Goal: Task Accomplishment & Management: Manage account settings

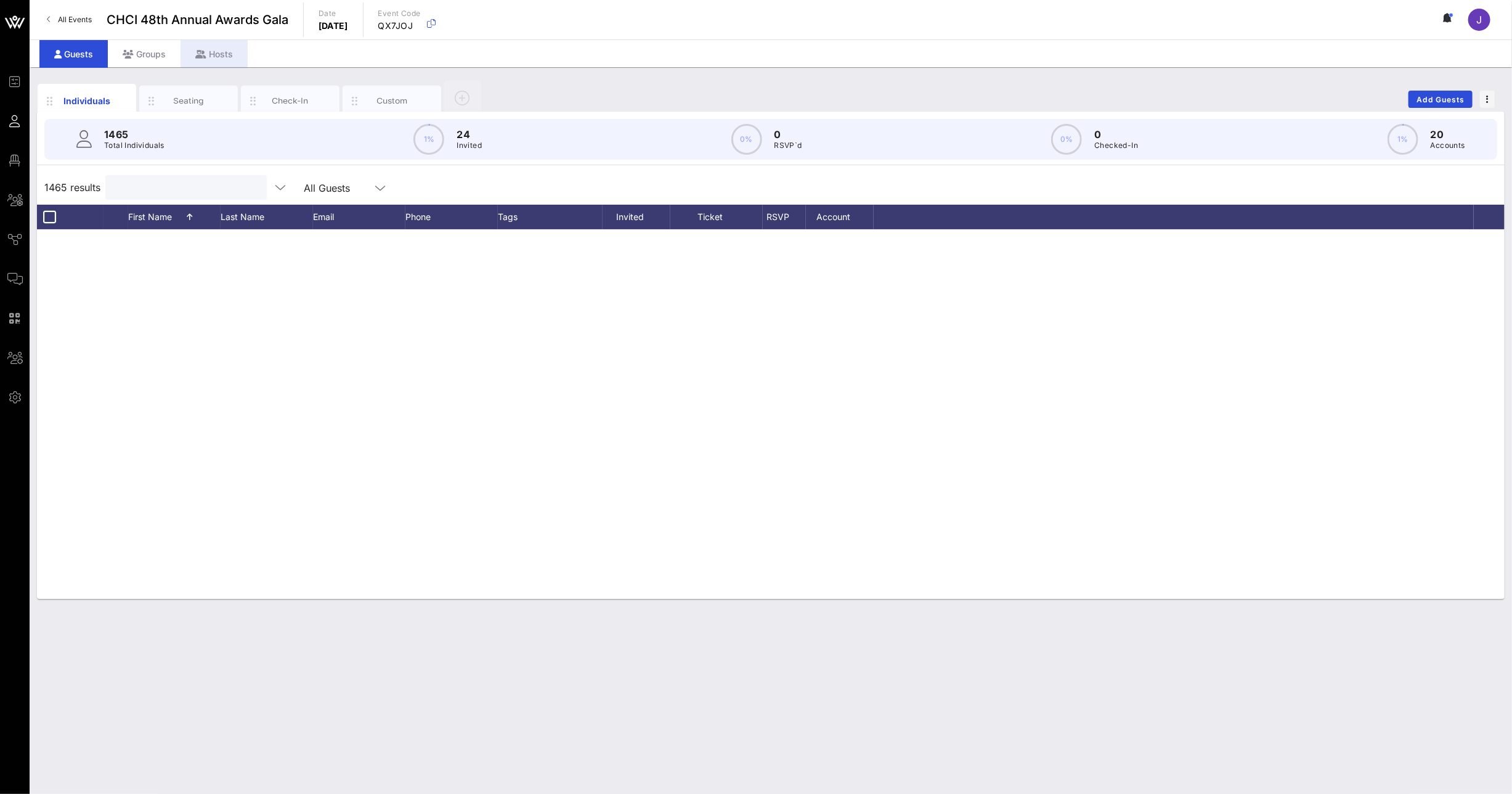
scroll to position [2495, 0]
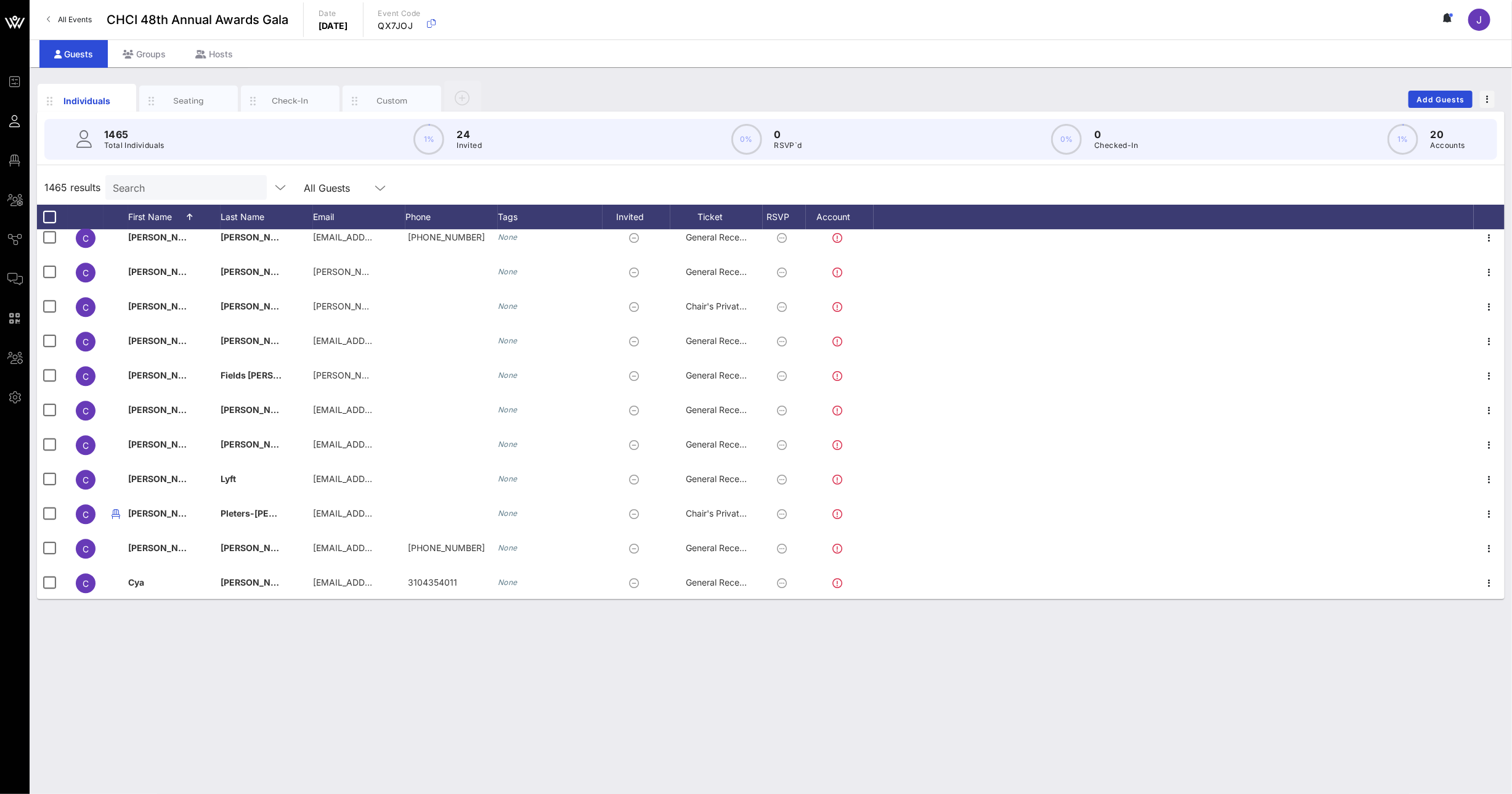
click at [181, 21] on span "CHCI 48th Annual Awards Gala" at bounding box center [198, 20] width 182 height 18
click at [82, 26] on link "All Events" at bounding box center [70, 20] width 60 height 20
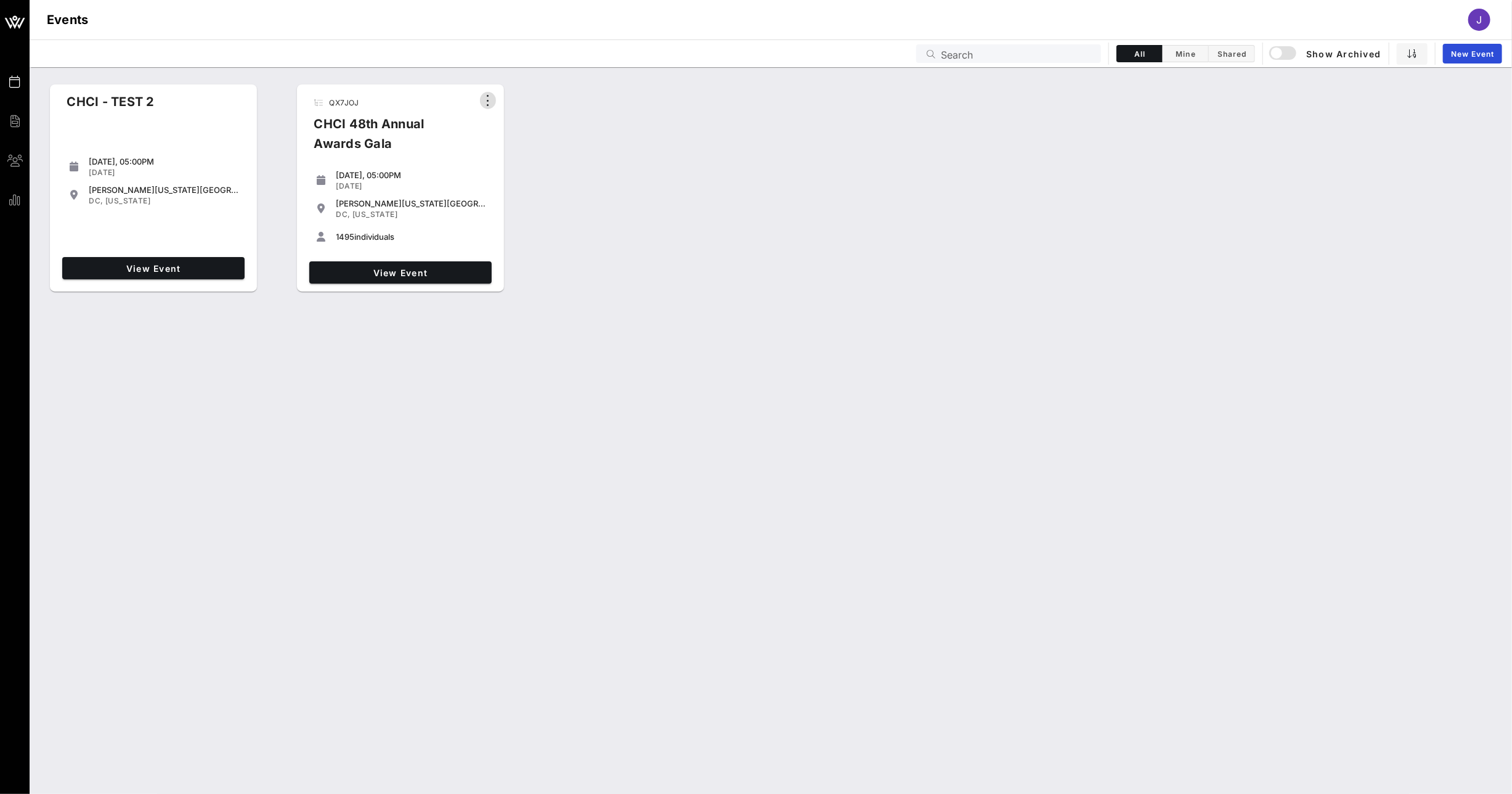
click at [486, 101] on icon "button" at bounding box center [487, 100] width 15 height 15
click at [411, 165] on div "[DATE], 05:00PM [DATE] [PERSON_NAME][US_STATE][GEOGRAPHIC_DATA] [GEOGRAPHIC_DAT…" at bounding box center [400, 209] width 193 height 89
click at [375, 274] on span "View Event" at bounding box center [400, 272] width 173 height 11
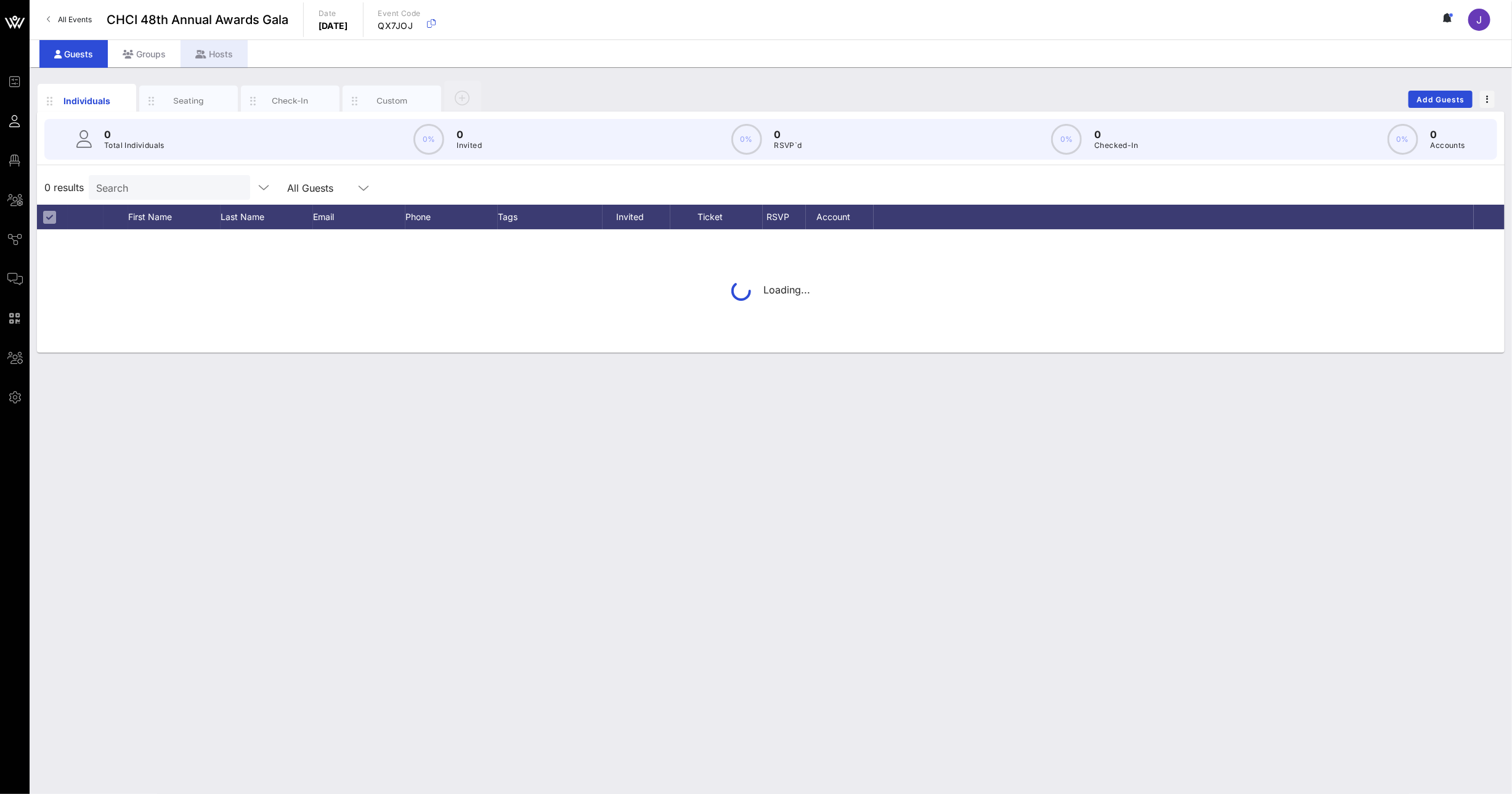
click at [210, 51] on div "Hosts" at bounding box center [214, 53] width 68 height 28
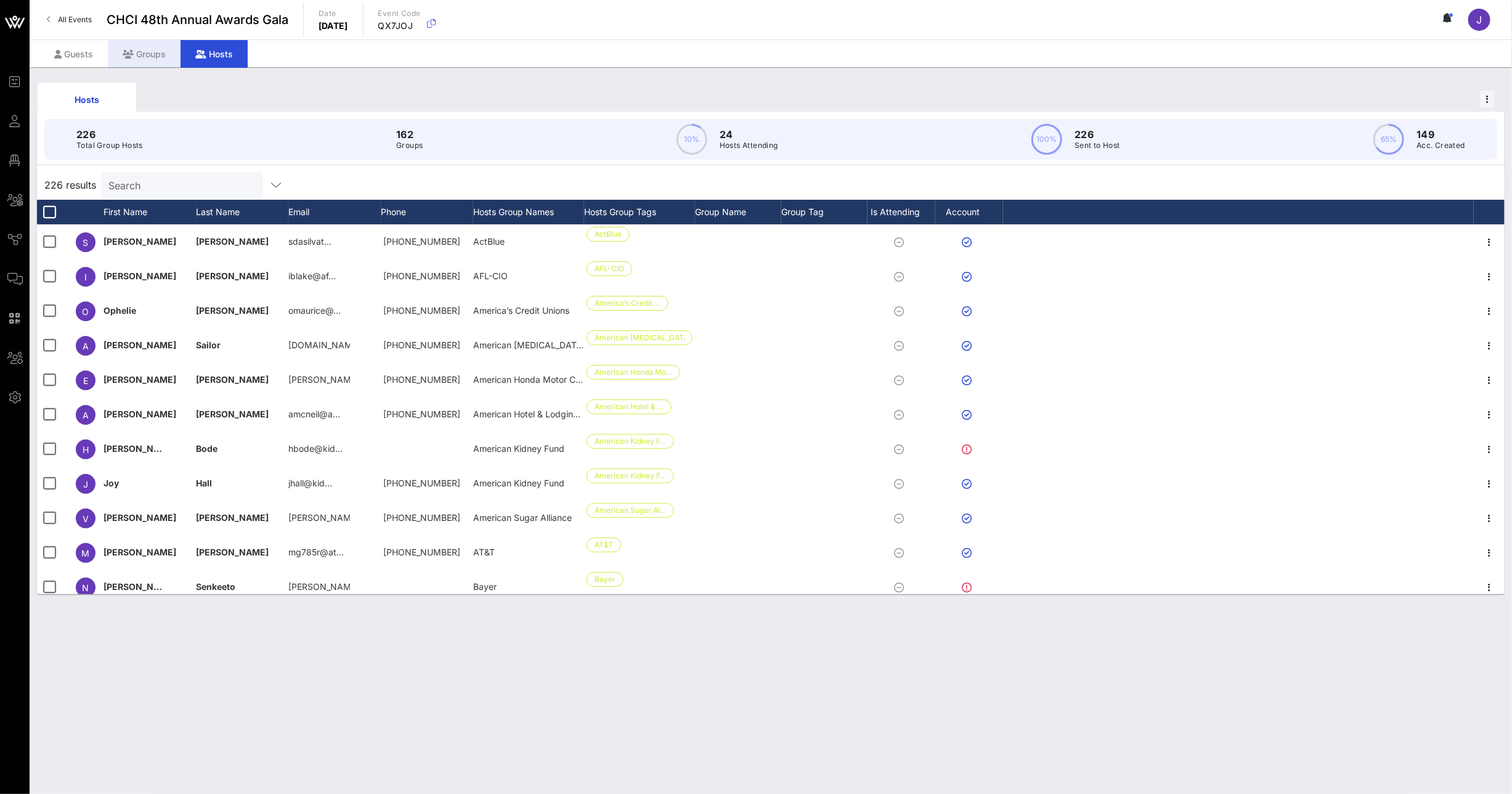
click at [165, 50] on div "Groups" at bounding box center [144, 53] width 72 height 28
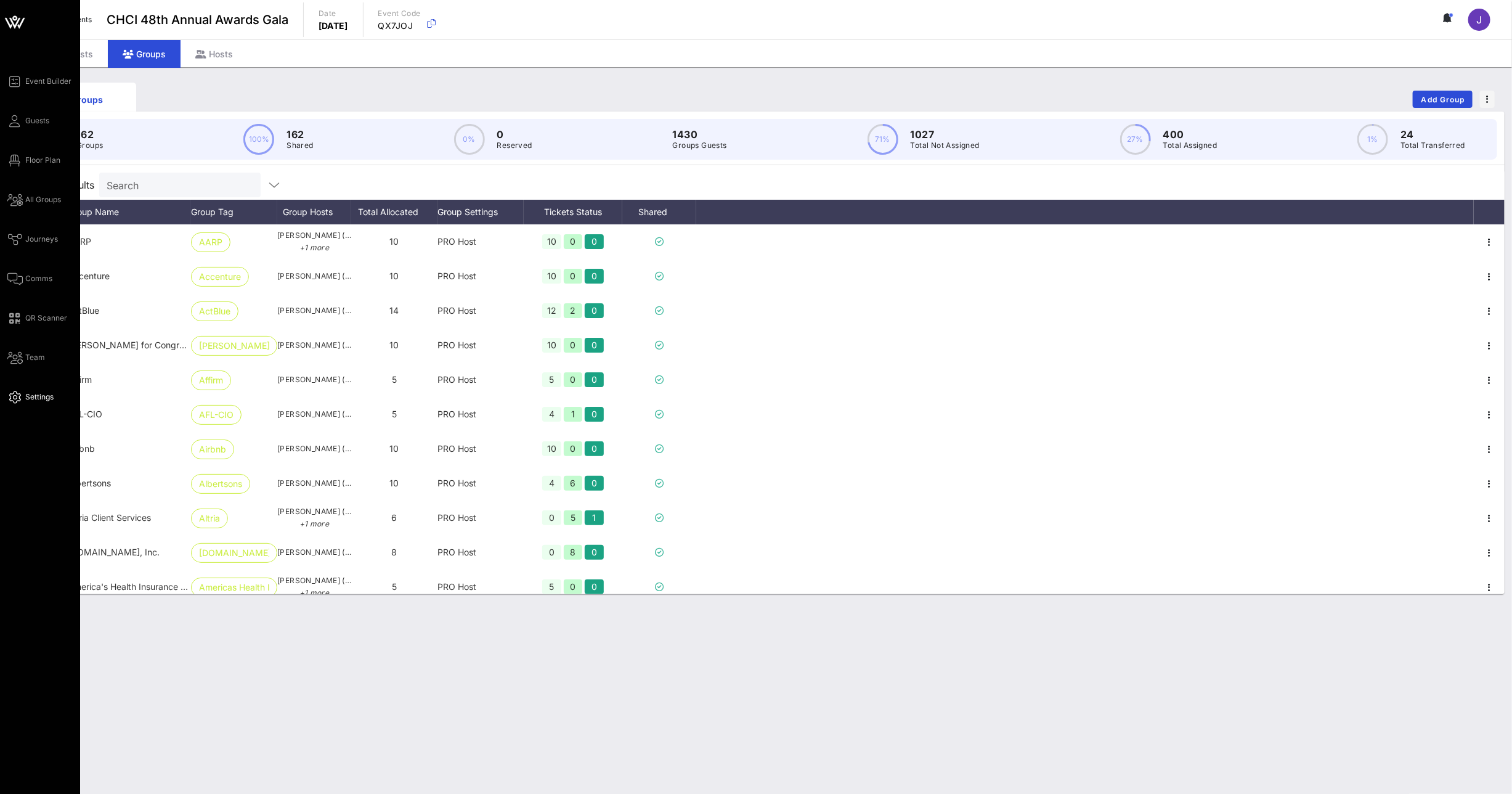
click at [20, 397] on icon at bounding box center [15, 397] width 16 height 2
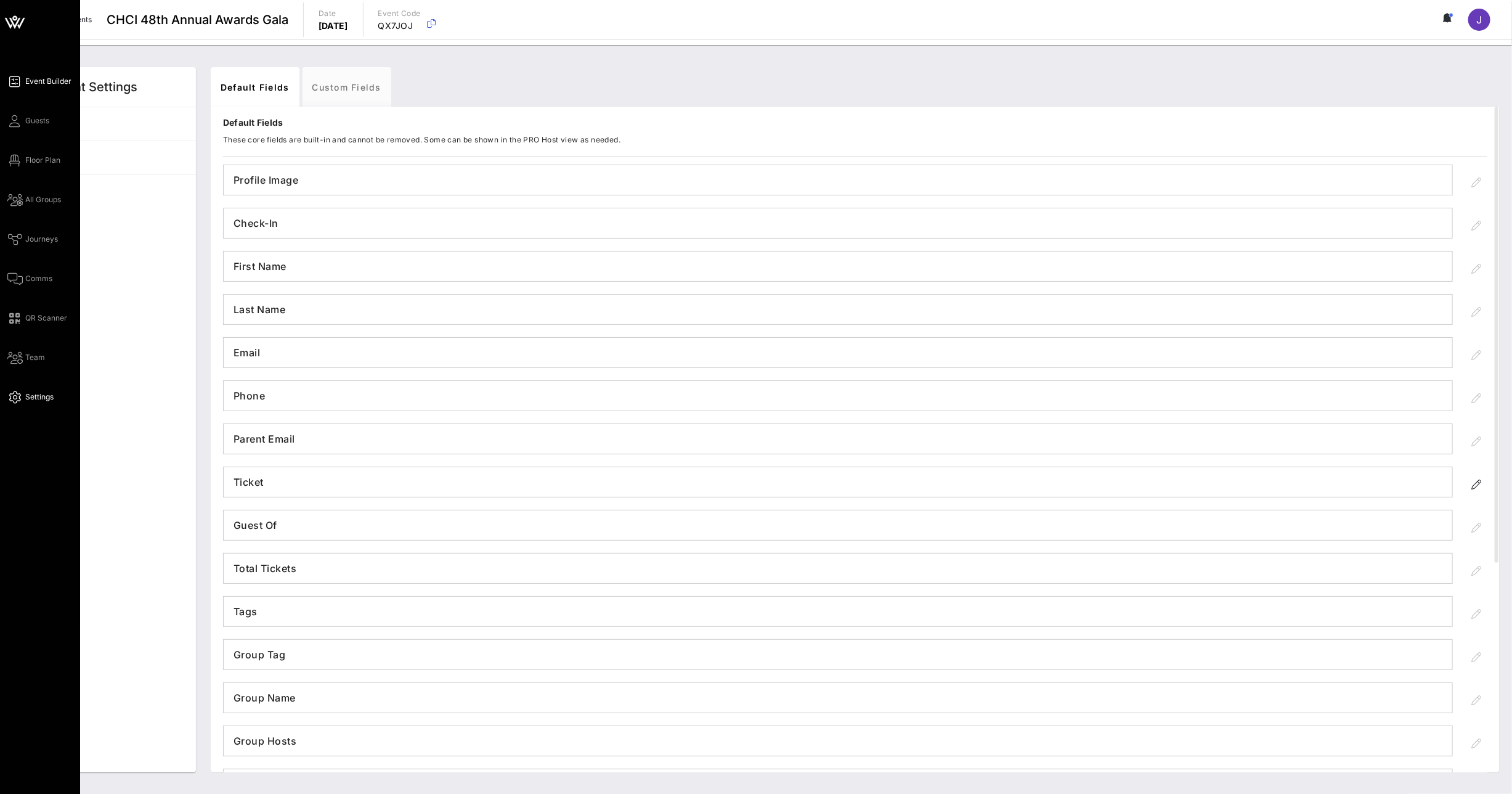
click at [15, 81] on icon at bounding box center [15, 82] width 16 height 2
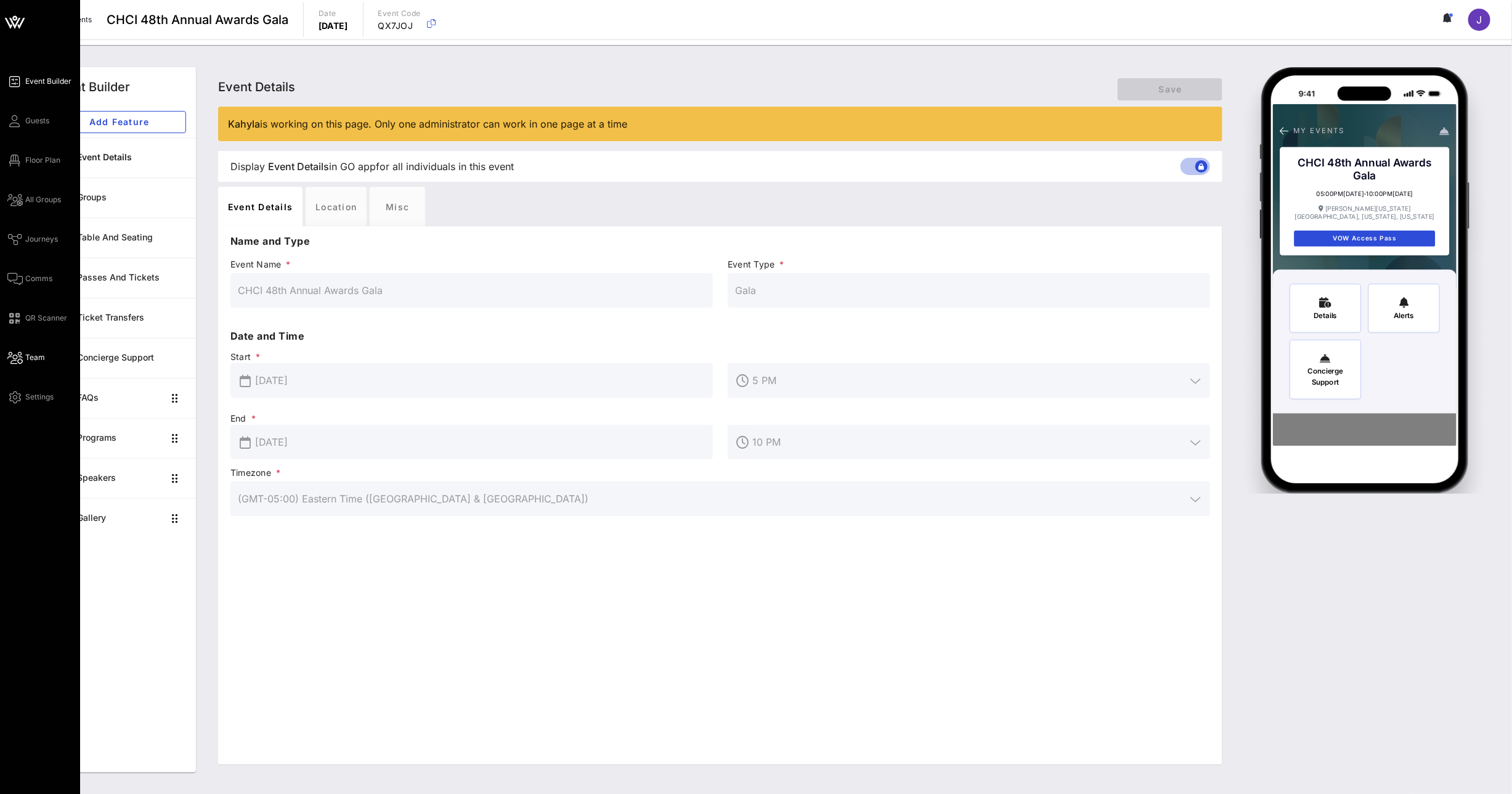
click at [23, 357] on link "Team" at bounding box center [26, 358] width 38 height 15
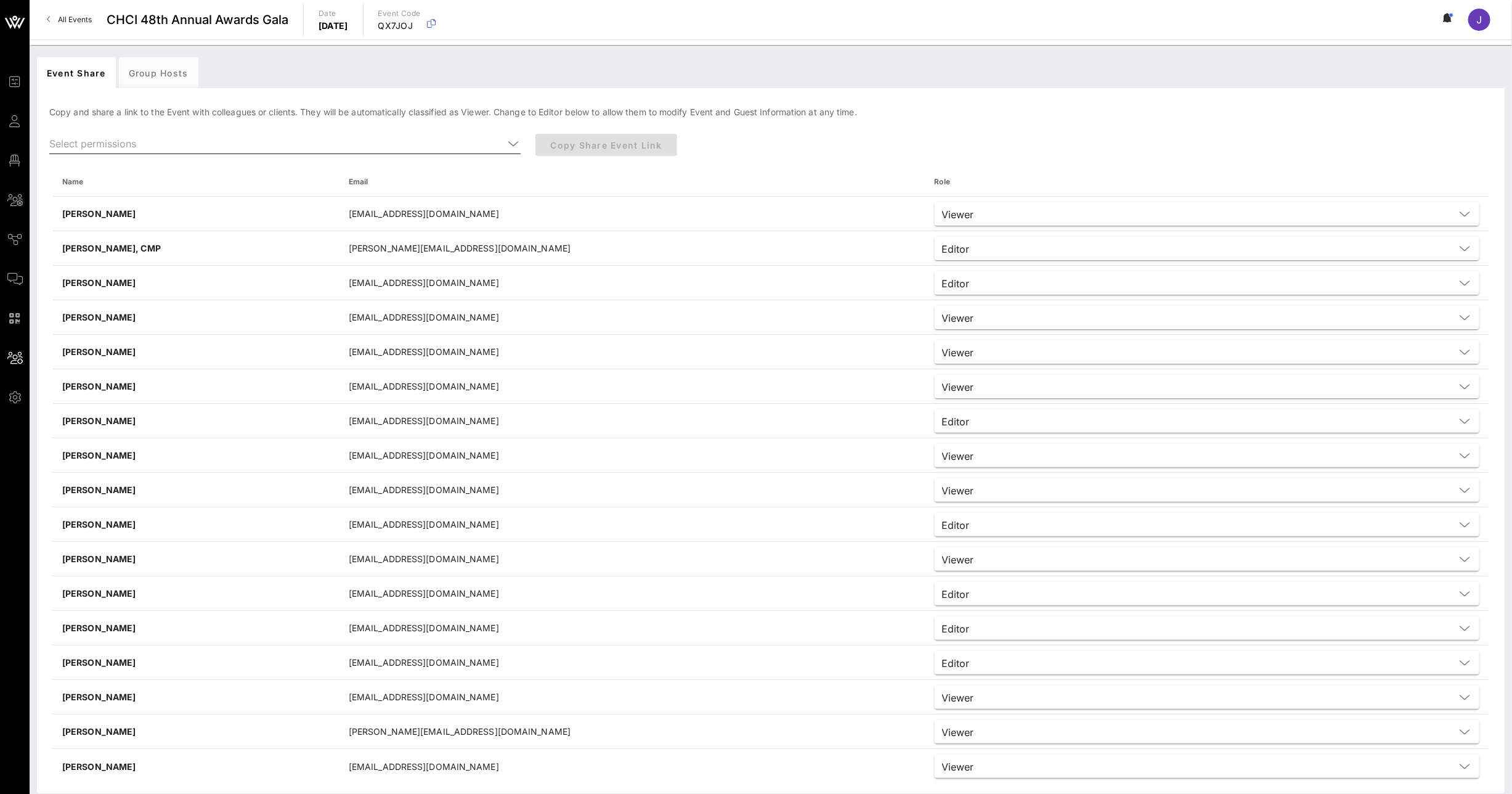
click at [288, 145] on input "text" at bounding box center [276, 144] width 454 height 20
click at [288, 146] on div "Editor" at bounding box center [285, 153] width 452 height 26
click at [148, 70] on div "Group Hosts" at bounding box center [158, 73] width 80 height 31
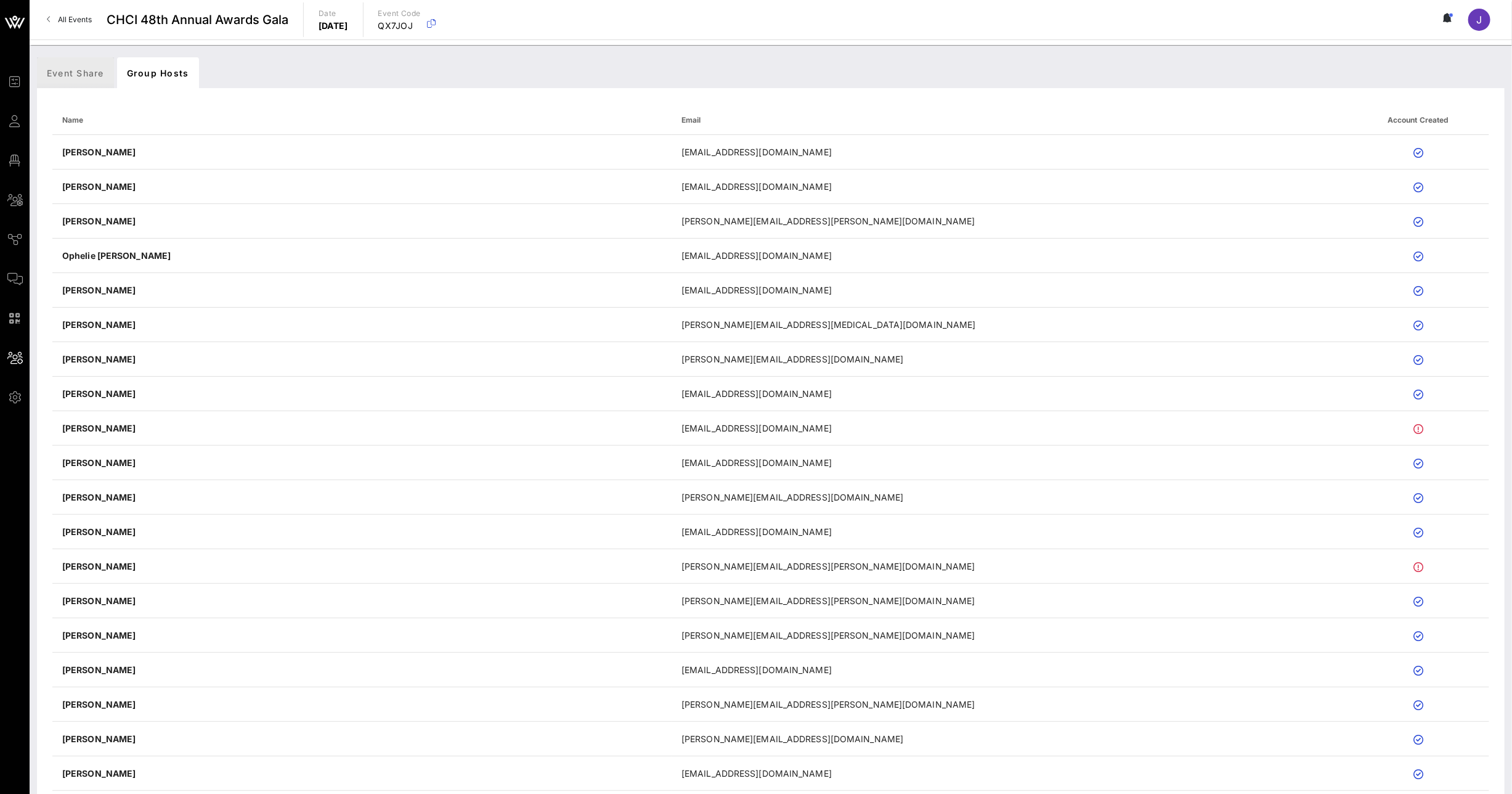
click at [86, 66] on div "Event Share" at bounding box center [75, 73] width 77 height 31
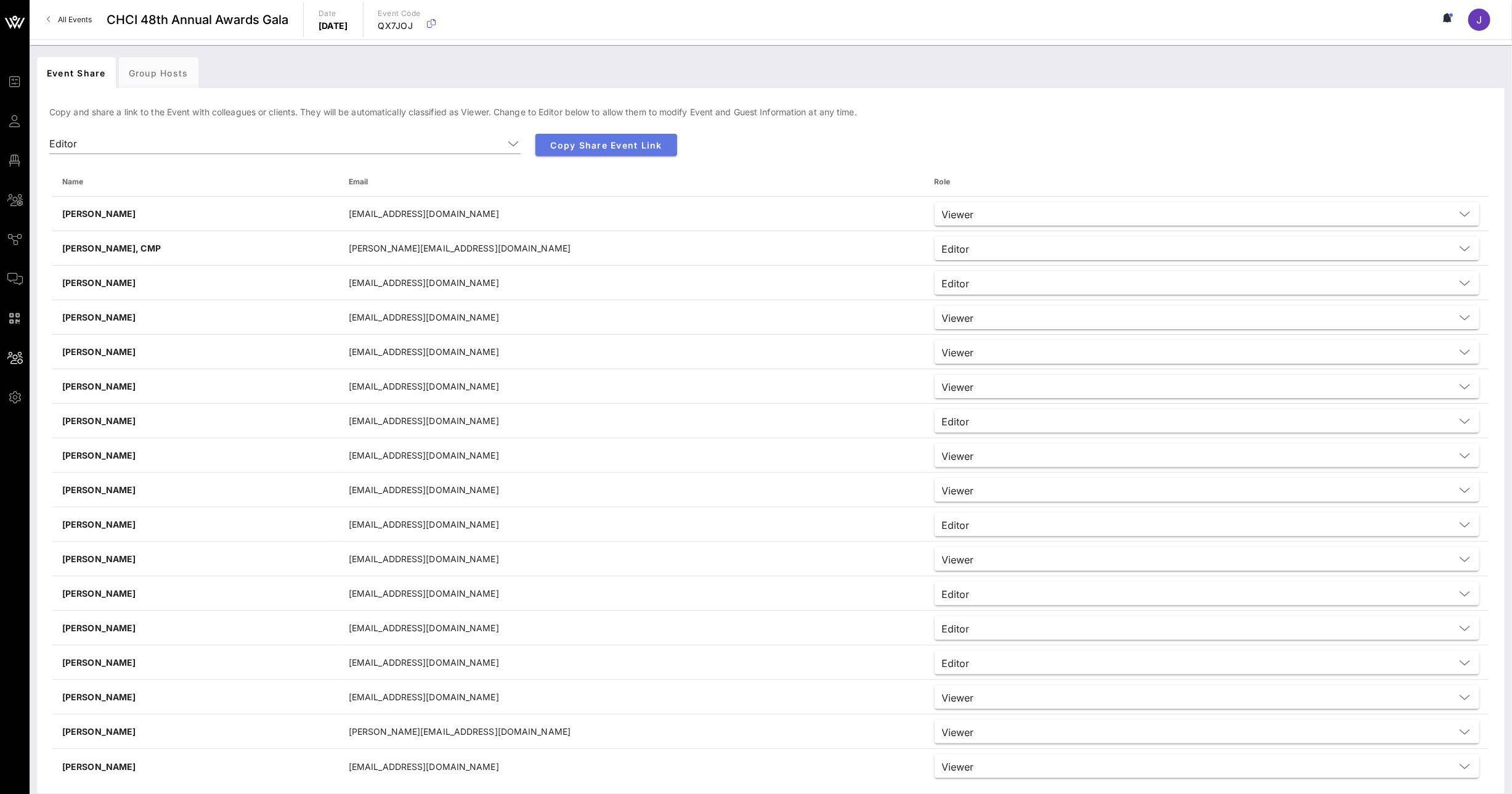
click at [595, 146] on span "Copy Share Event Link" at bounding box center [606, 145] width 122 height 11
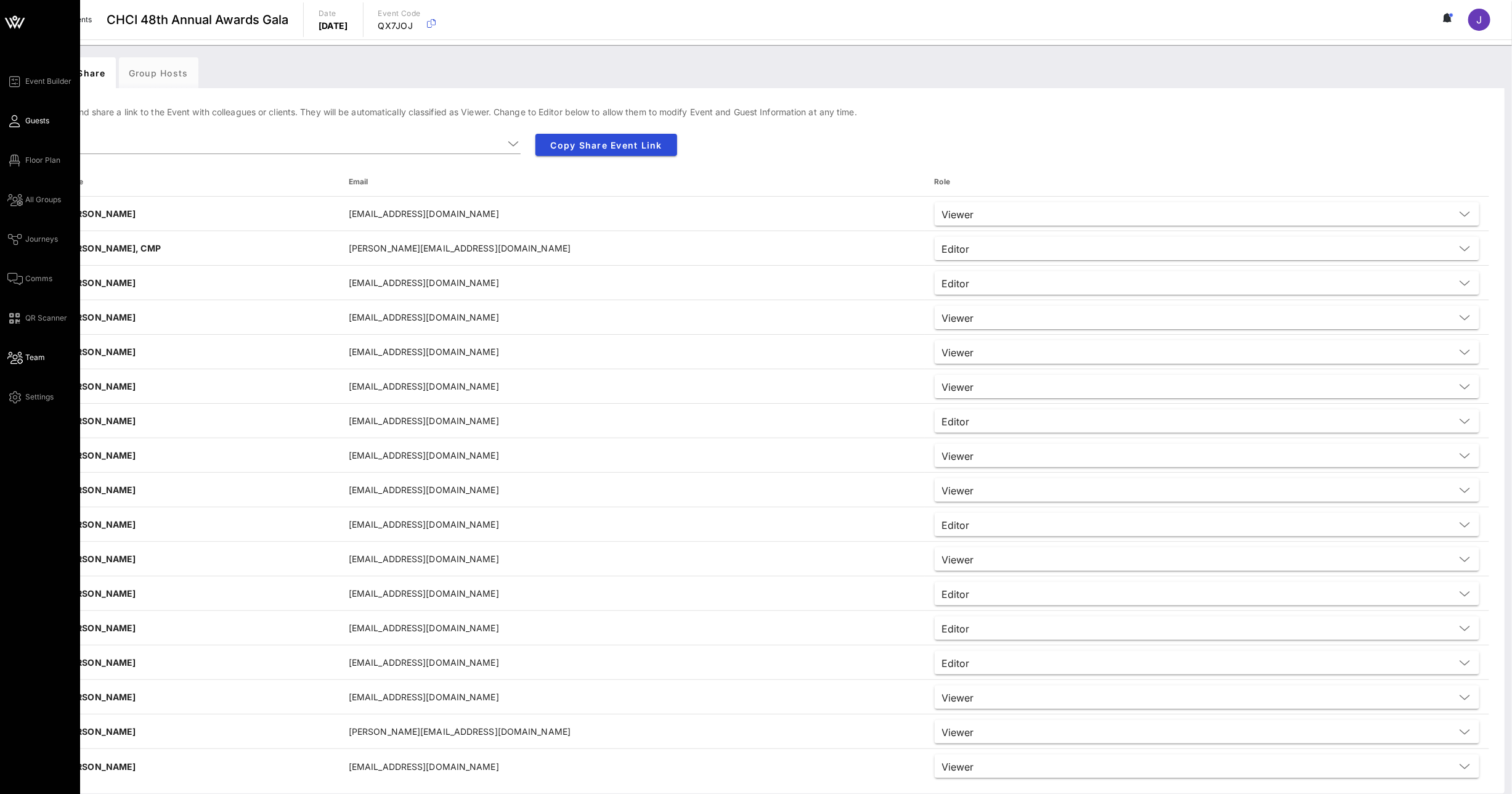
click at [15, 122] on icon at bounding box center [15, 121] width 16 height 2
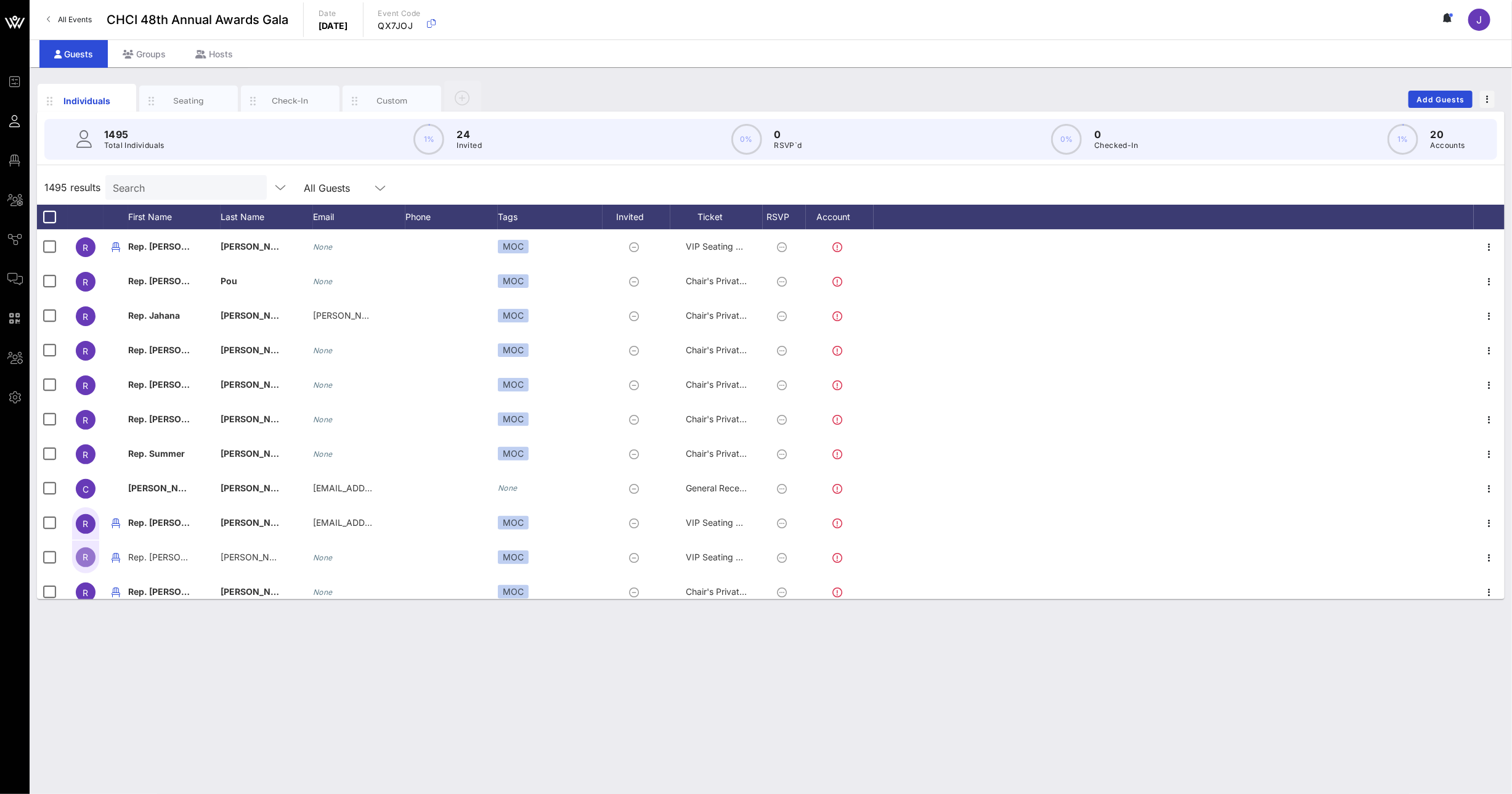
click at [153, 176] on div "Search" at bounding box center [185, 187] width 144 height 25
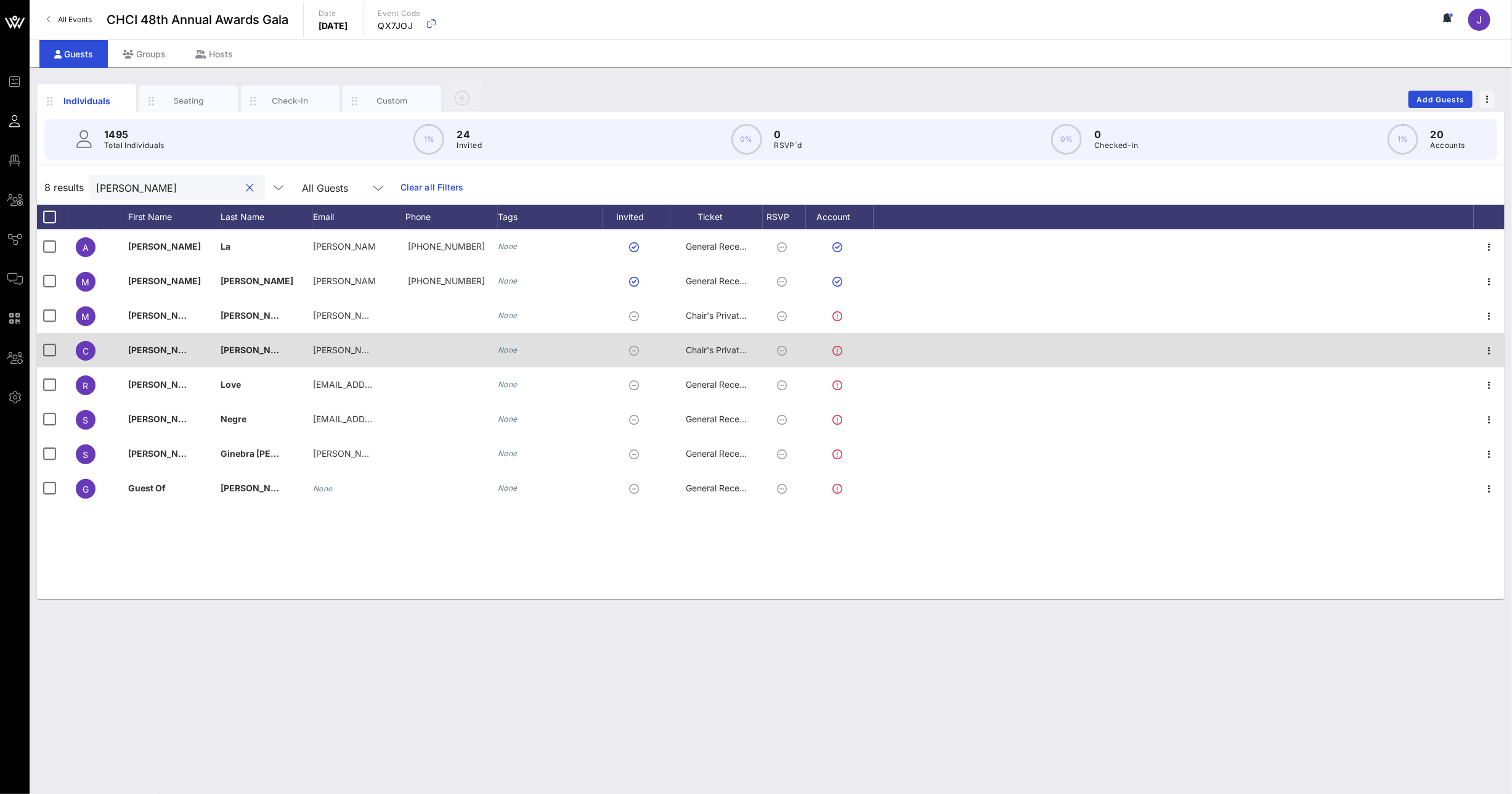
type input "[PERSON_NAME]"
click at [688, 346] on span "Chair's Private Reception" at bounding box center [736, 350] width 102 height 11
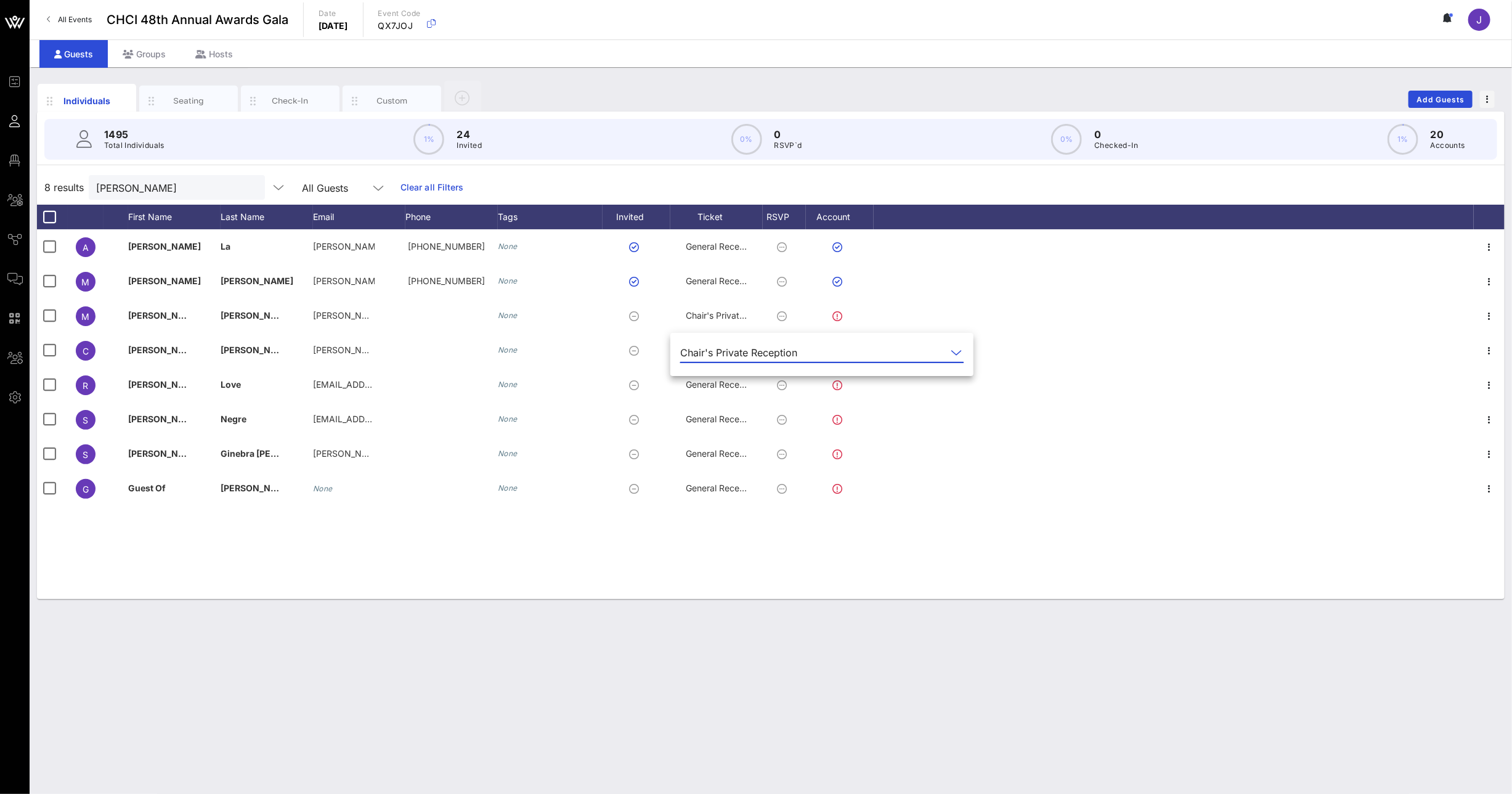
click at [710, 350] on div "Chair's Private Reception" at bounding box center [738, 353] width 117 height 11
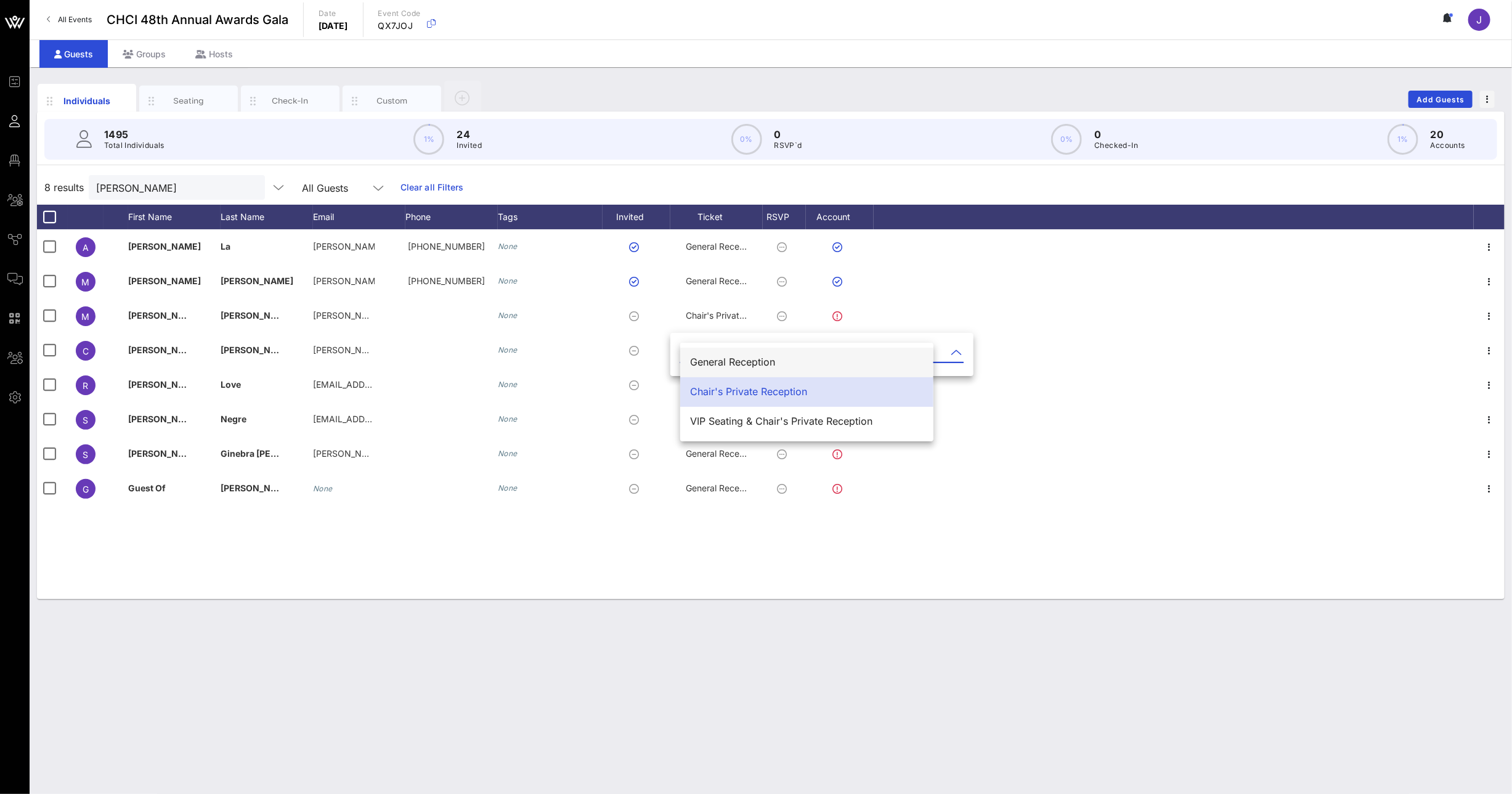
click at [719, 369] on div "General Reception" at bounding box center [806, 362] width 234 height 26
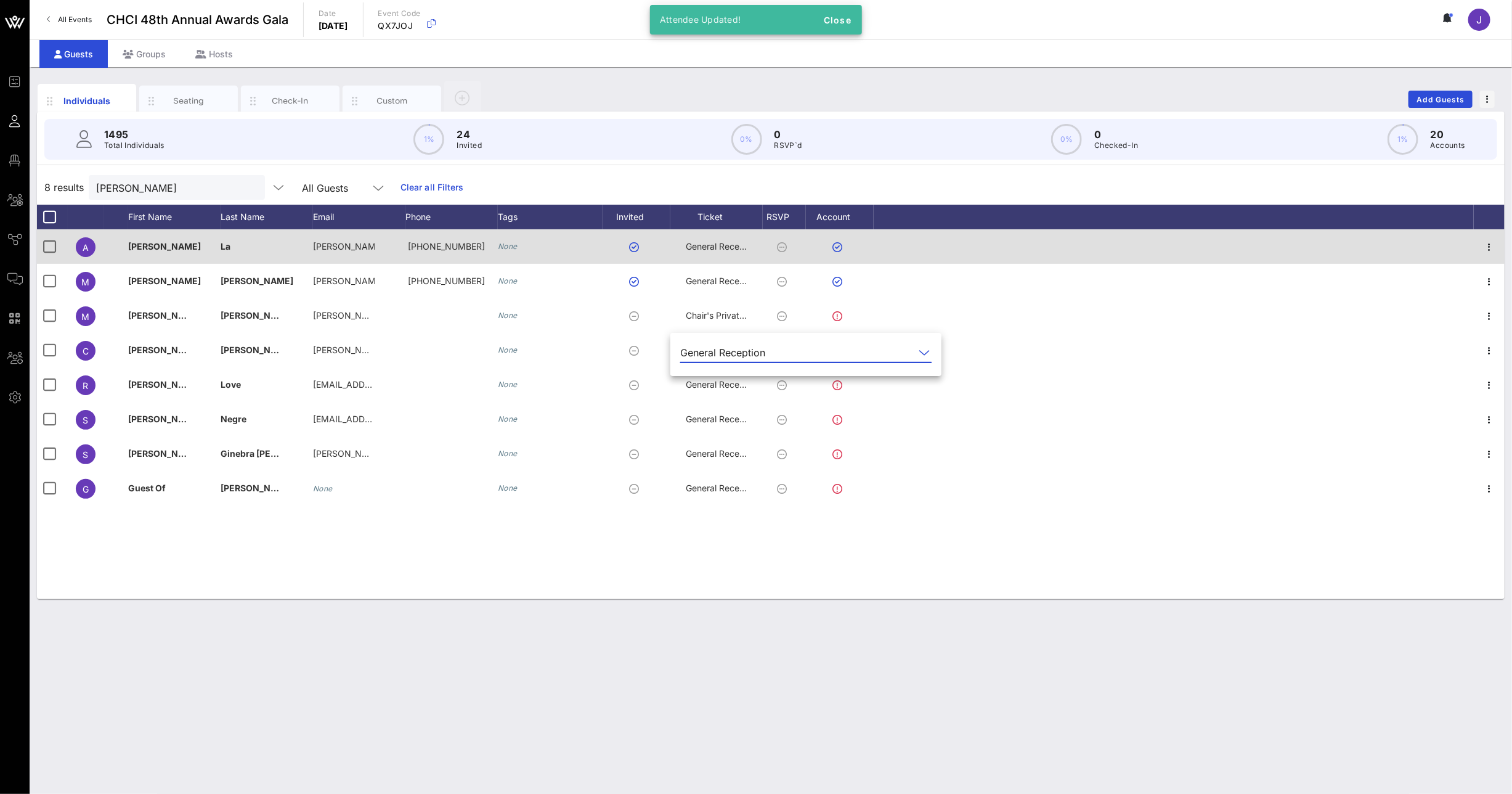
click at [721, 244] on span "General Reception" at bounding box center [723, 246] width 74 height 11
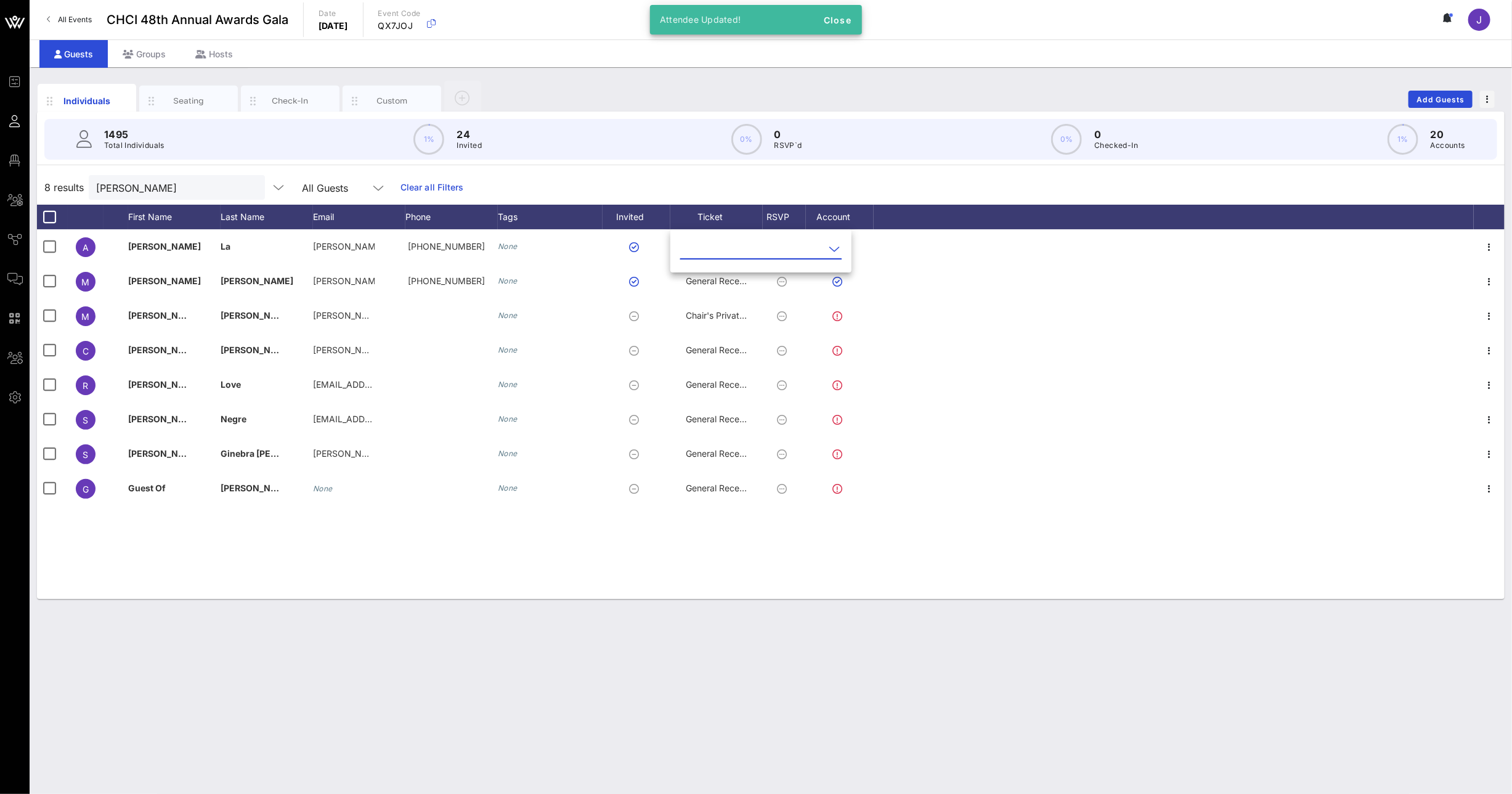
click at [718, 247] on input "text" at bounding box center [752, 249] width 144 height 20
click at [714, 293] on div "Chair's Private Reception" at bounding box center [781, 288] width 183 height 11
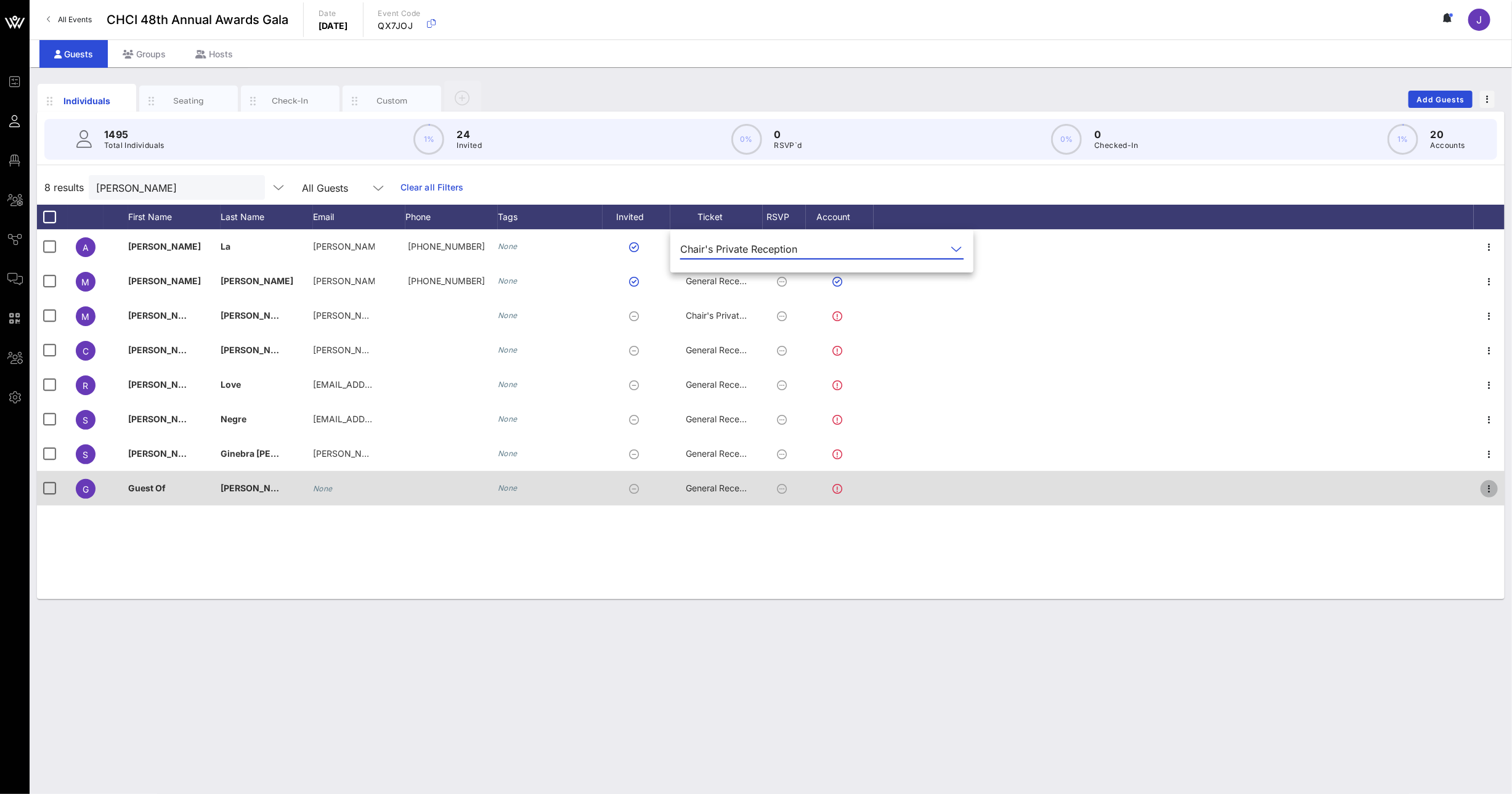
click at [1489, 485] on icon "button" at bounding box center [1489, 488] width 15 height 15
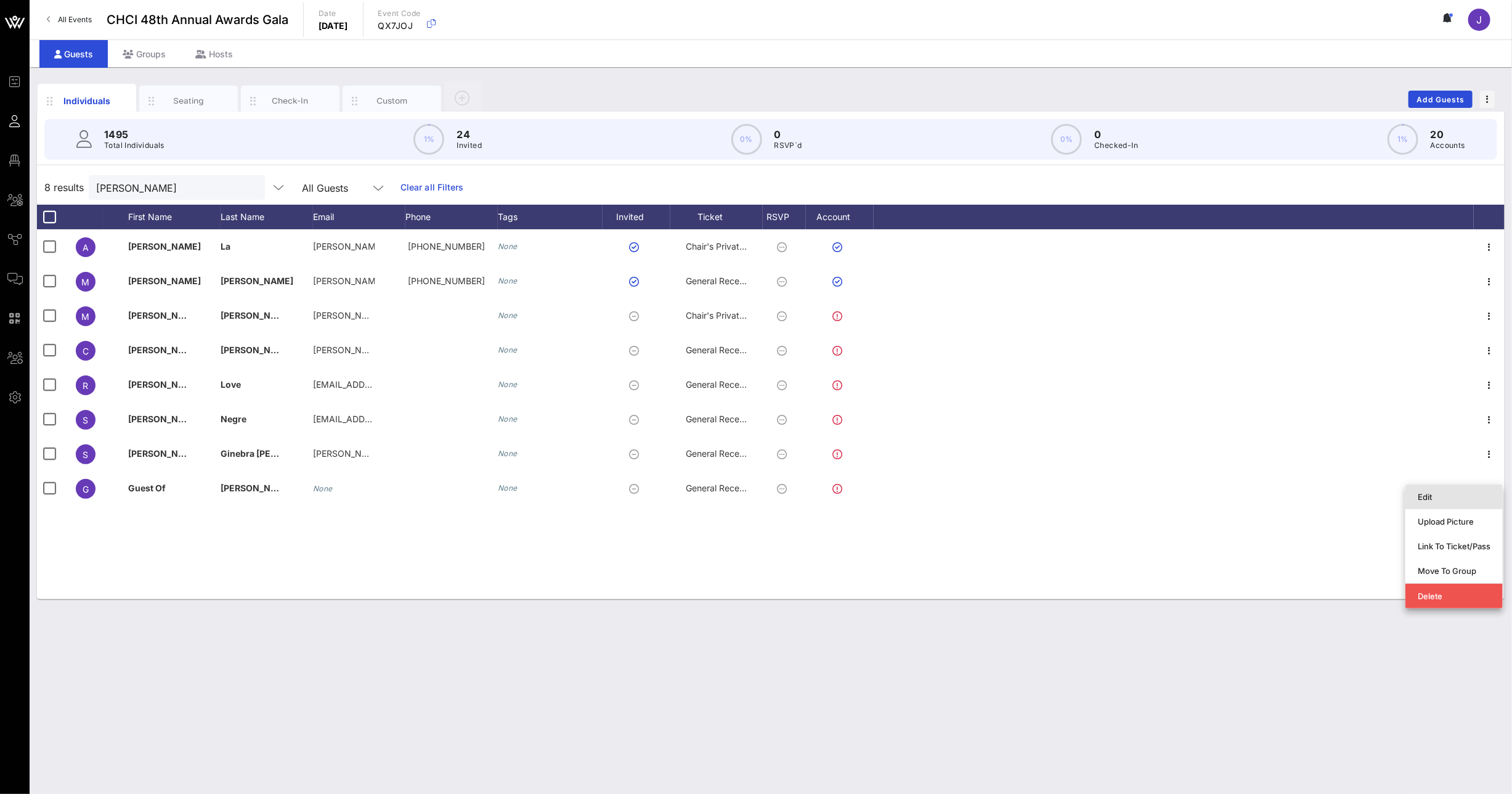
click at [1482, 501] on div "Edit" at bounding box center [1454, 497] width 72 height 10
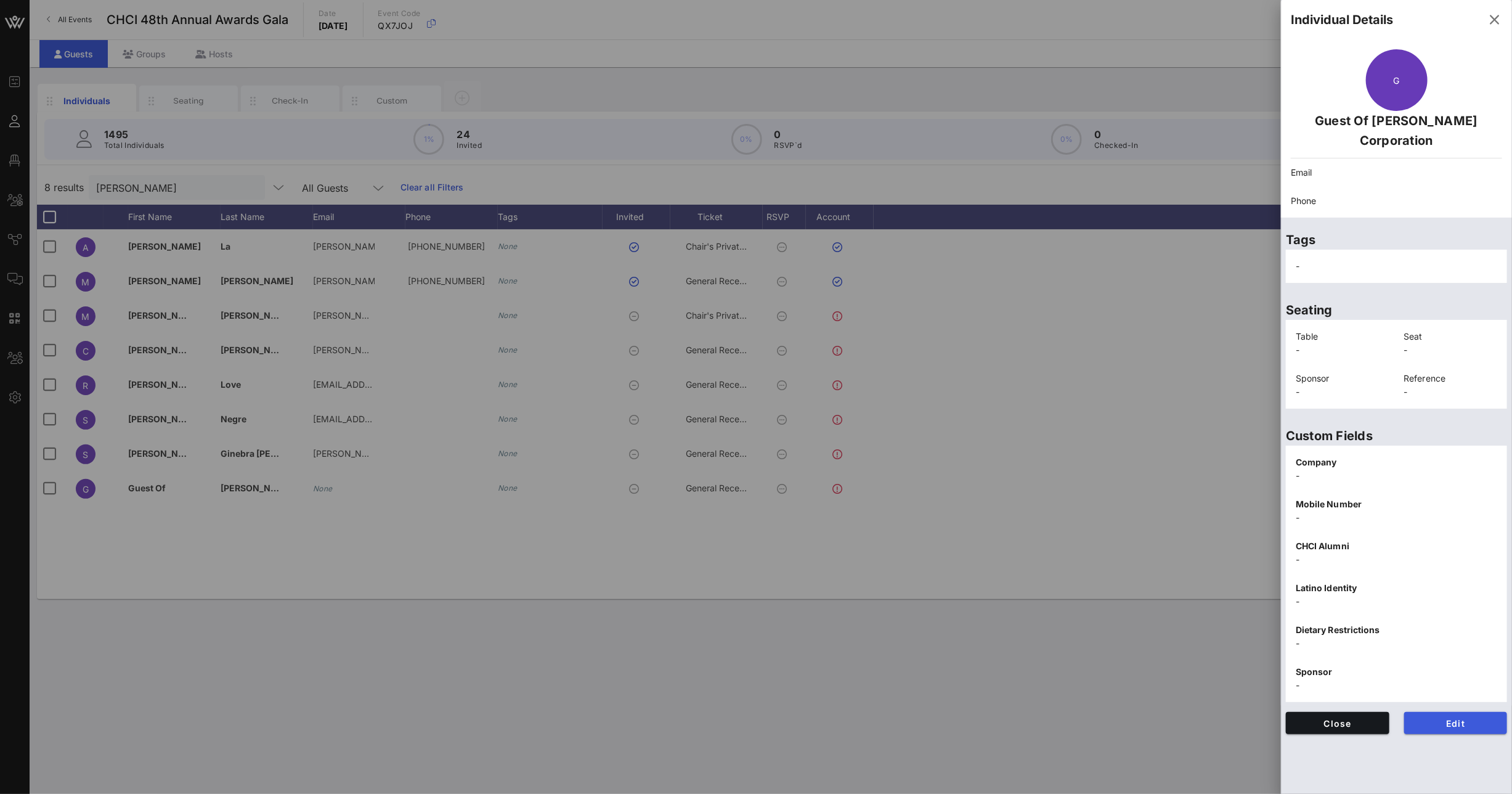
click at [1432, 716] on div "Edit" at bounding box center [1456, 723] width 119 height 37
click at [1434, 718] on span "Edit" at bounding box center [1456, 723] width 84 height 11
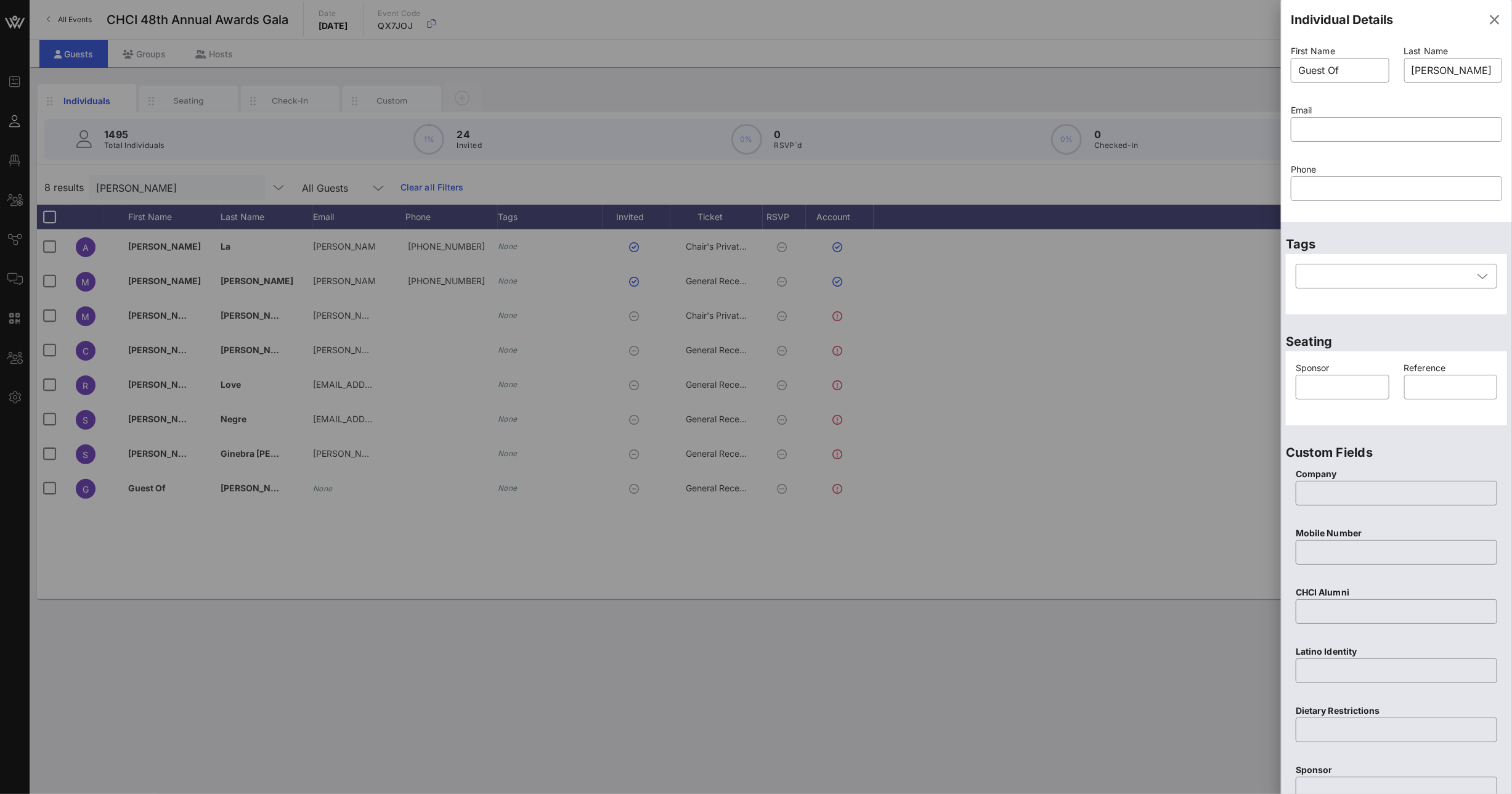
click at [1247, 66] on div "Event Builder Guests Floor Plan All Groups Journeys Comms QR Scanner Team Setti…" at bounding box center [756, 397] width 1512 height 794
click at [1487, 20] on icon "button" at bounding box center [1494, 19] width 15 height 15
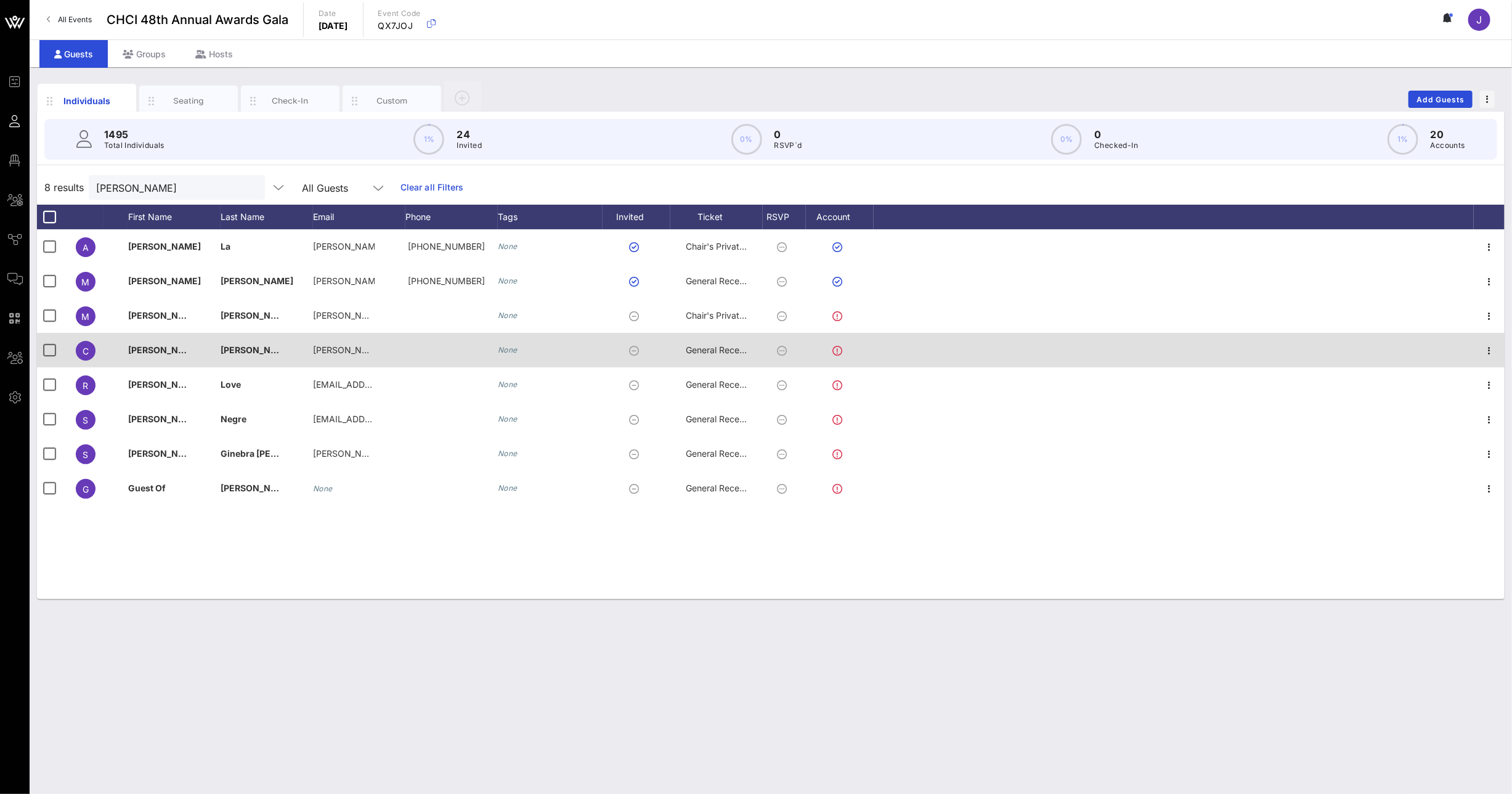
click at [693, 350] on span "General Reception" at bounding box center [723, 350] width 74 height 11
click at [693, 350] on div "General Reception" at bounding box center [723, 353] width 85 height 11
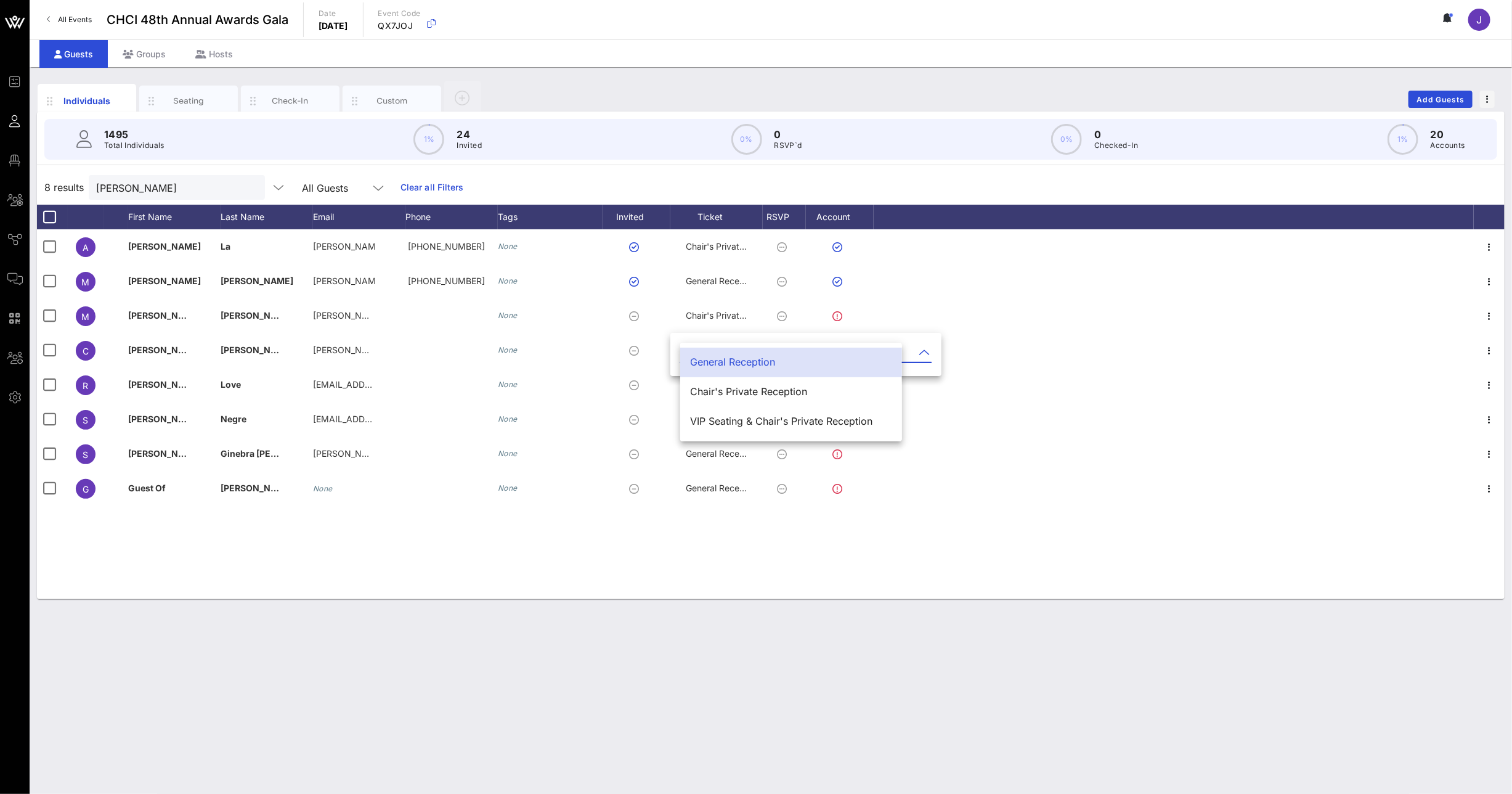
click at [699, 358] on div "General Reception" at bounding box center [791, 362] width 202 height 11
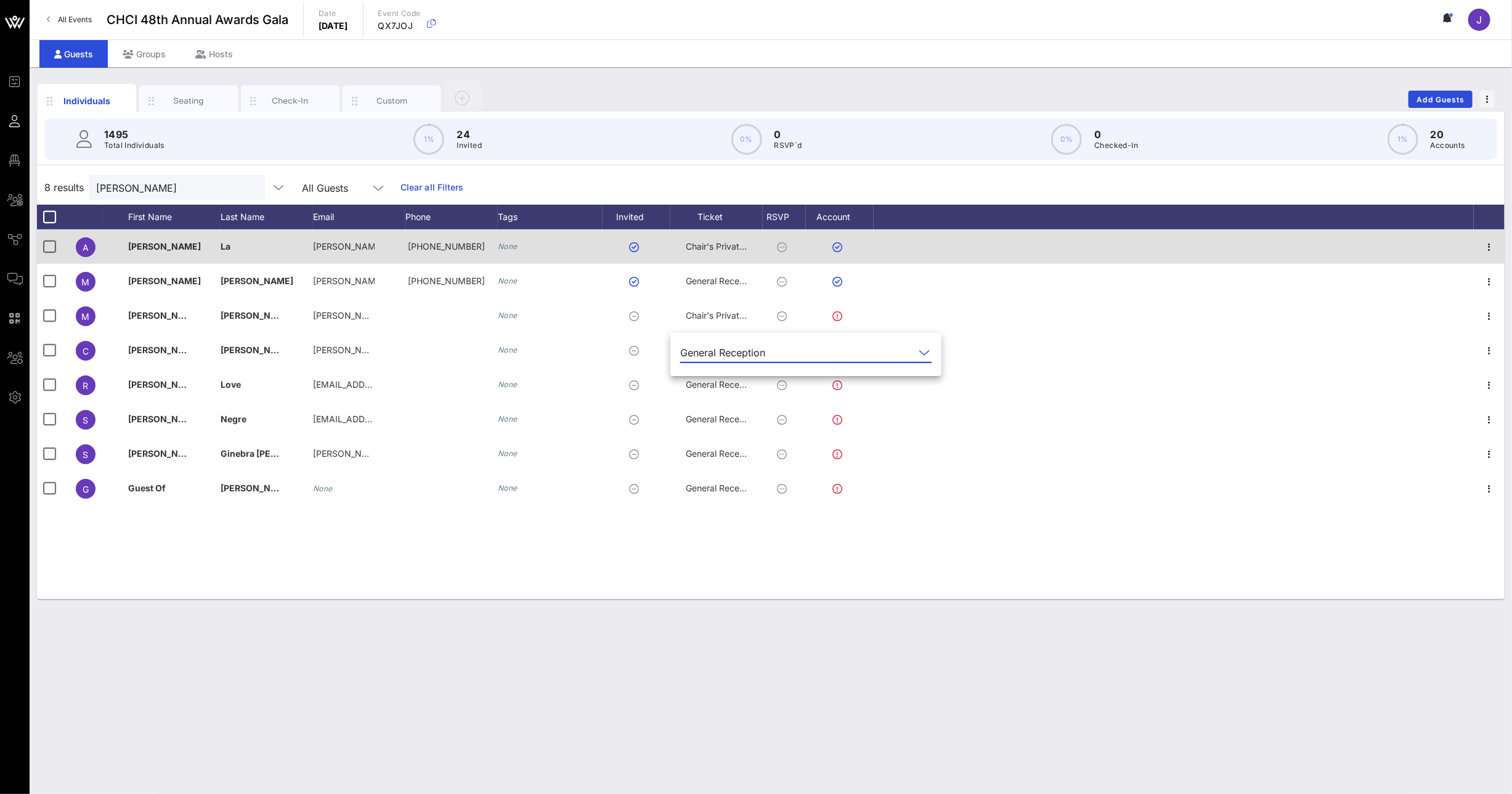
click at [713, 249] on span "Chair's Private Reception" at bounding box center [736, 246] width 102 height 11
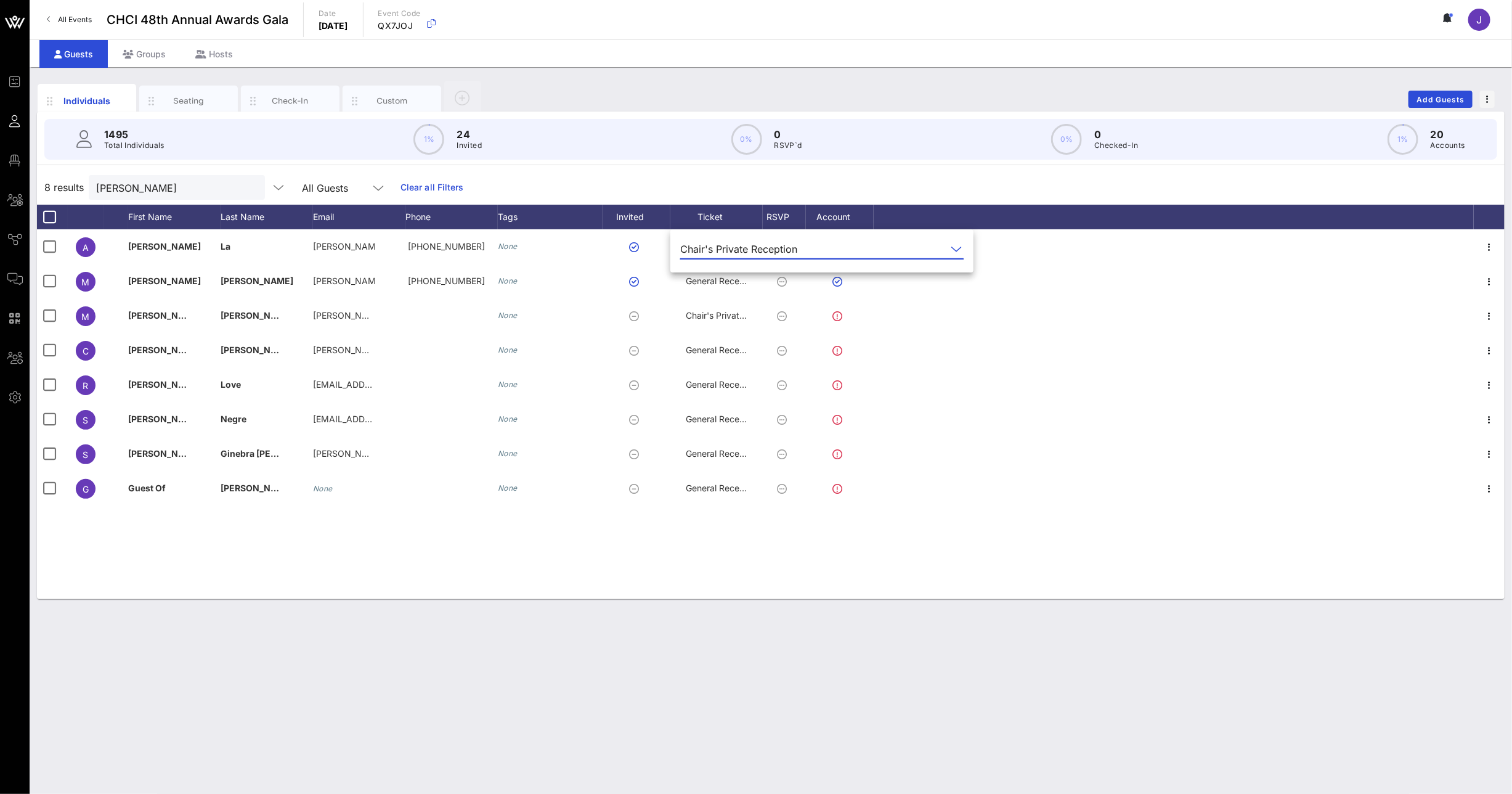
click at [713, 248] on div "Chair's Private Reception" at bounding box center [738, 250] width 117 height 11
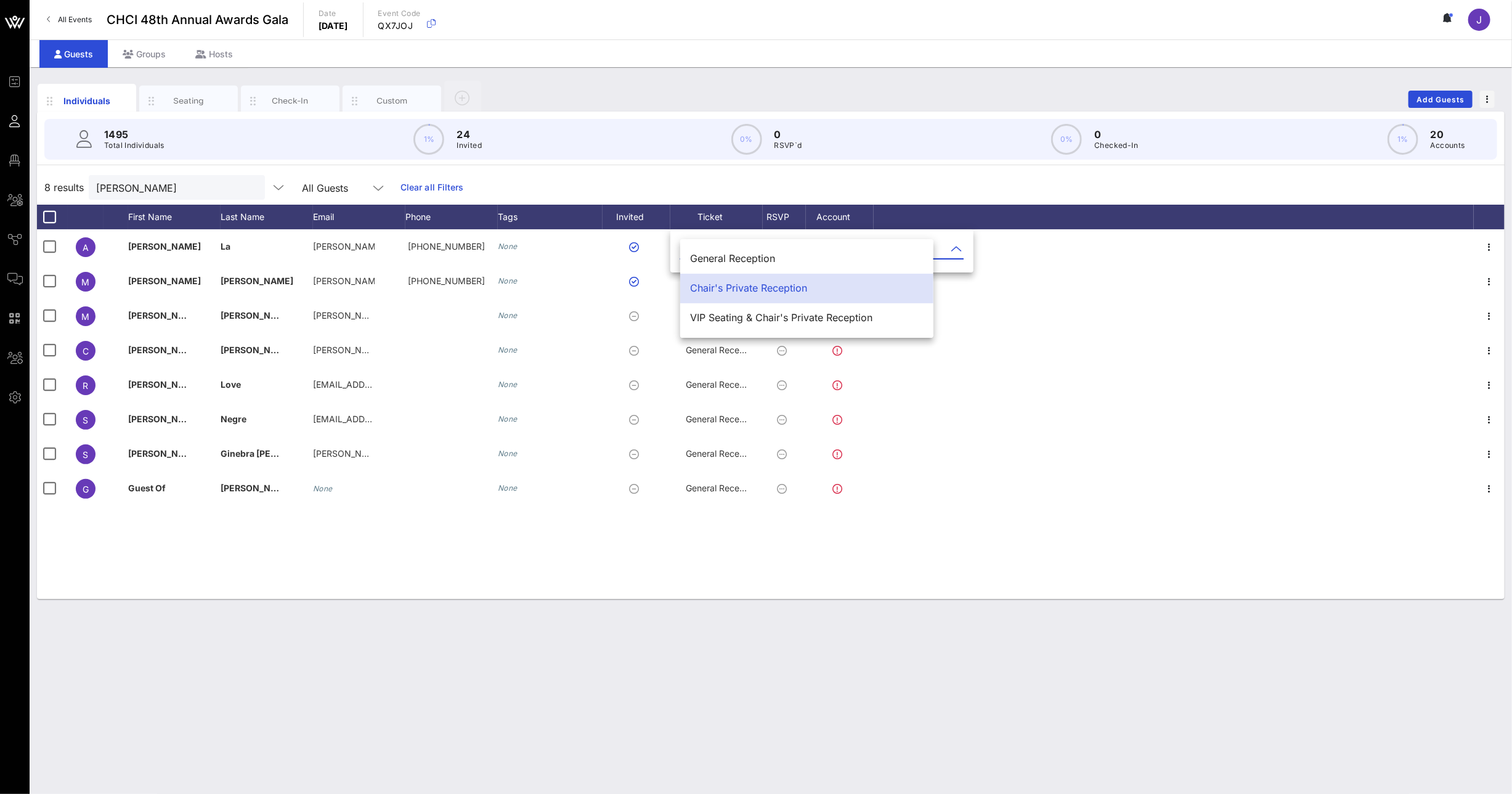
click at [721, 288] on div "Chair's Private Reception" at bounding box center [806, 288] width 234 height 11
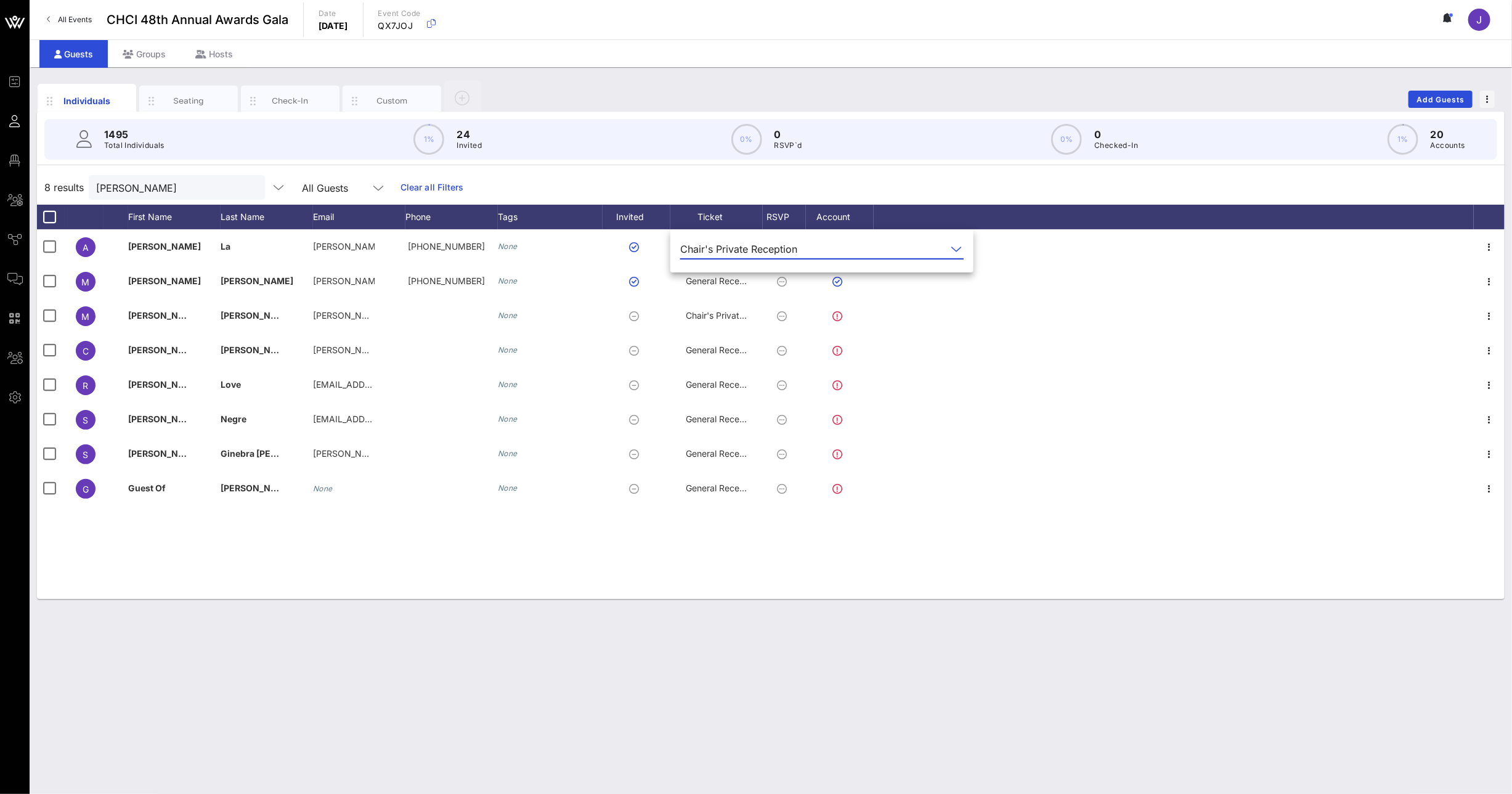
click at [662, 587] on div "A [PERSON_NAME] La [PERSON_NAME][DOMAIN_NAME]@… [PHONE_NUMBER] None Chair's Pri…" at bounding box center [771, 414] width 1468 height 370
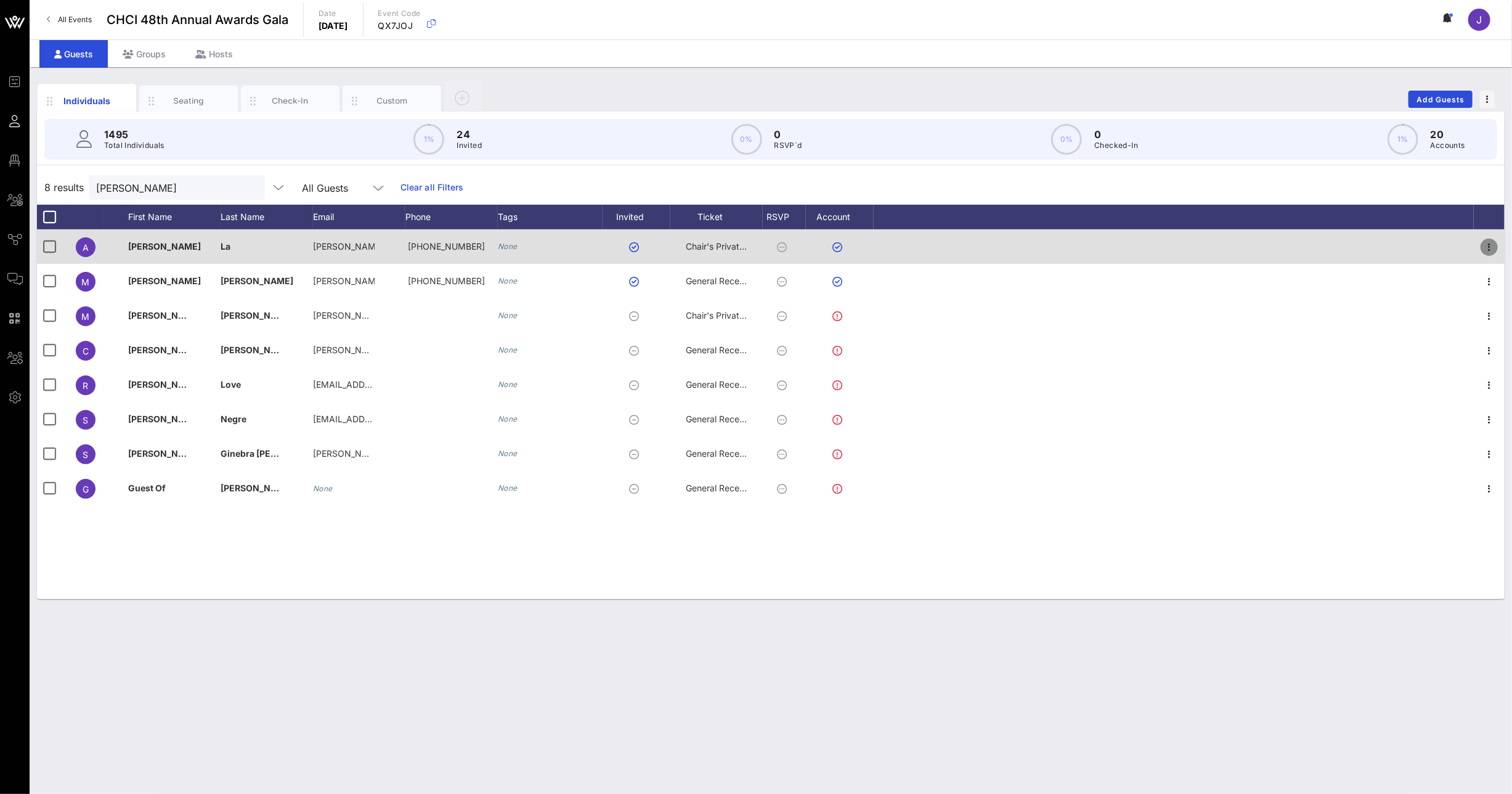
click at [1492, 247] on icon "button" at bounding box center [1489, 247] width 15 height 15
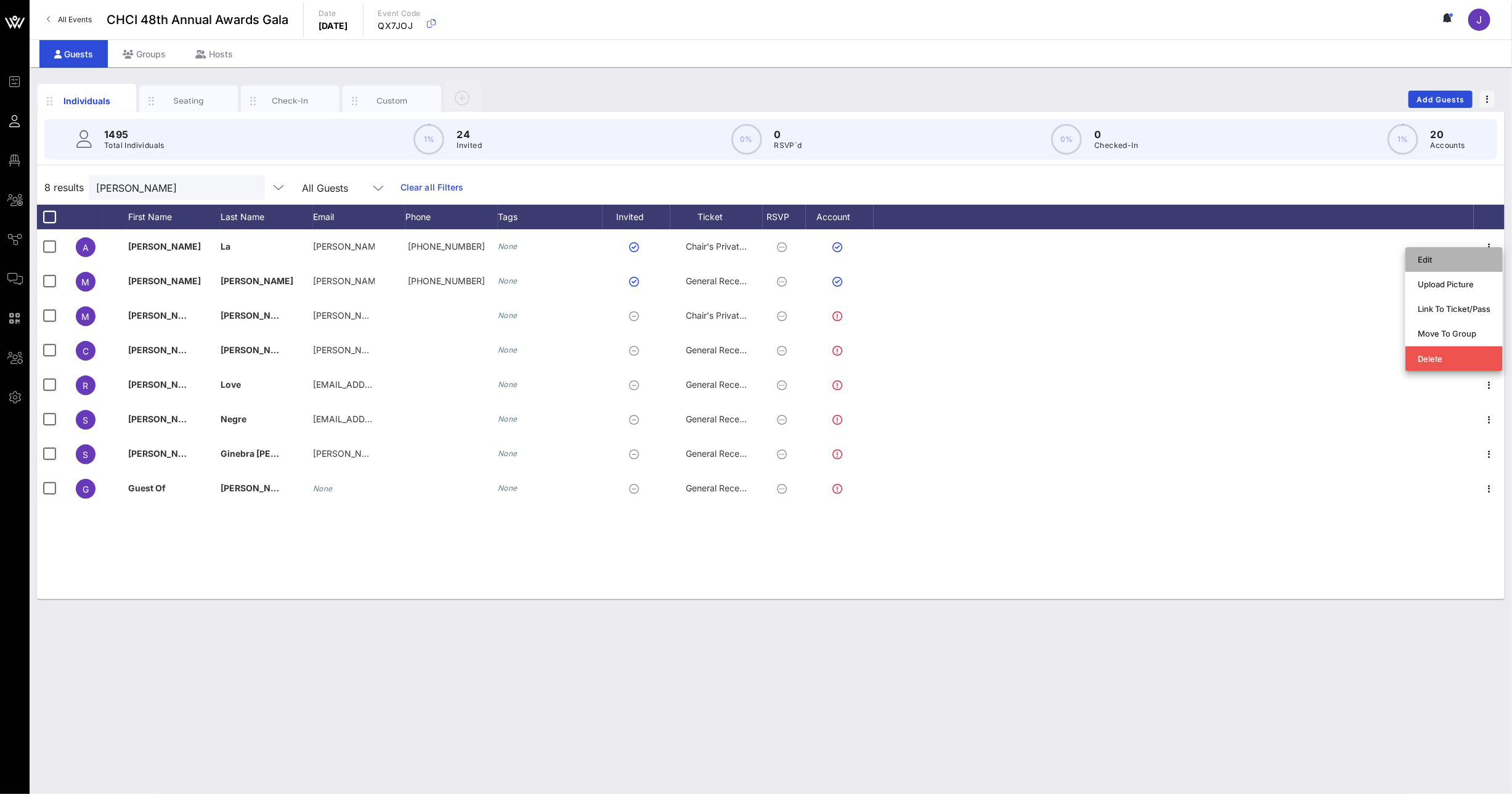
click at [1471, 262] on div "Edit" at bounding box center [1454, 259] width 72 height 10
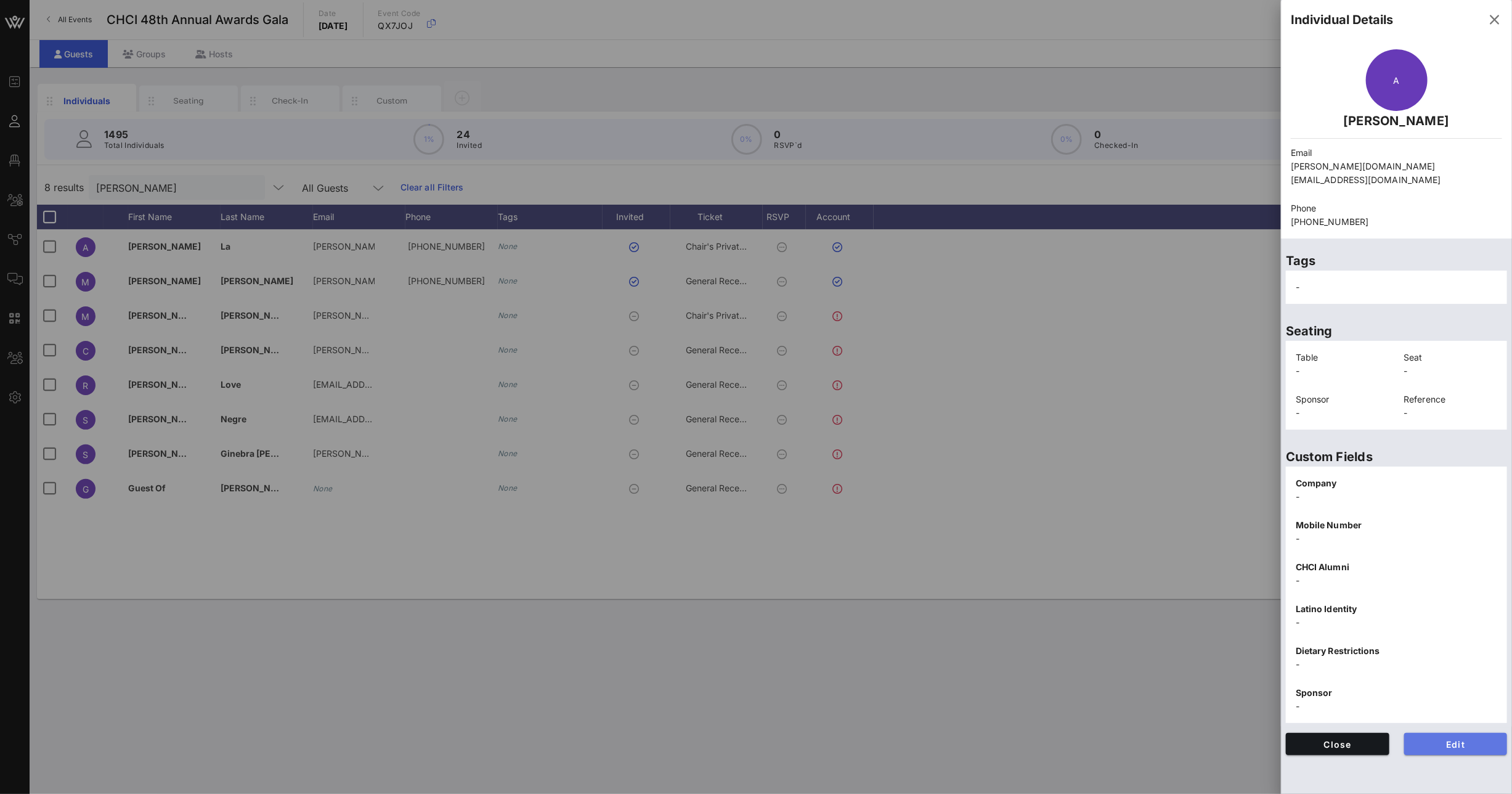
click at [1489, 739] on span "Edit" at bounding box center [1456, 744] width 84 height 11
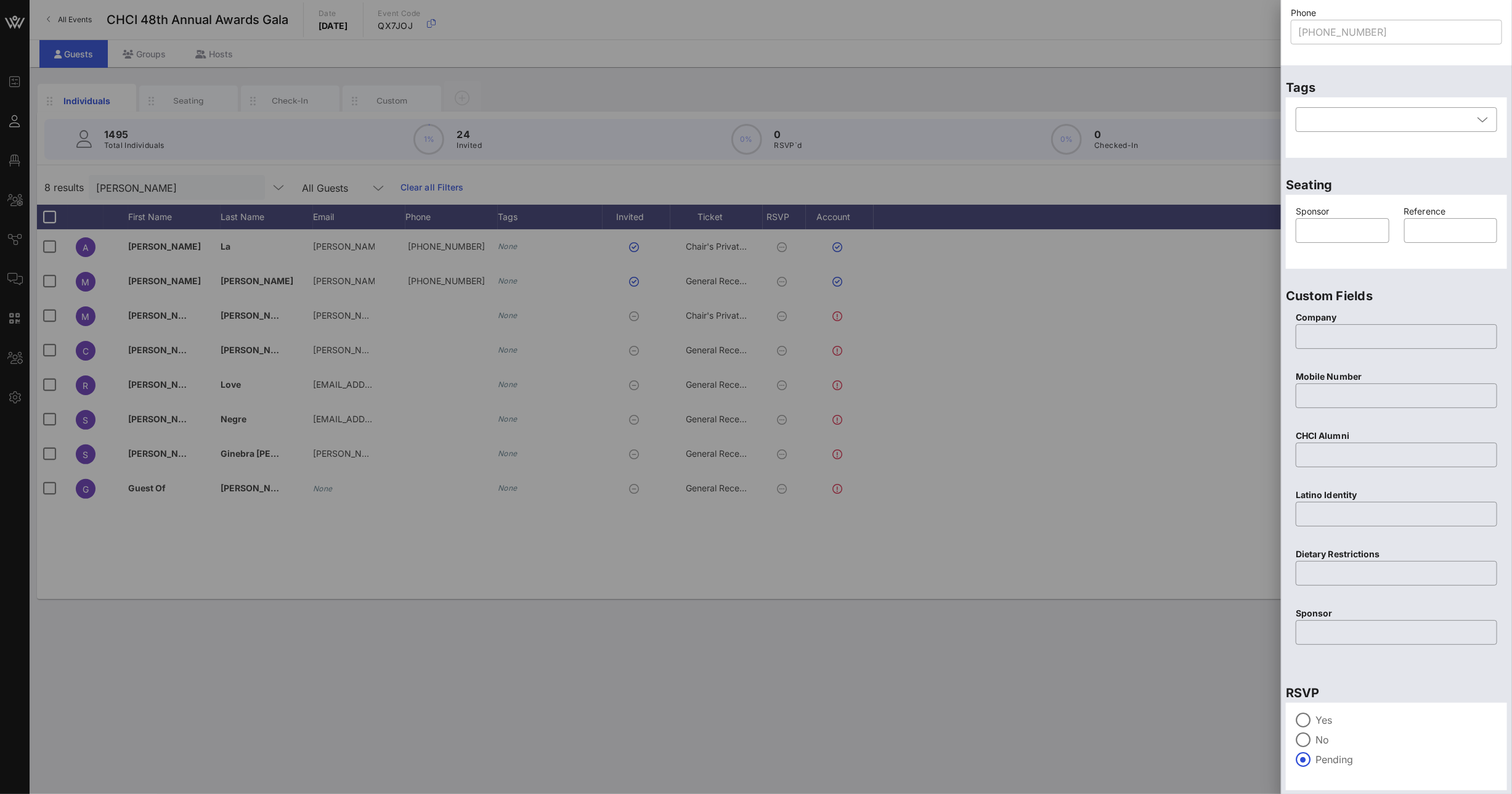
scroll to position [191, 0]
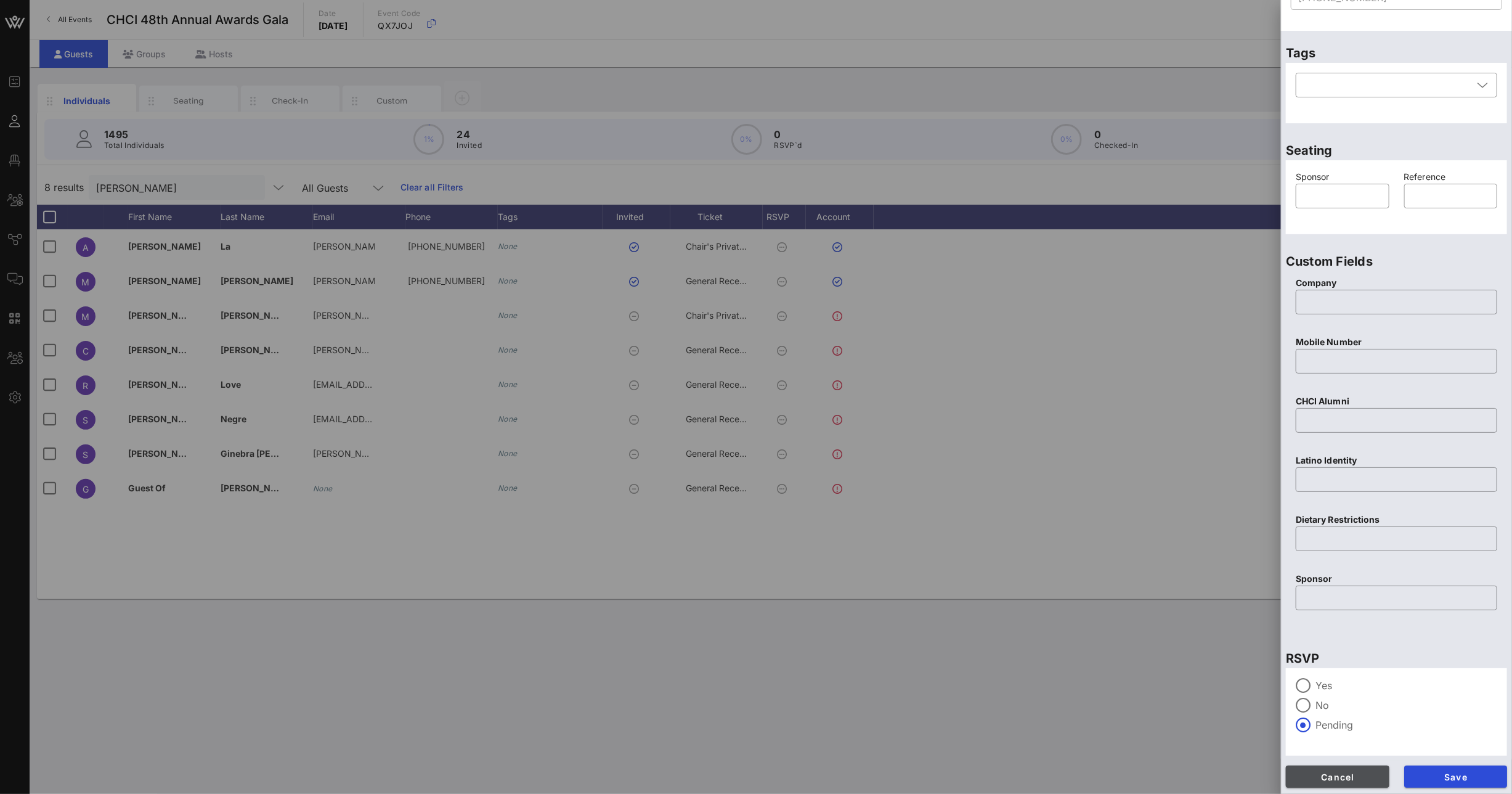
click at [1361, 780] on span "Cancel" at bounding box center [1338, 777] width 84 height 11
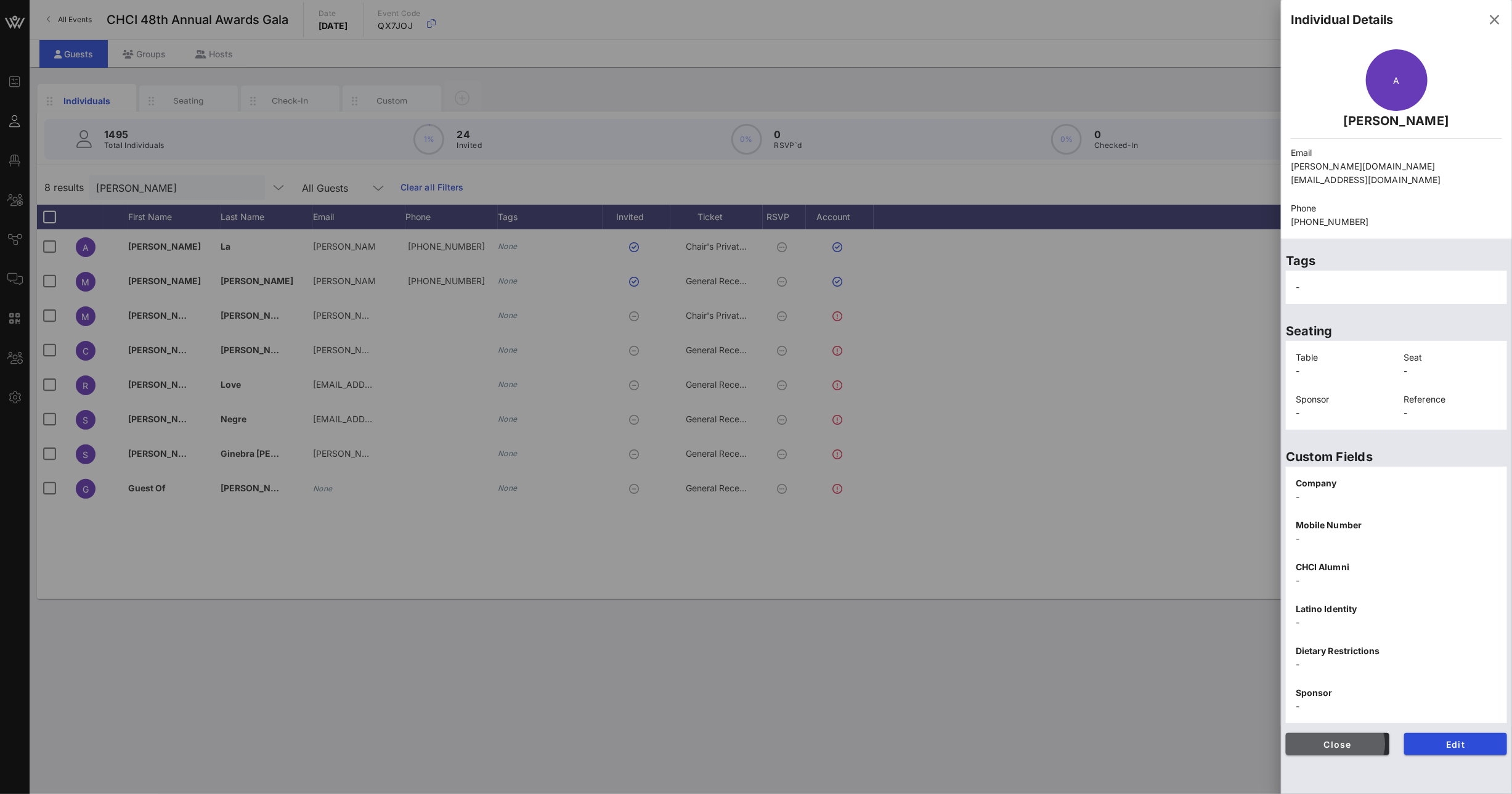
scroll to position [0, 0]
click at [1499, 21] on icon "button" at bounding box center [1494, 19] width 15 height 15
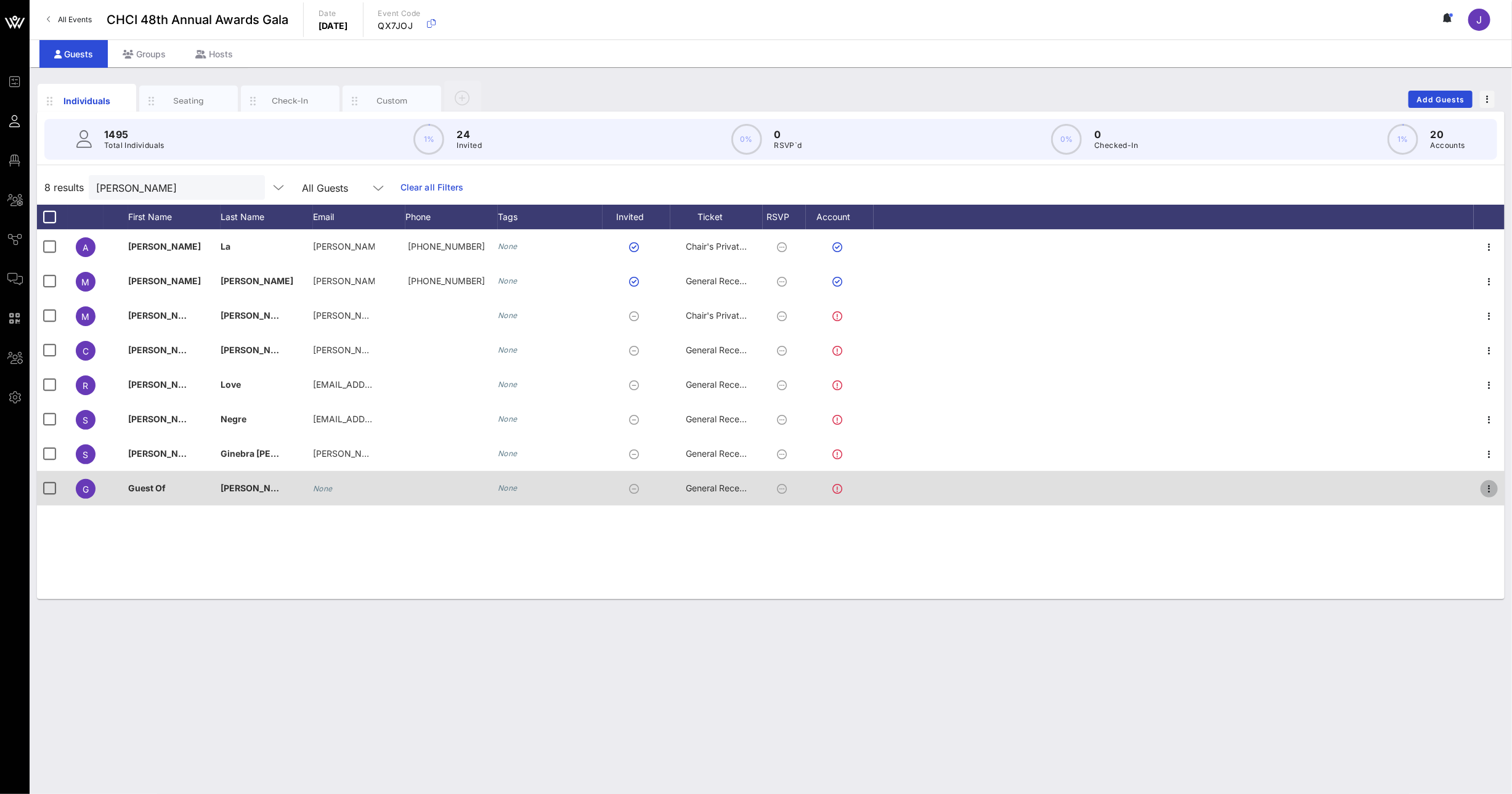
click at [1494, 488] on icon "button" at bounding box center [1489, 488] width 15 height 15
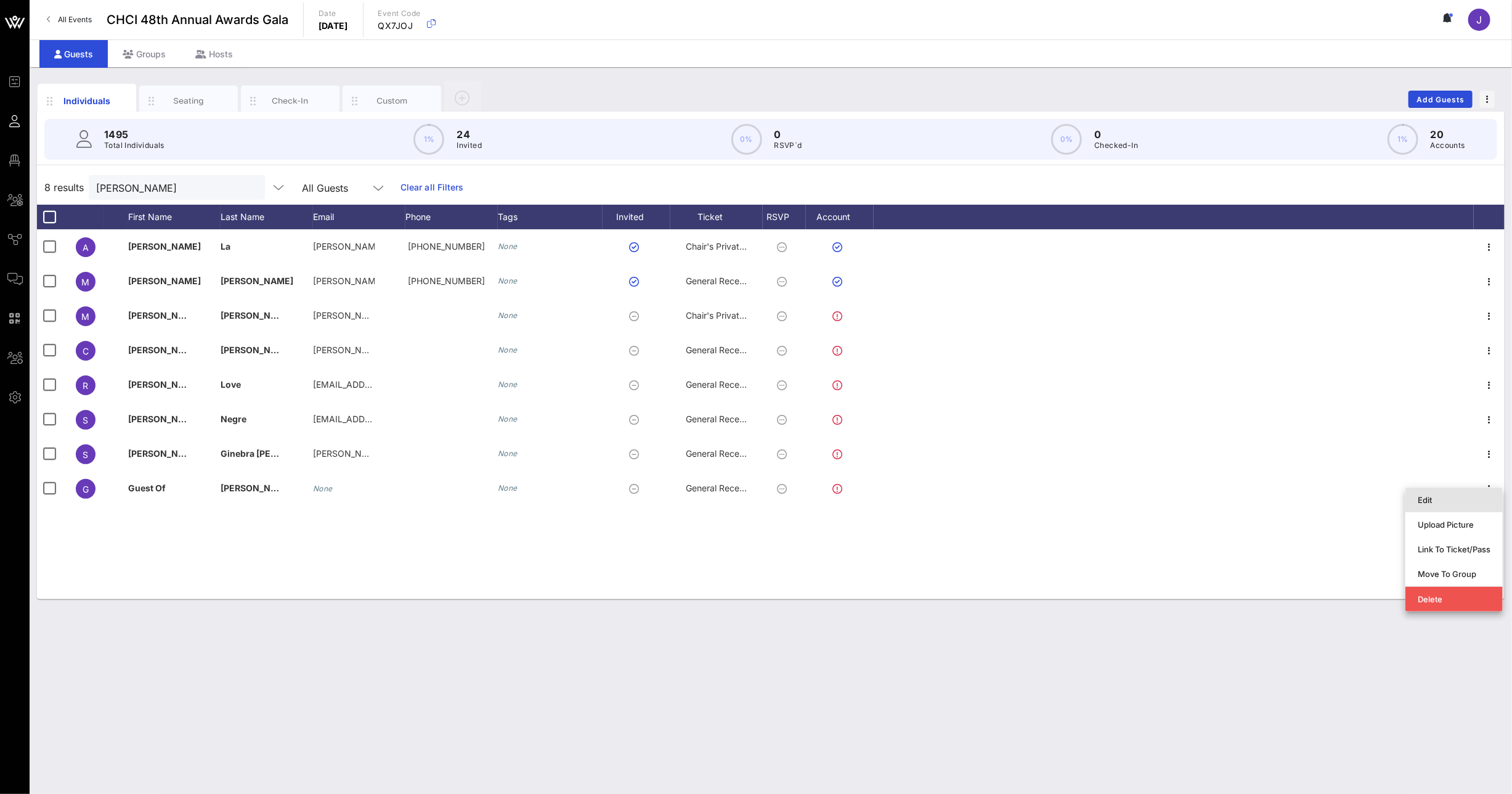
click at [1467, 505] on div "Edit" at bounding box center [1454, 500] width 72 height 20
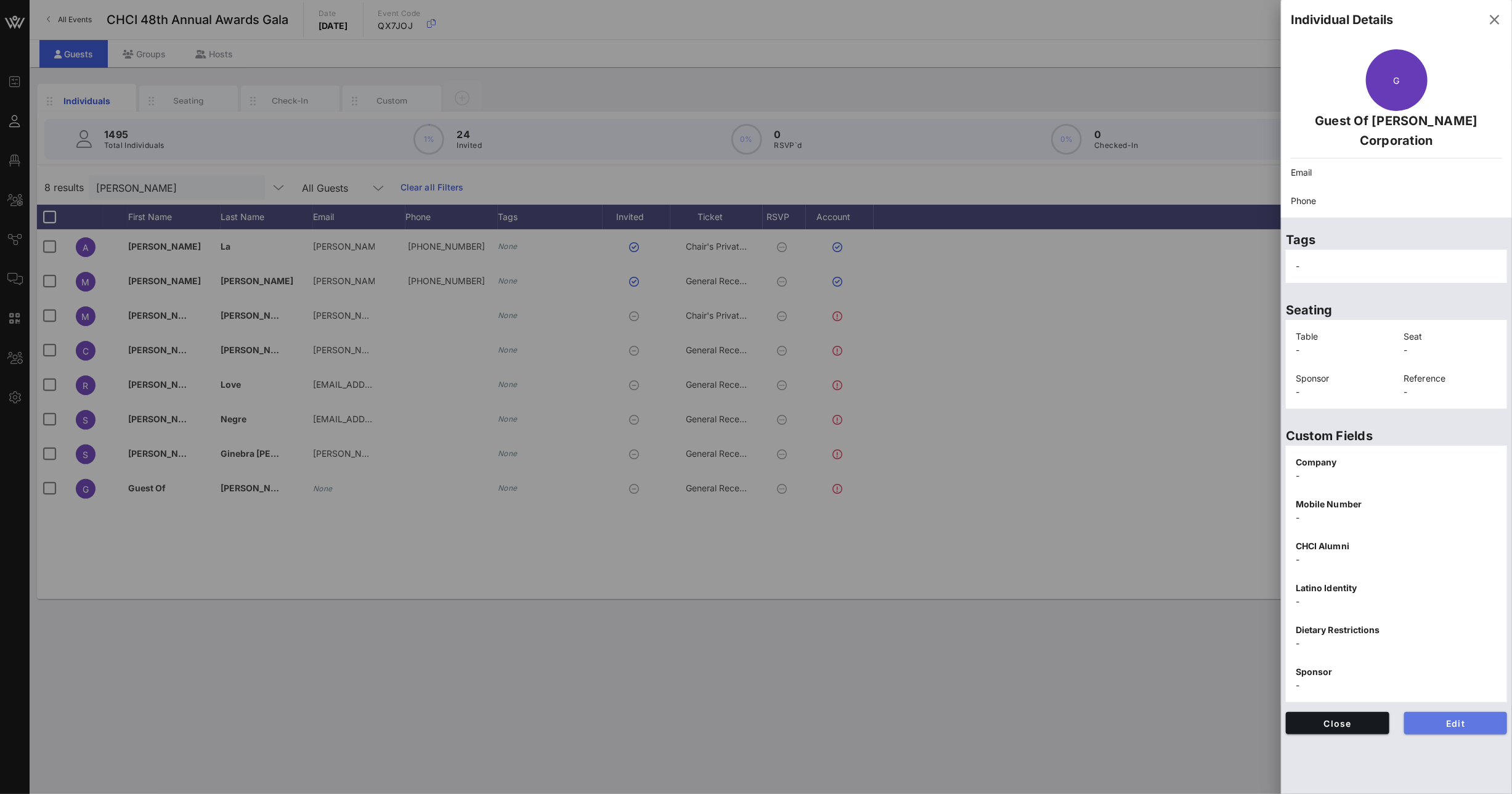
click at [1450, 718] on span "Edit" at bounding box center [1456, 723] width 84 height 11
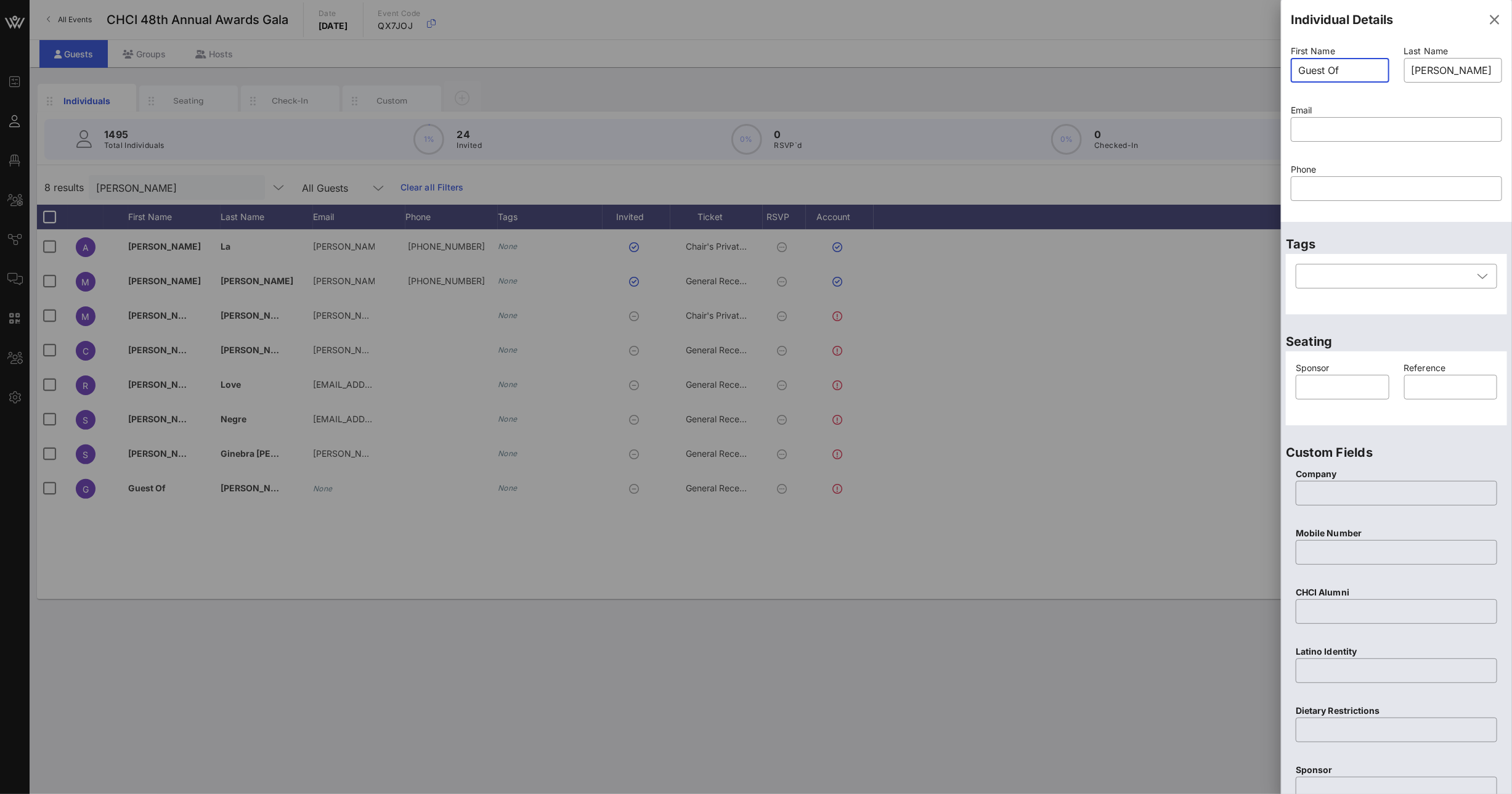
drag, startPoint x: 1356, startPoint y: 73, endPoint x: 1214, endPoint y: 67, distance: 142.1
click at [1224, 68] on div "Event Builder Guests Floor Plan All Groups Journeys Comms QR Scanner Team Setti…" at bounding box center [756, 397] width 1512 height 794
type input "J"
click at [1318, 73] on input "Kednny" at bounding box center [1340, 70] width 84 height 20
type input "[PERSON_NAME]"
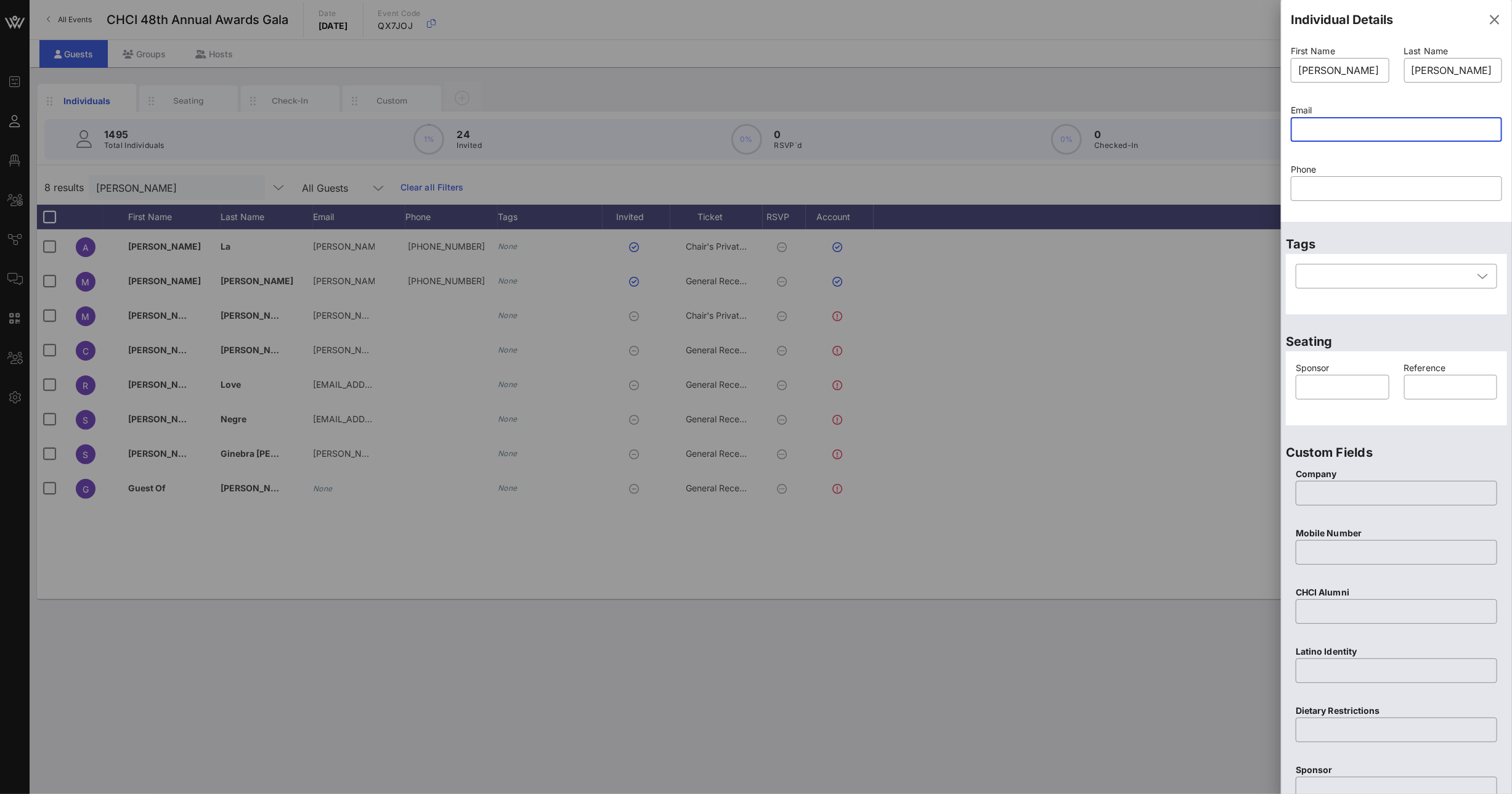
click at [1371, 133] on input "text" at bounding box center [1396, 129] width 197 height 20
paste input "mailto:[EMAIL_ADDRESS][DOMAIN_NAME]"
click at [1334, 131] on input "mailto:[EMAIL_ADDRESS][DOMAIN_NAME]" at bounding box center [1396, 129] width 197 height 20
click at [1331, 130] on input "mailto:[EMAIL_ADDRESS][DOMAIN_NAME]" at bounding box center [1396, 129] width 197 height 20
drag, startPoint x: 1331, startPoint y: 130, endPoint x: 1208, endPoint y: 114, distance: 124.0
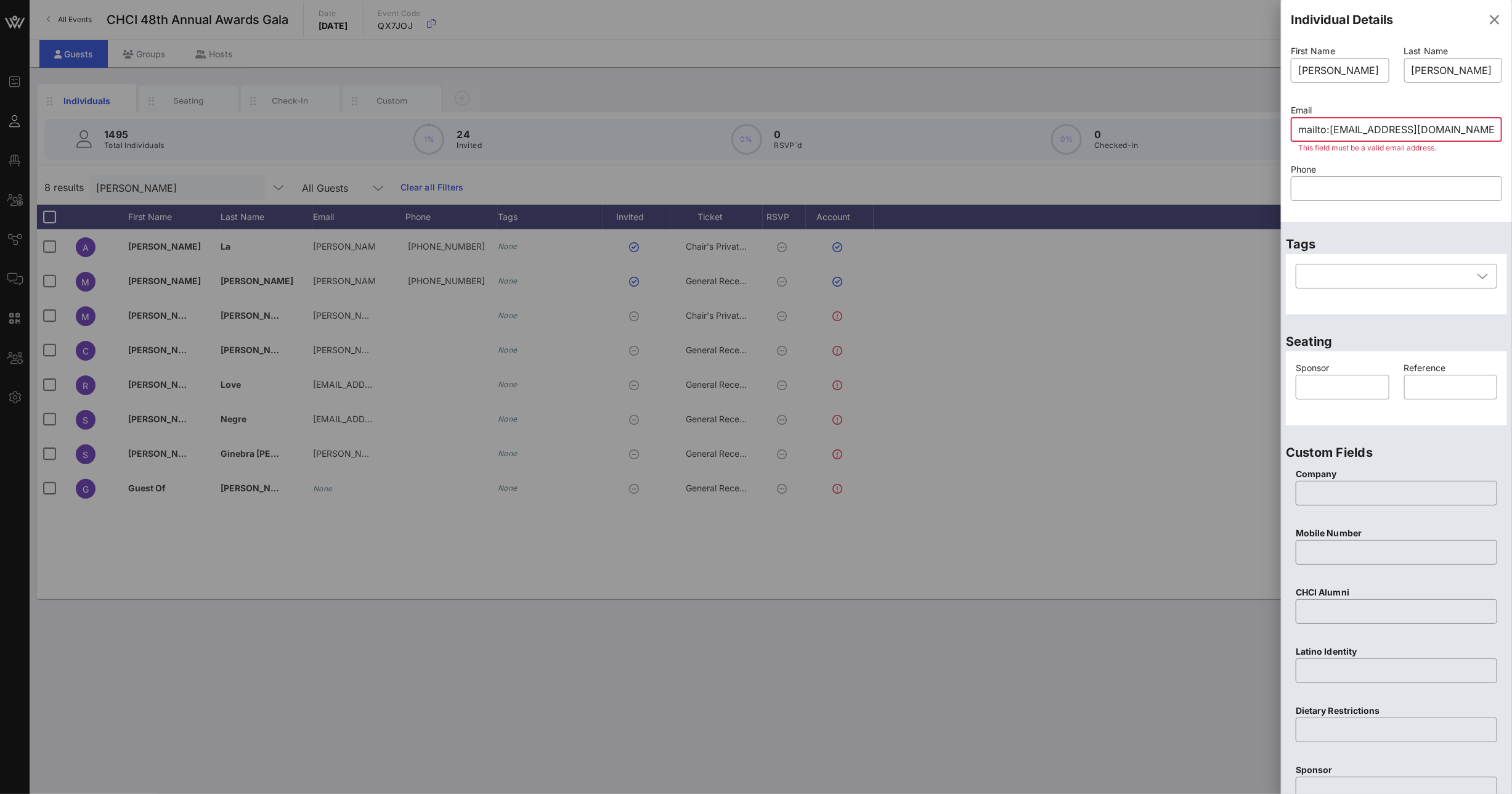
click at [1224, 120] on div "Event Builder Guests Floor Plan All Groups Journeys Comms QR Scanner Team Setti…" at bounding box center [756, 397] width 1512 height 794
click at [1336, 123] on input "mailto:[EMAIL_ADDRESS][DOMAIN_NAME]" at bounding box center [1396, 129] width 197 height 20
drag, startPoint x: 1329, startPoint y: 132, endPoint x: 1278, endPoint y: 128, distance: 51.2
click at [1278, 128] on div "Event Builder Guests Floor Plan All Groups Journeys Comms QR Scanner Team Setti…" at bounding box center [756, 397] width 1512 height 794
type input "[EMAIL_ADDRESS][DOMAIN_NAME]"
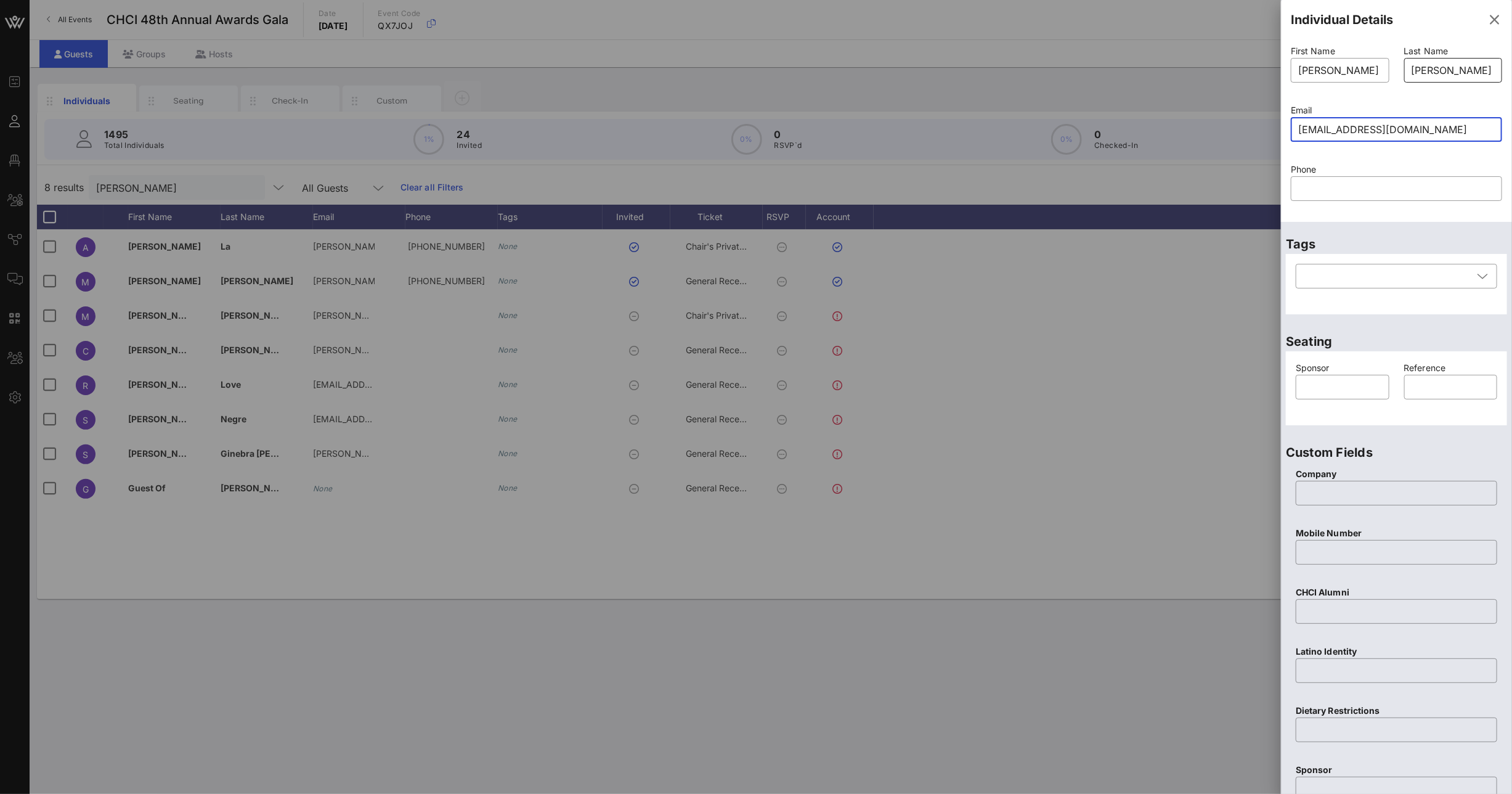
click at [1435, 74] on input "[PERSON_NAME] Corporation" at bounding box center [1454, 70] width 84 height 20
type input "C"
type input "[PERSON_NAME]"
click at [1306, 390] on input "text" at bounding box center [1342, 387] width 79 height 20
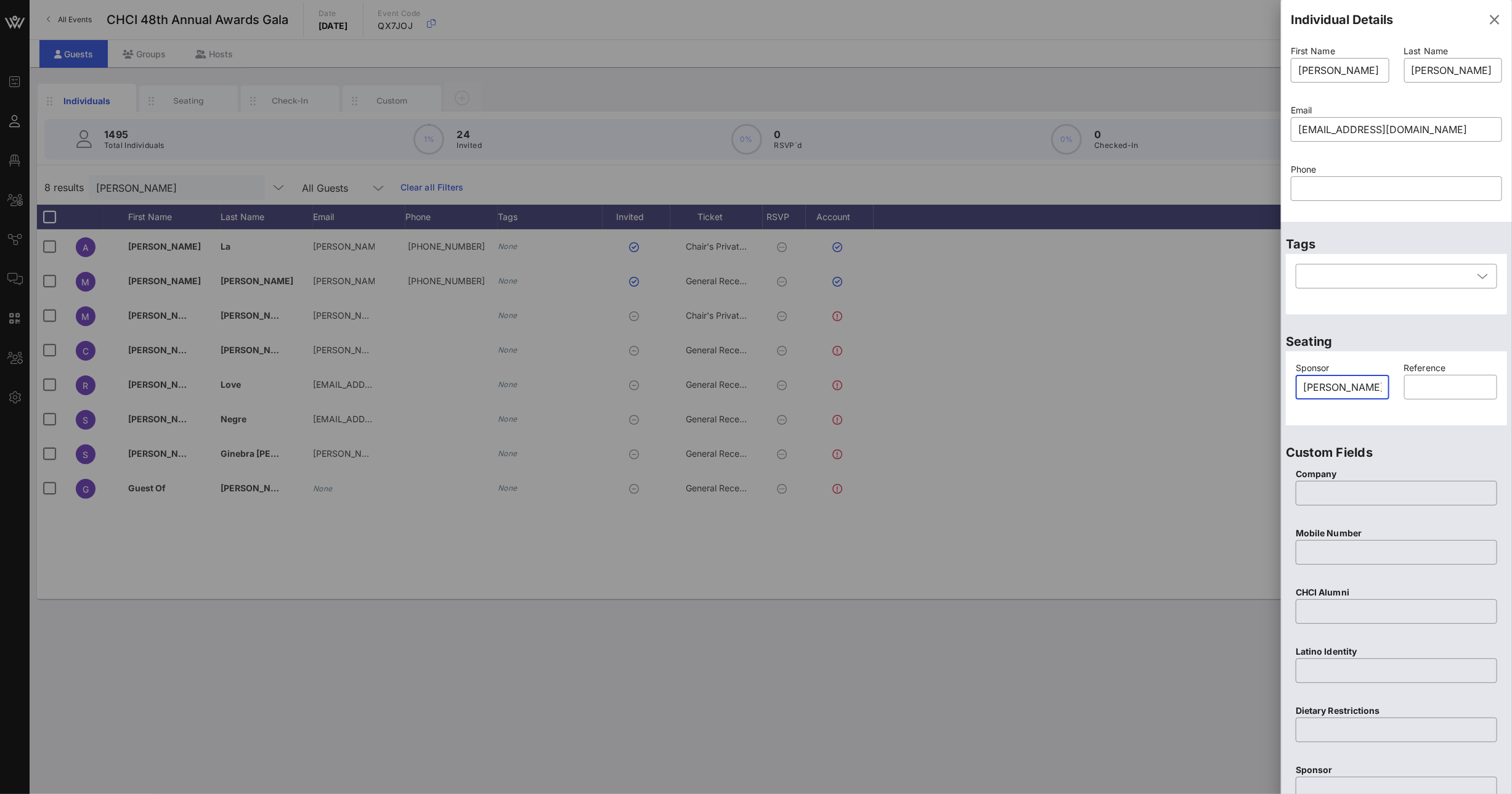
type input "Mcdonalds"
click at [1306, 386] on input "Mcdonalds" at bounding box center [1342, 387] width 79 height 20
type input "Guest Of"
type input "[PERSON_NAME] Corporation"
paste input "mailto:[EMAIL_ADDRESS][DOMAIN_NAME]"
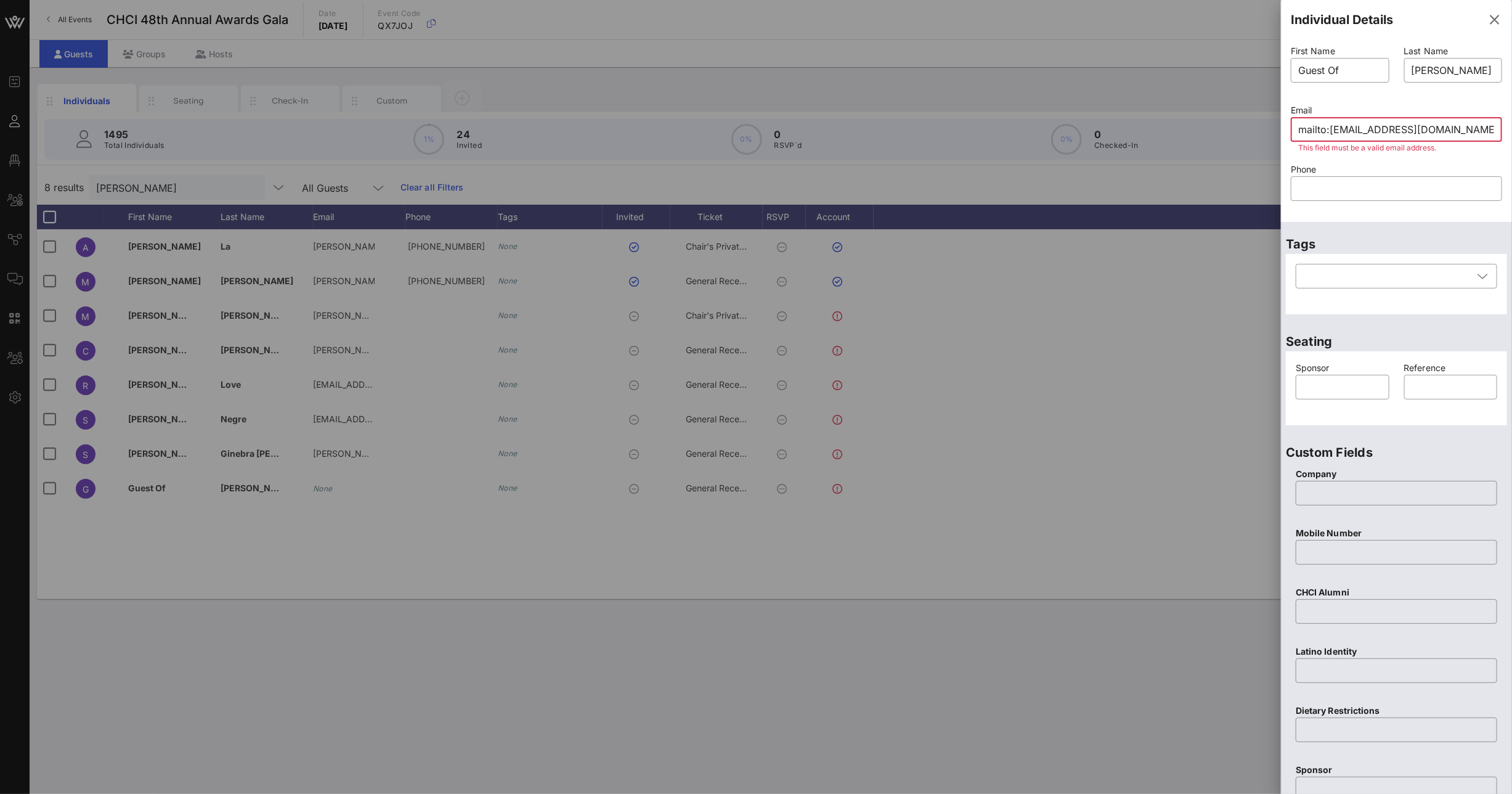
drag, startPoint x: 1329, startPoint y: 128, endPoint x: 1268, endPoint y: 123, distance: 61.2
click at [1271, 123] on div "Event Builder Guests Floor Plan All Groups Journeys Comms QR Scanner Team Setti…" at bounding box center [756, 397] width 1512 height 794
type input "[EMAIL_ADDRESS][DOMAIN_NAME]"
click at [1289, 65] on div "First Name ​ Guest Of" at bounding box center [1340, 71] width 114 height 59
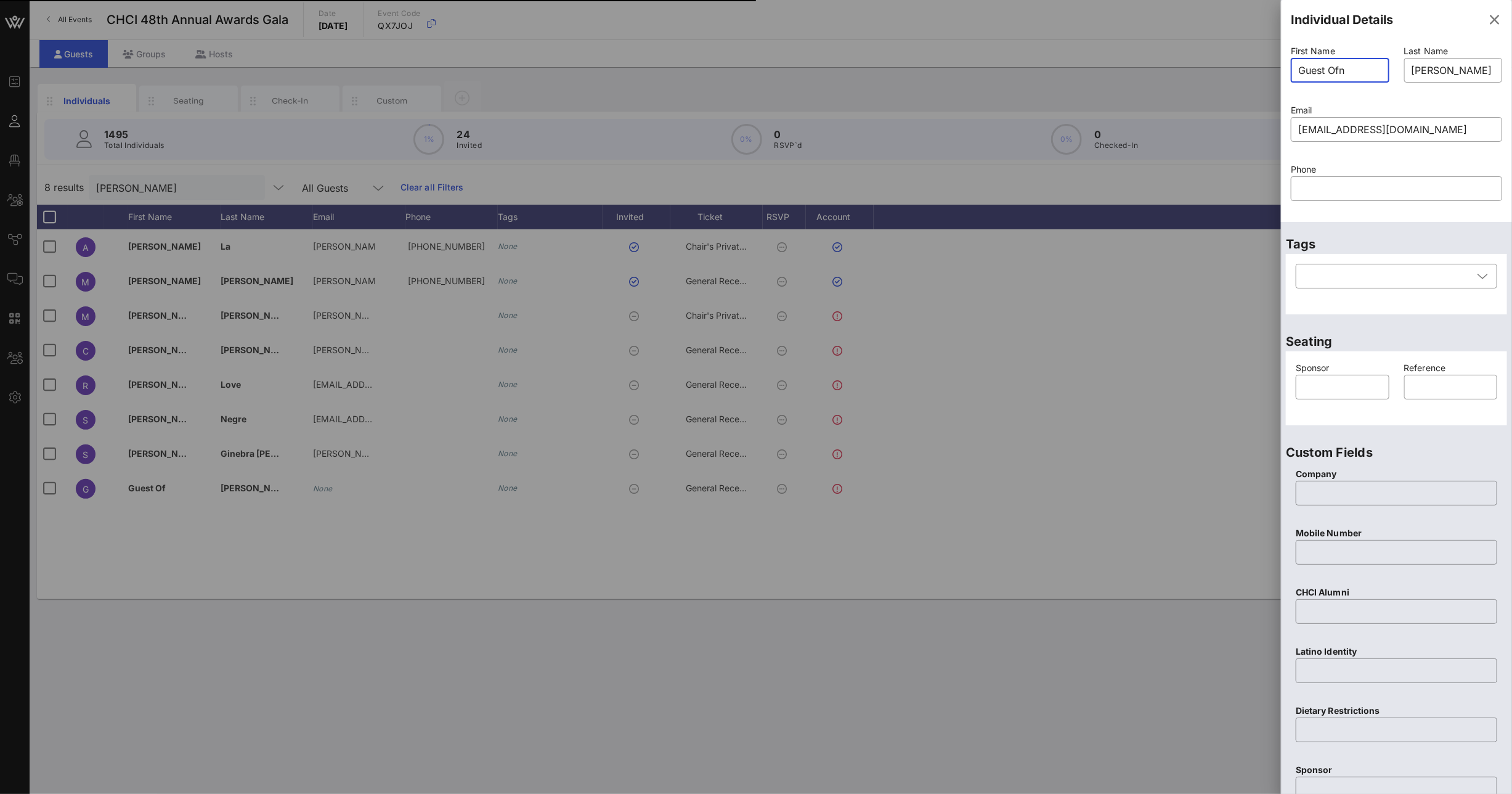
type input "Guest Ofnu"
drag, startPoint x: 1355, startPoint y: 69, endPoint x: 1292, endPoint y: 60, distance: 63.6
click at [1295, 61] on div "​ Guest Ofnu" at bounding box center [1340, 70] width 99 height 25
type input "[PERSON_NAME]"
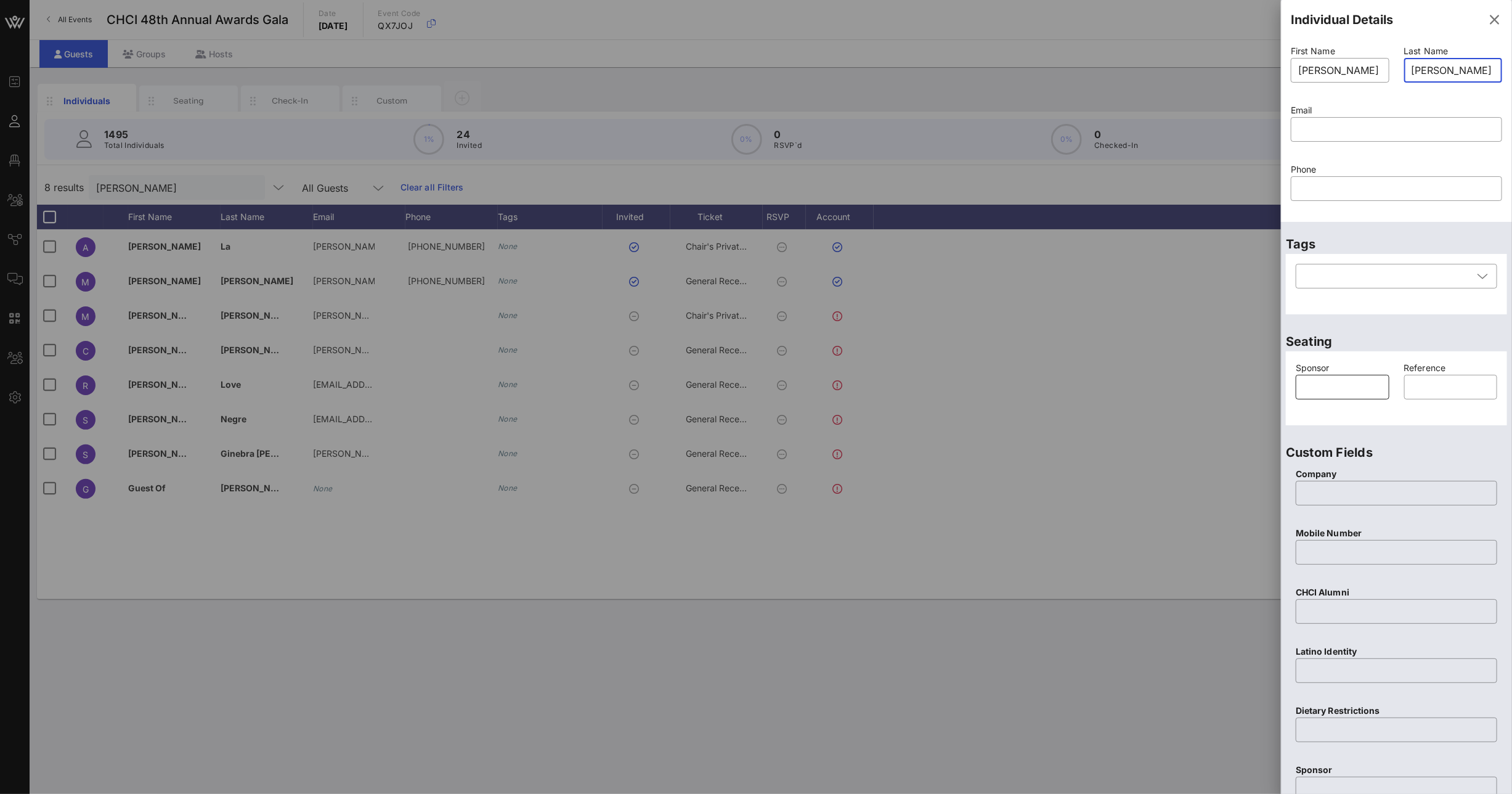
type input "[PERSON_NAME]"
click at [1334, 385] on input "text" at bounding box center [1342, 387] width 79 height 20
drag, startPoint x: 1362, startPoint y: 387, endPoint x: 1283, endPoint y: 382, distance: 79.2
click at [1283, 382] on div "Seating Sponsor ​ [PERSON_NAME] Reference ​" at bounding box center [1396, 375] width 231 height 111
type input "[PERSON_NAME]"
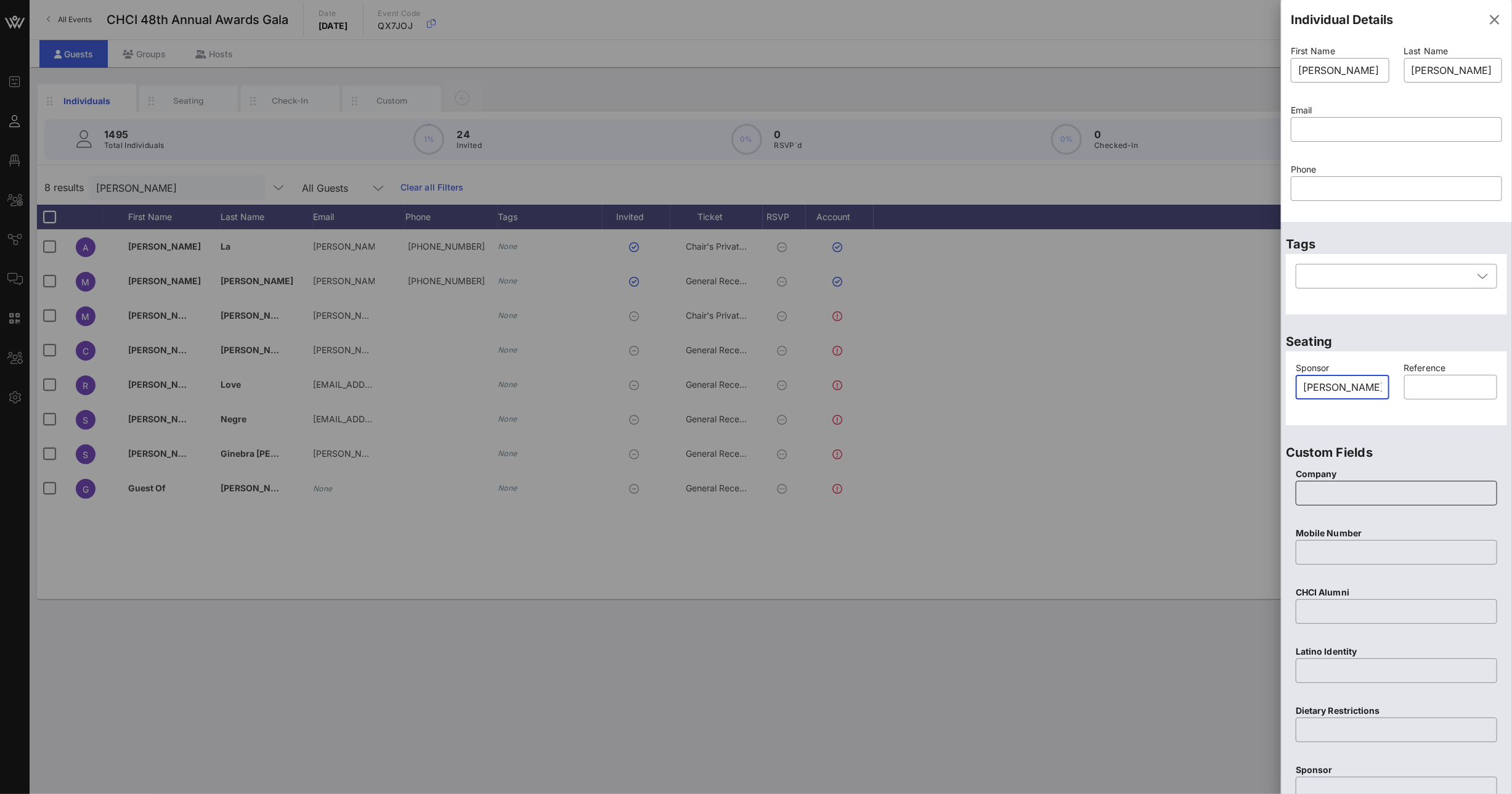
click at [1346, 496] on input "text" at bounding box center [1396, 493] width 187 height 20
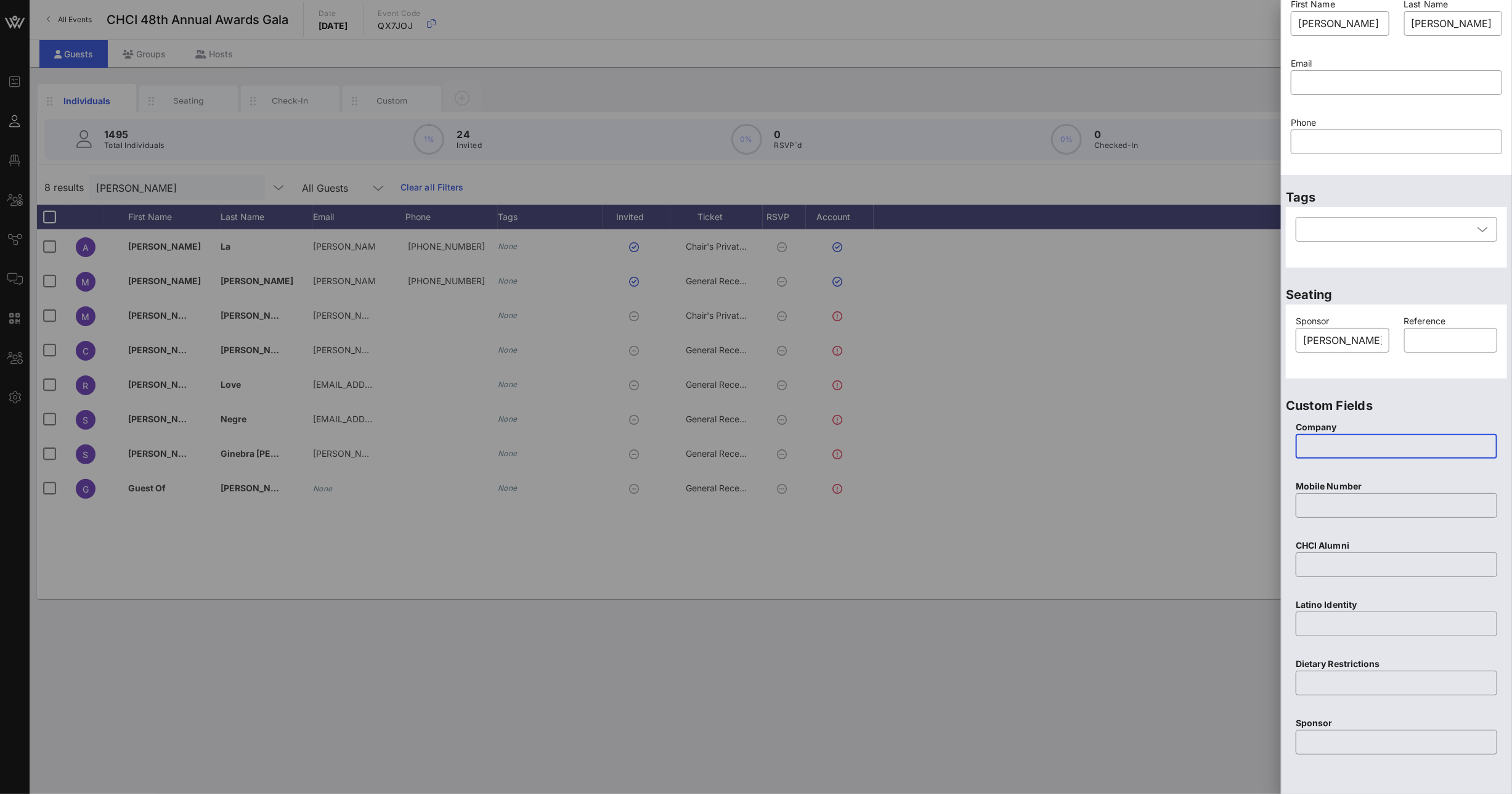
scroll to position [191, 0]
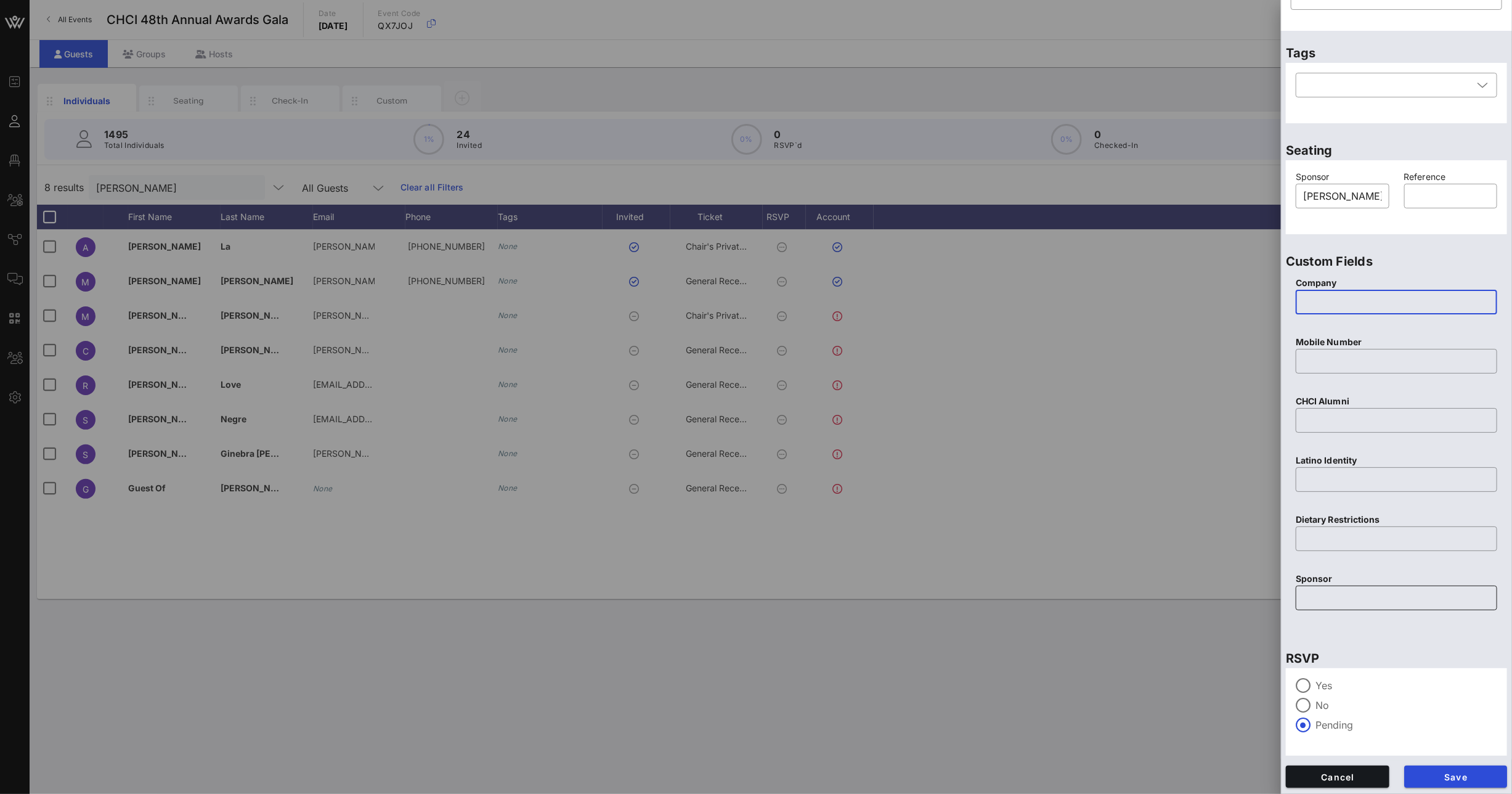
click at [1324, 588] on input "text" at bounding box center [1396, 598] width 187 height 20
paste input "[PERSON_NAME]"
type input "[PERSON_NAME]"
click at [1419, 784] on button "Save" at bounding box center [1456, 776] width 104 height 22
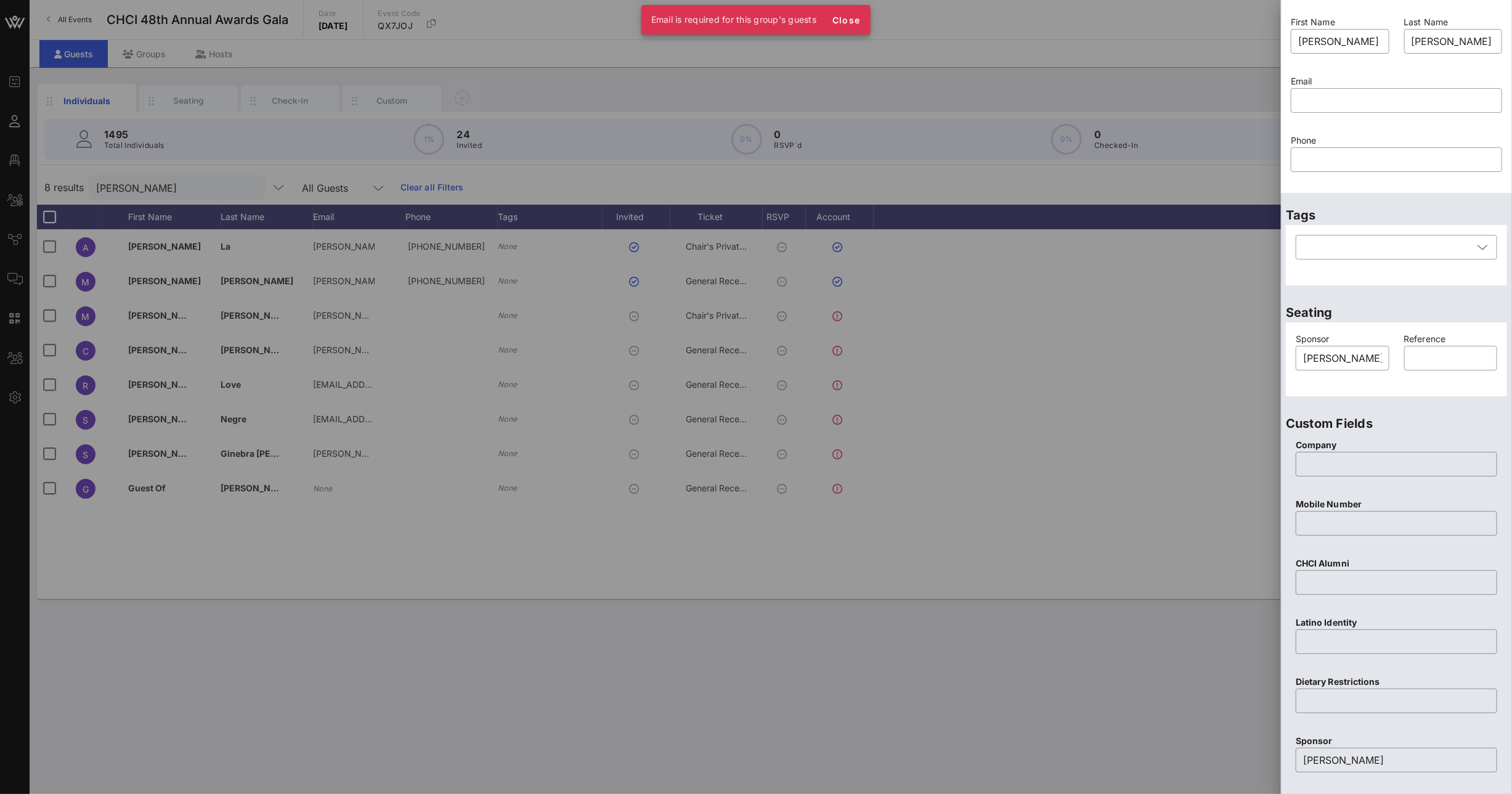
scroll to position [0, 0]
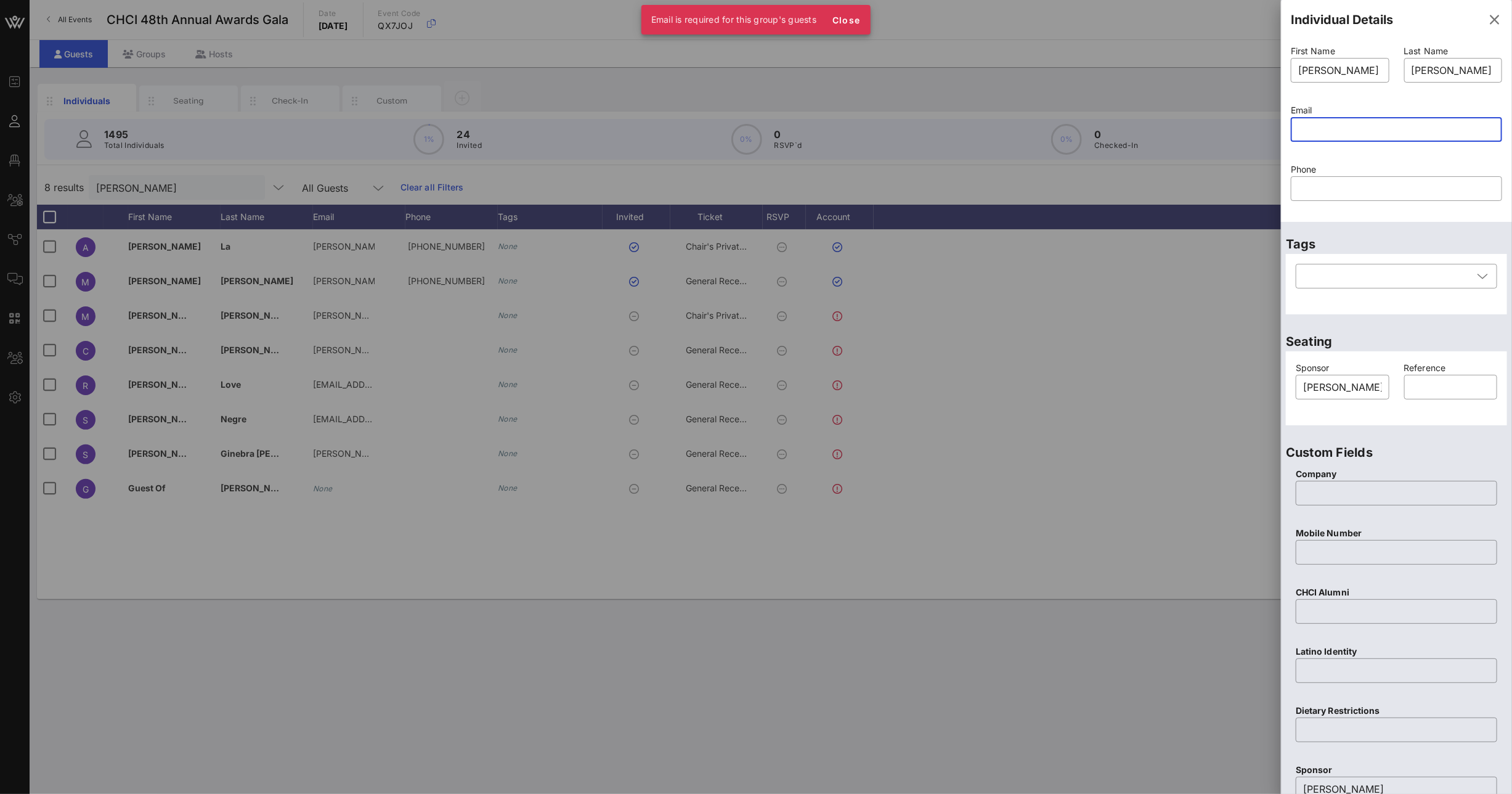
click at [1369, 137] on input "text" at bounding box center [1396, 129] width 197 height 20
paste input "[PERSON_NAME]"
type input "[PERSON_NAME]"
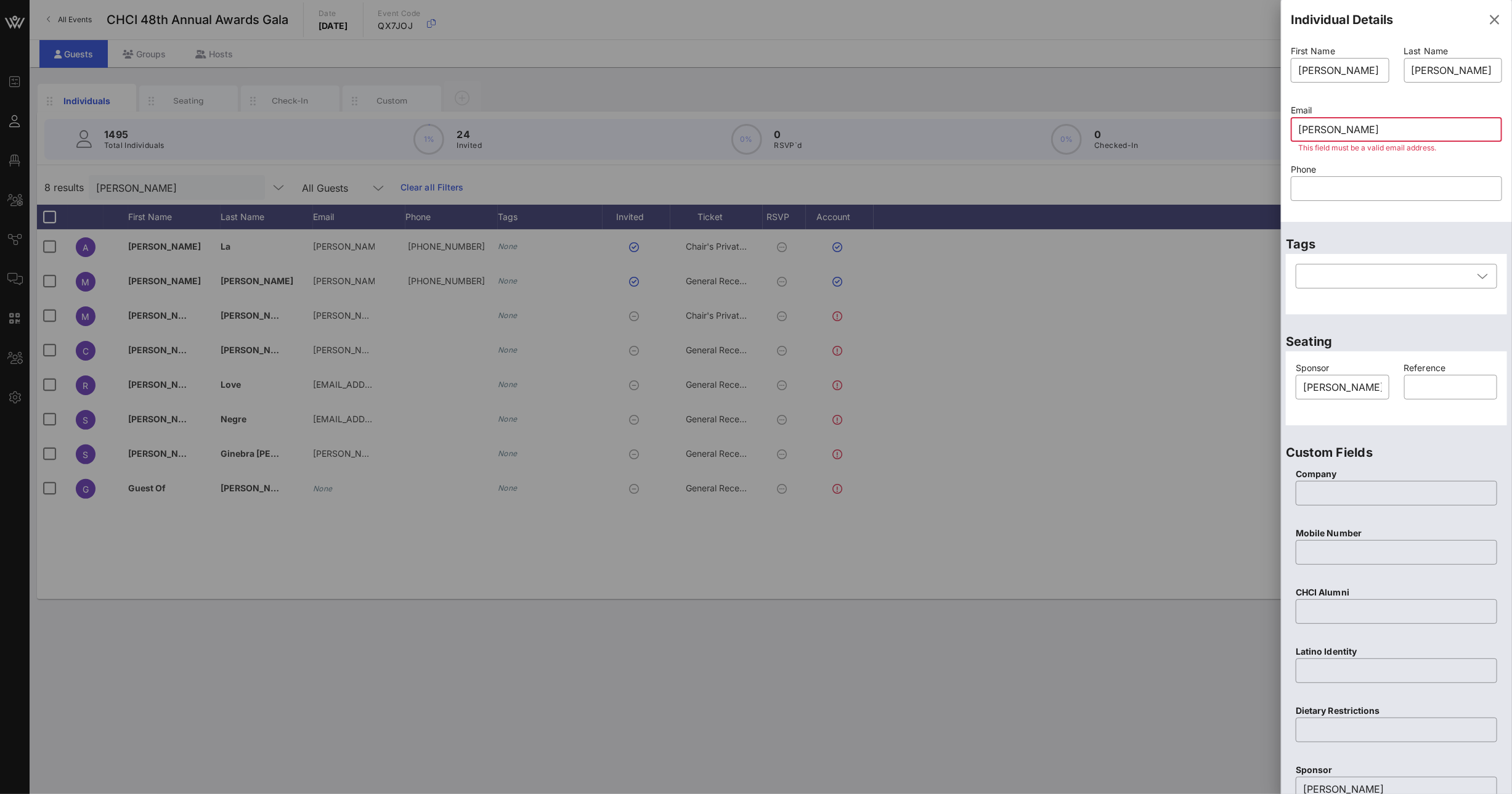
drag, startPoint x: 1335, startPoint y: 127, endPoint x: 1220, endPoint y: 123, distance: 115.1
click at [1223, 123] on div "Event Builder Guests Floor Plan All Groups Journeys Comms QR Scanner Team Setti…" at bounding box center [756, 397] width 1512 height 794
paste input "mailto:[EMAIL_ADDRESS][DOMAIN_NAME]"
drag, startPoint x: 1331, startPoint y: 129, endPoint x: 1250, endPoint y: 118, distance: 81.7
click at [1253, 118] on div "Event Builder Guests Floor Plan All Groups Journeys Comms QR Scanner Team Setti…" at bounding box center [756, 397] width 1512 height 794
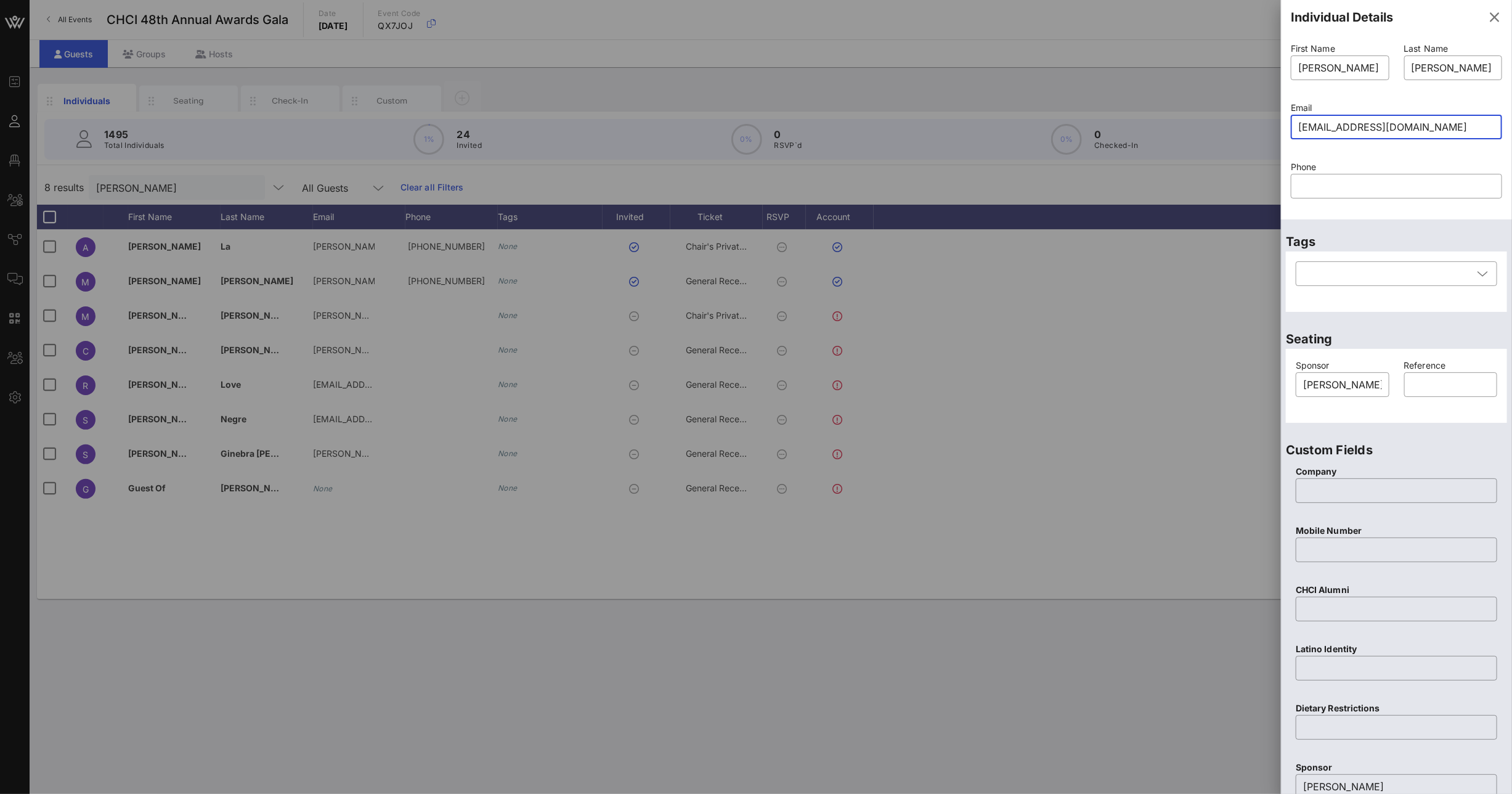
scroll to position [191, 0]
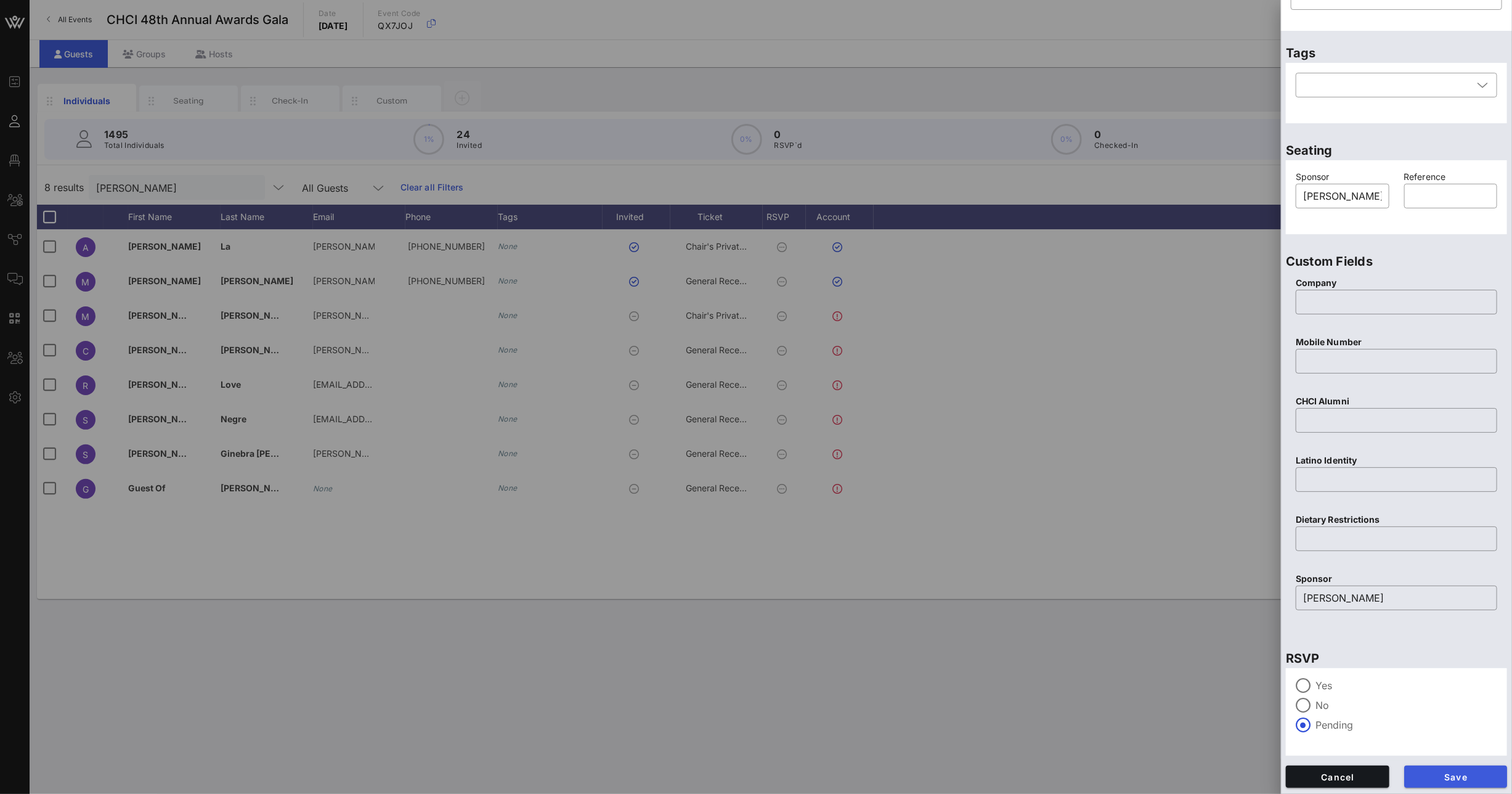
type input "[EMAIL_ADDRESS][DOMAIN_NAME]"
click at [1471, 768] on button "Save" at bounding box center [1456, 776] width 104 height 22
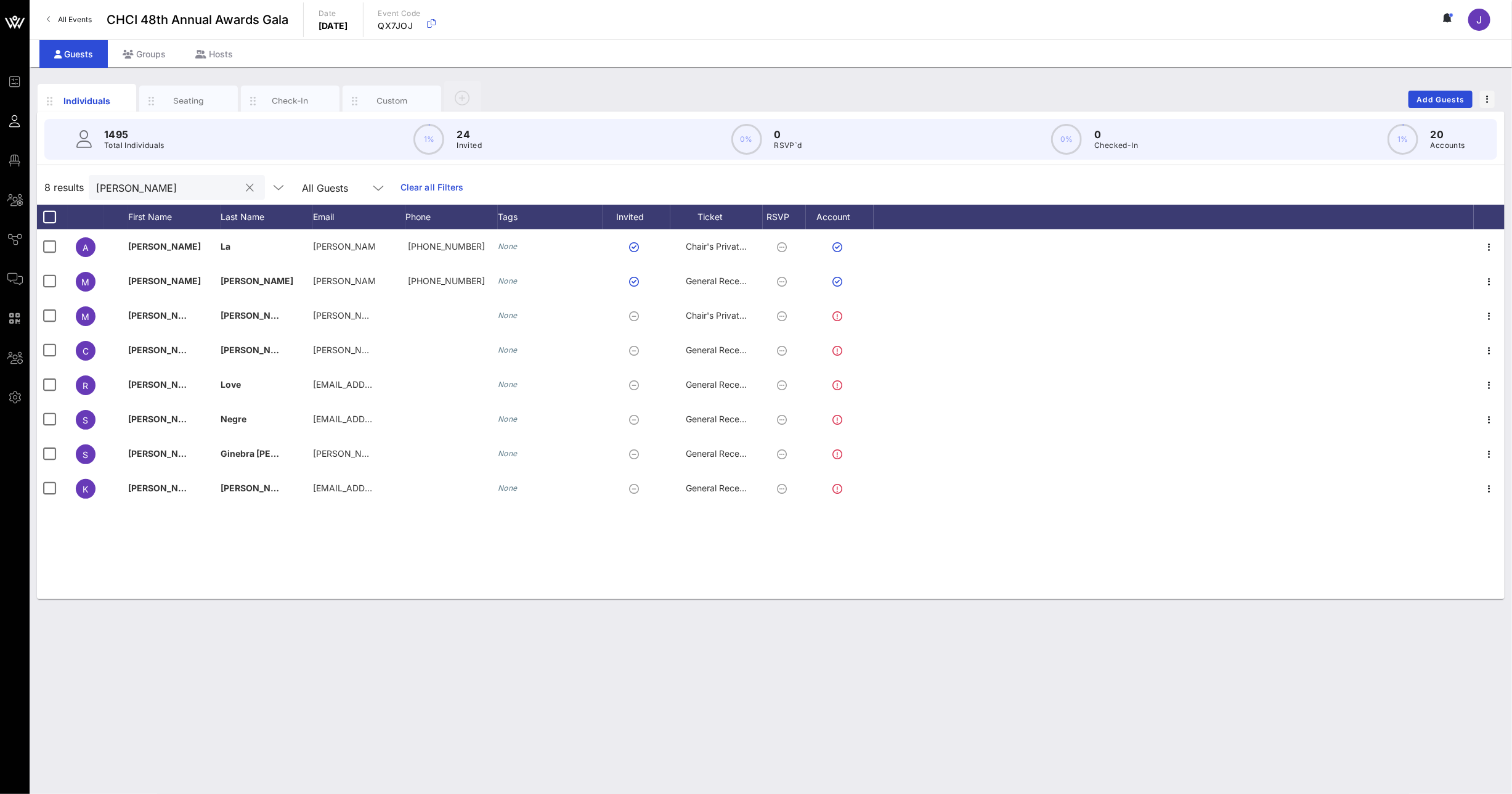
click at [132, 186] on input "[PERSON_NAME]" at bounding box center [168, 187] width 144 height 16
type input "verizon"
click at [148, 53] on div "Groups" at bounding box center [144, 53] width 72 height 28
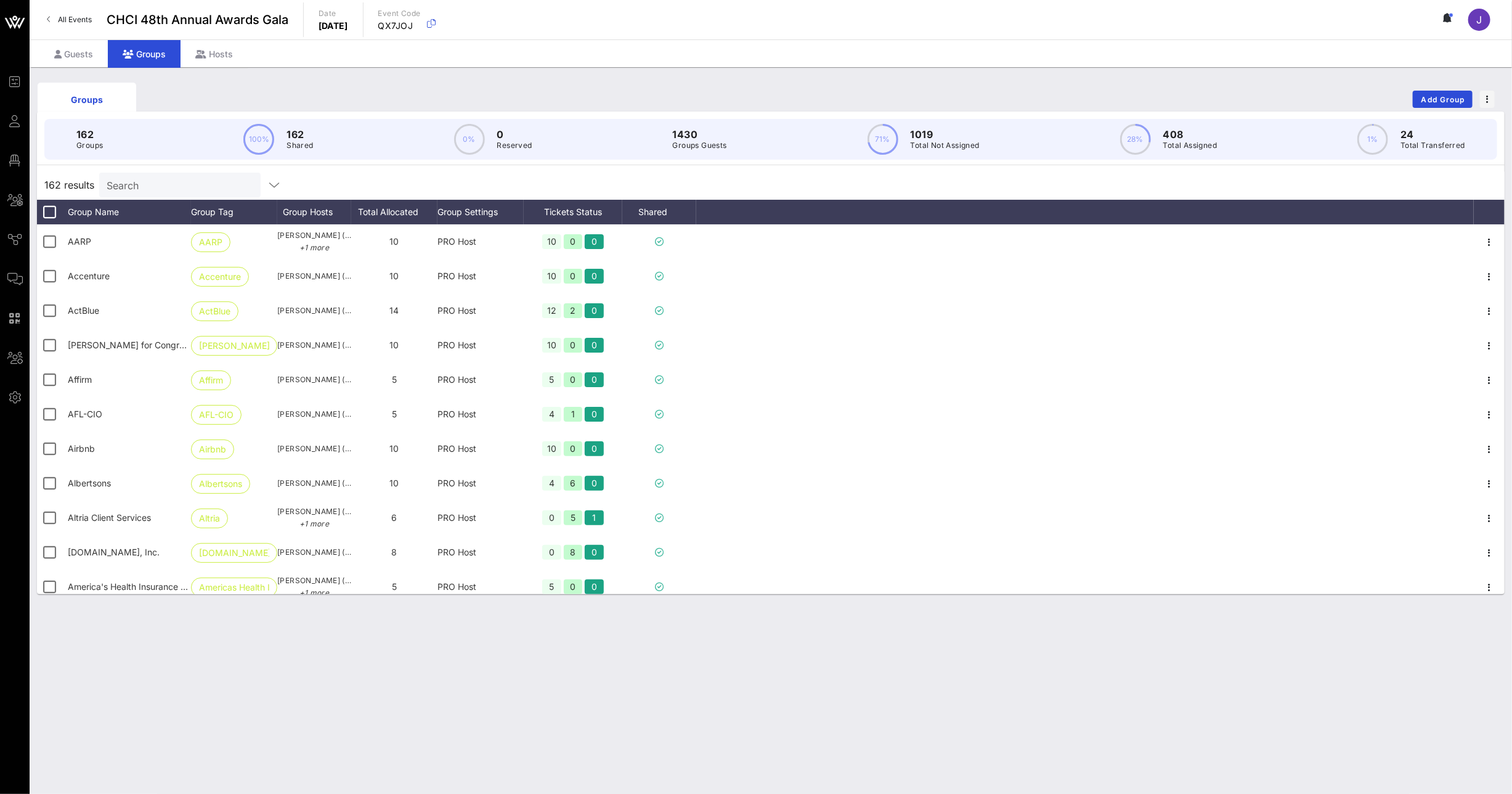
click at [178, 189] on input "Search" at bounding box center [178, 185] width 144 height 16
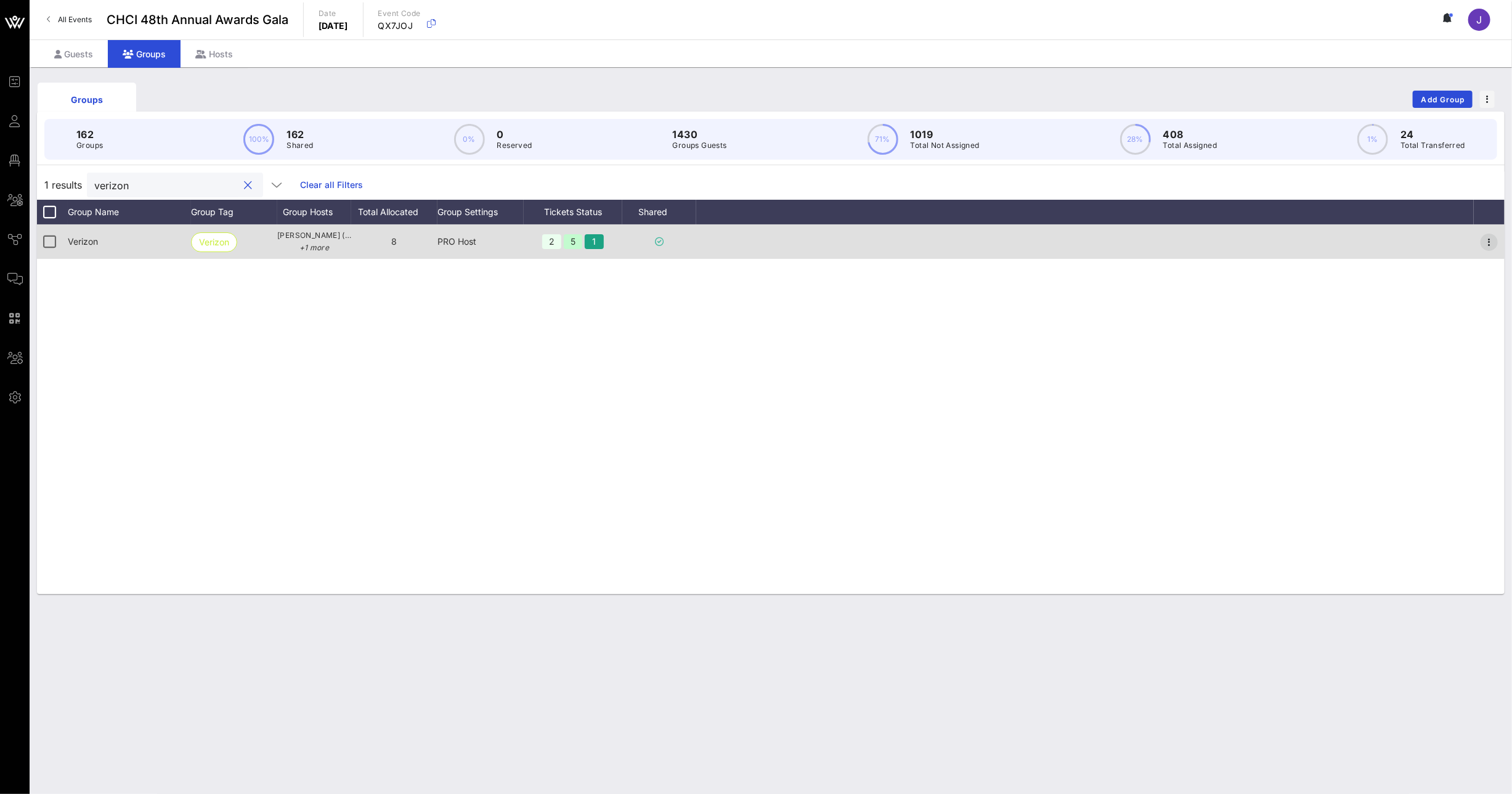
type input "verizon"
click at [1487, 242] on icon "button" at bounding box center [1489, 242] width 15 height 15
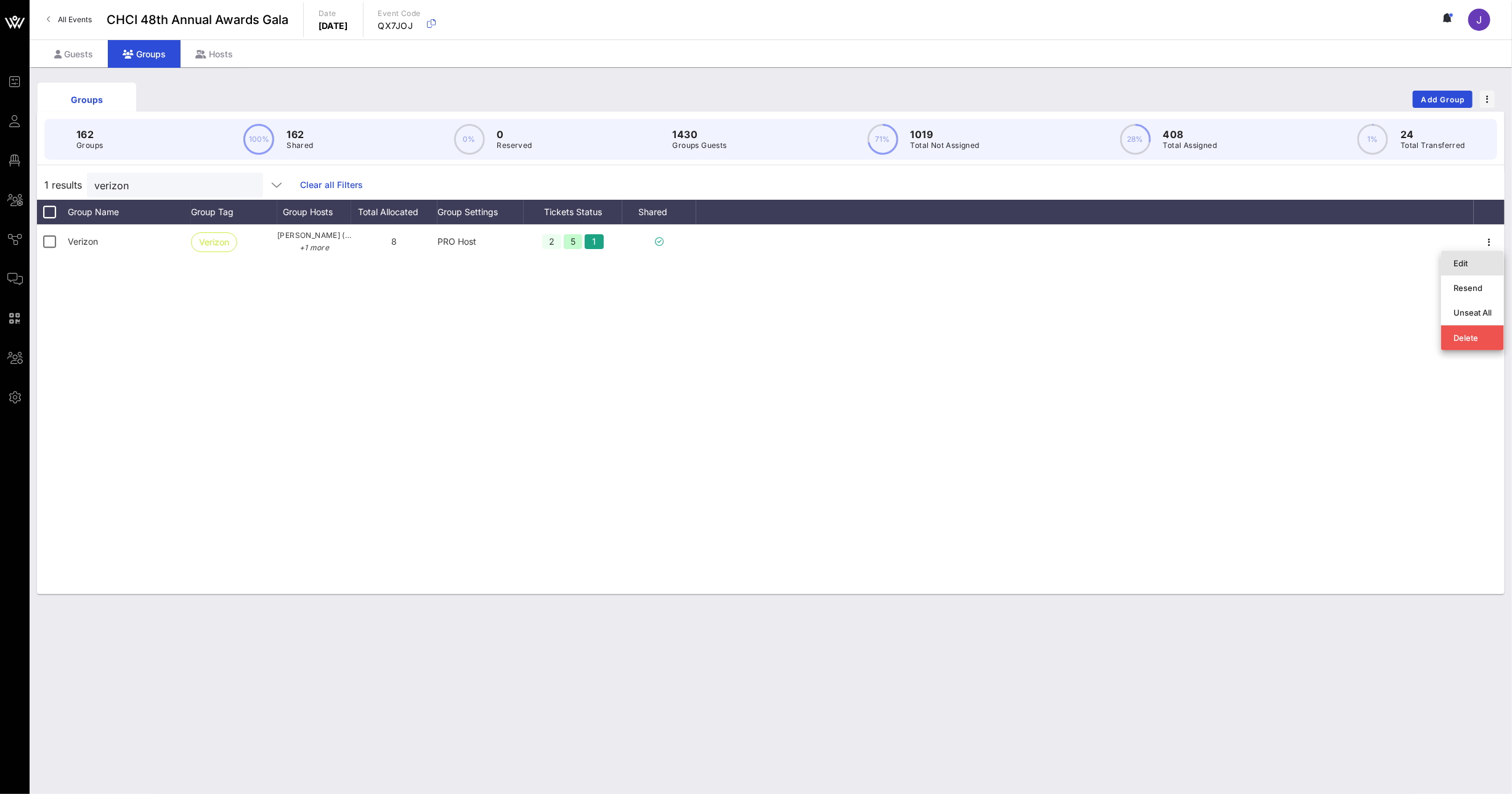
click at [1462, 263] on div "Edit" at bounding box center [1473, 263] width 38 height 10
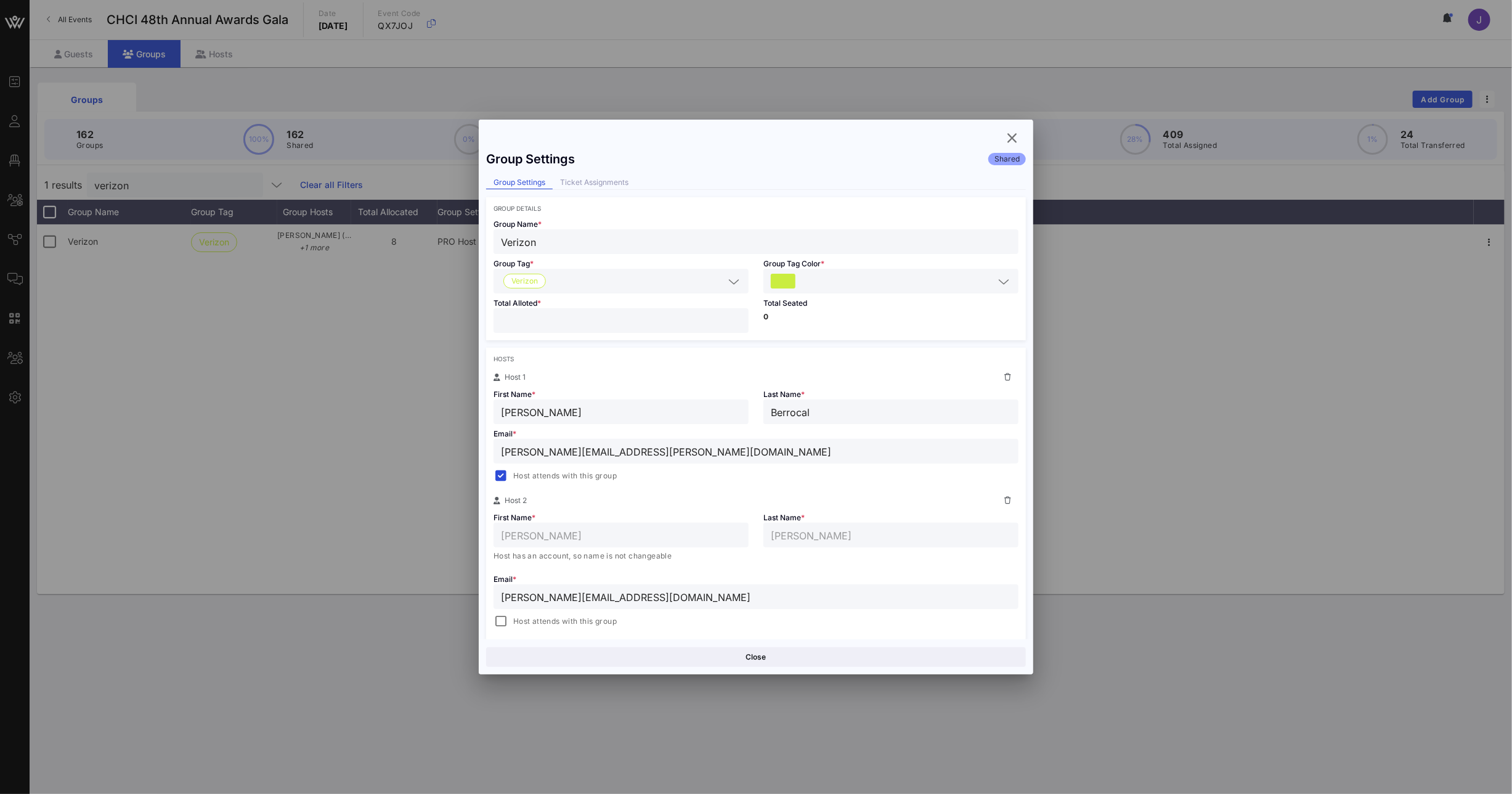
drag, startPoint x: 514, startPoint y: 319, endPoint x: 498, endPoint y: 321, distance: 16.1
click at [498, 321] on div "*" at bounding box center [621, 321] width 255 height 25
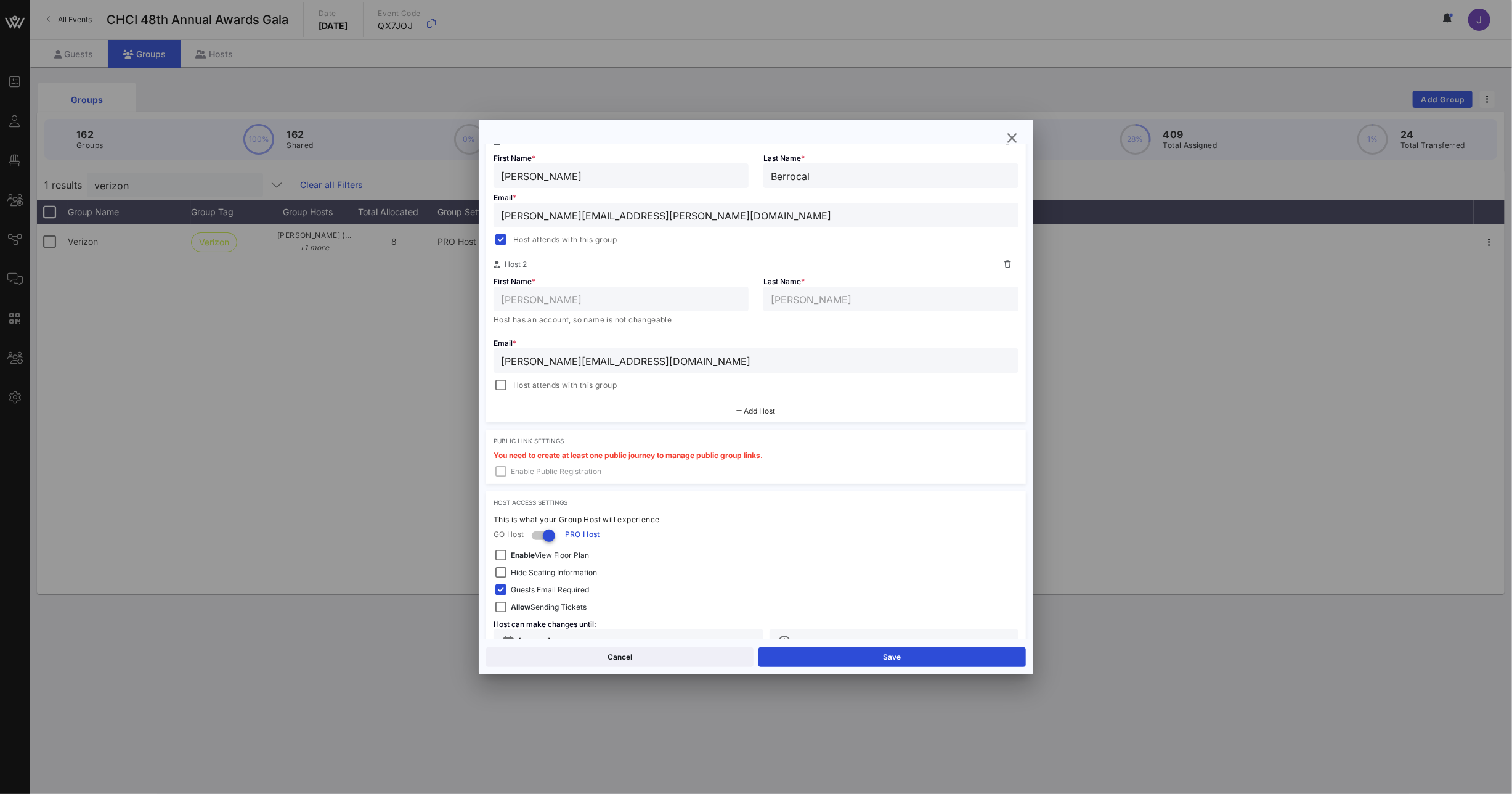
scroll to position [270, 0]
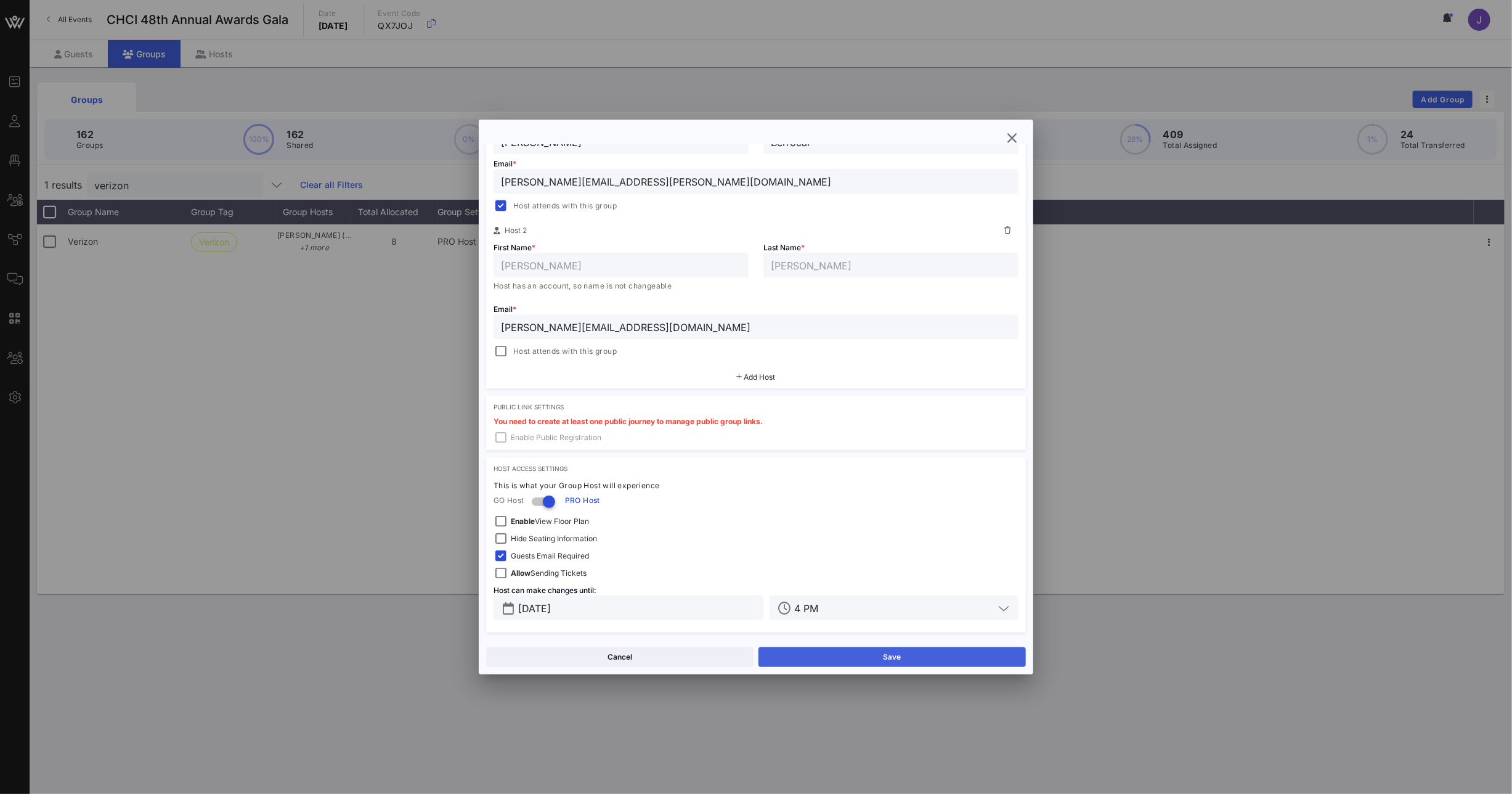
type input "*"
click at [873, 658] on button "Save" at bounding box center [892, 658] width 267 height 20
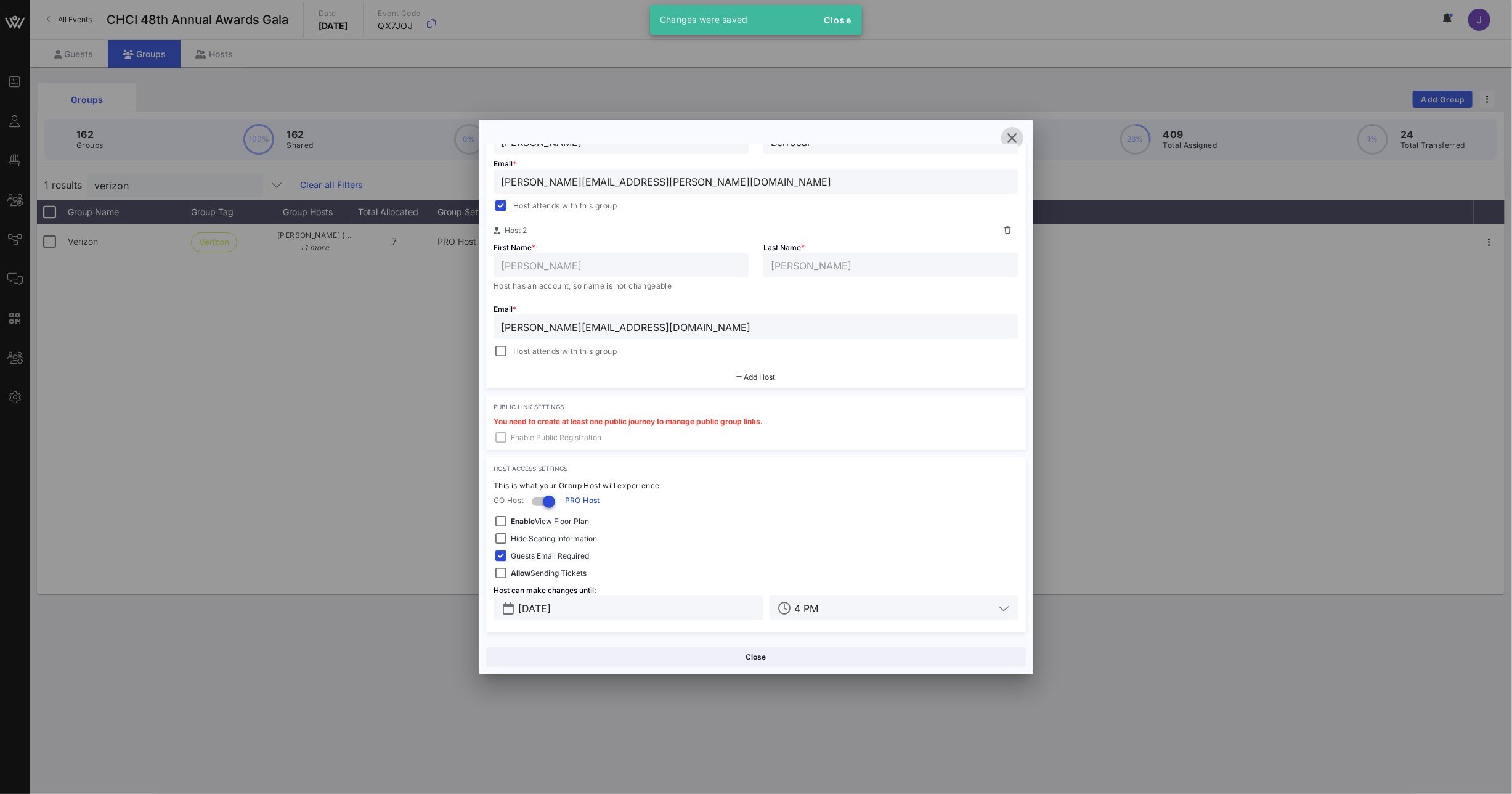
click at [1015, 131] on icon "button" at bounding box center [1012, 138] width 15 height 15
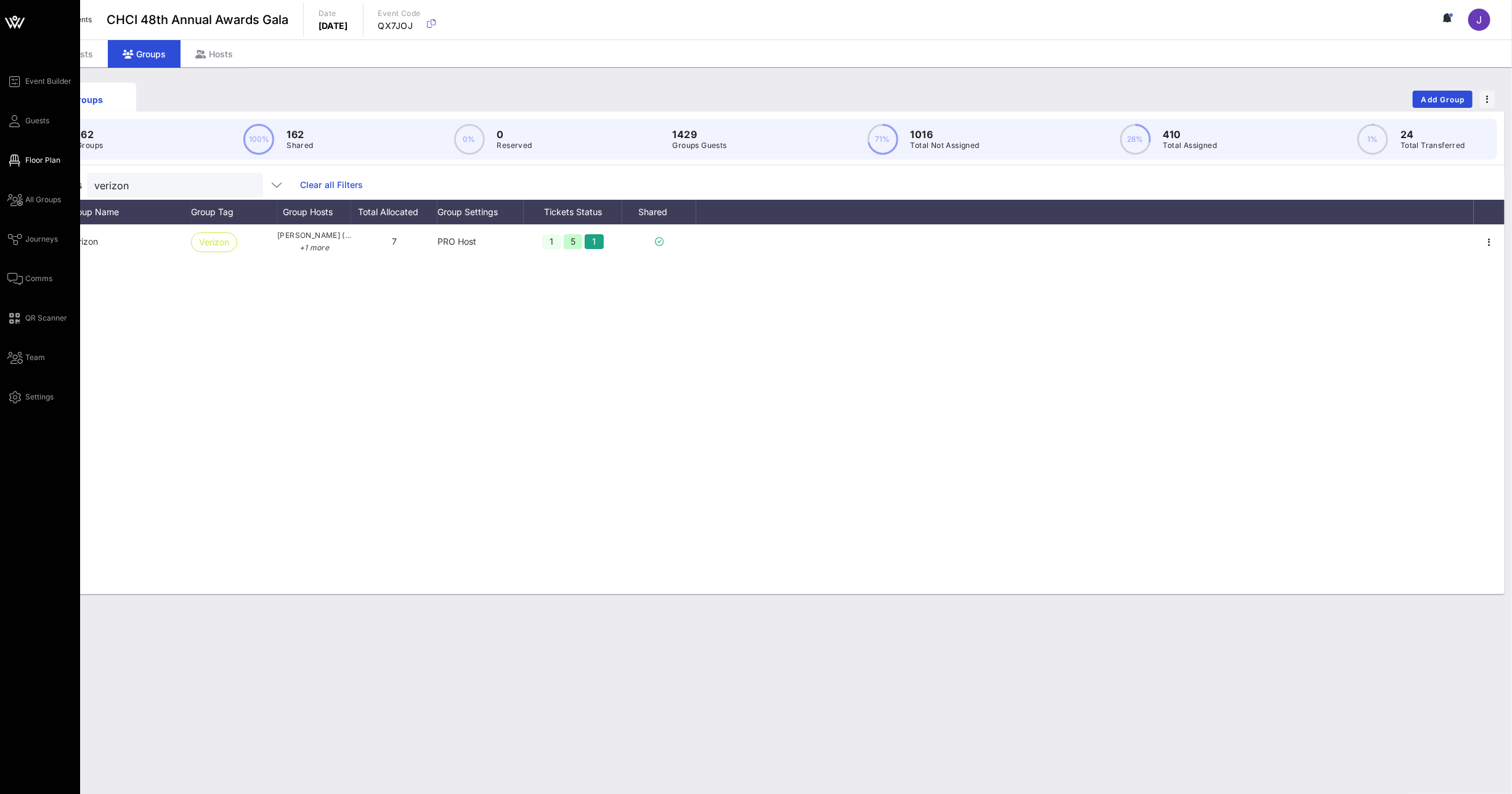
click at [23, 160] on link "Floor Plan" at bounding box center [33, 160] width 53 height 15
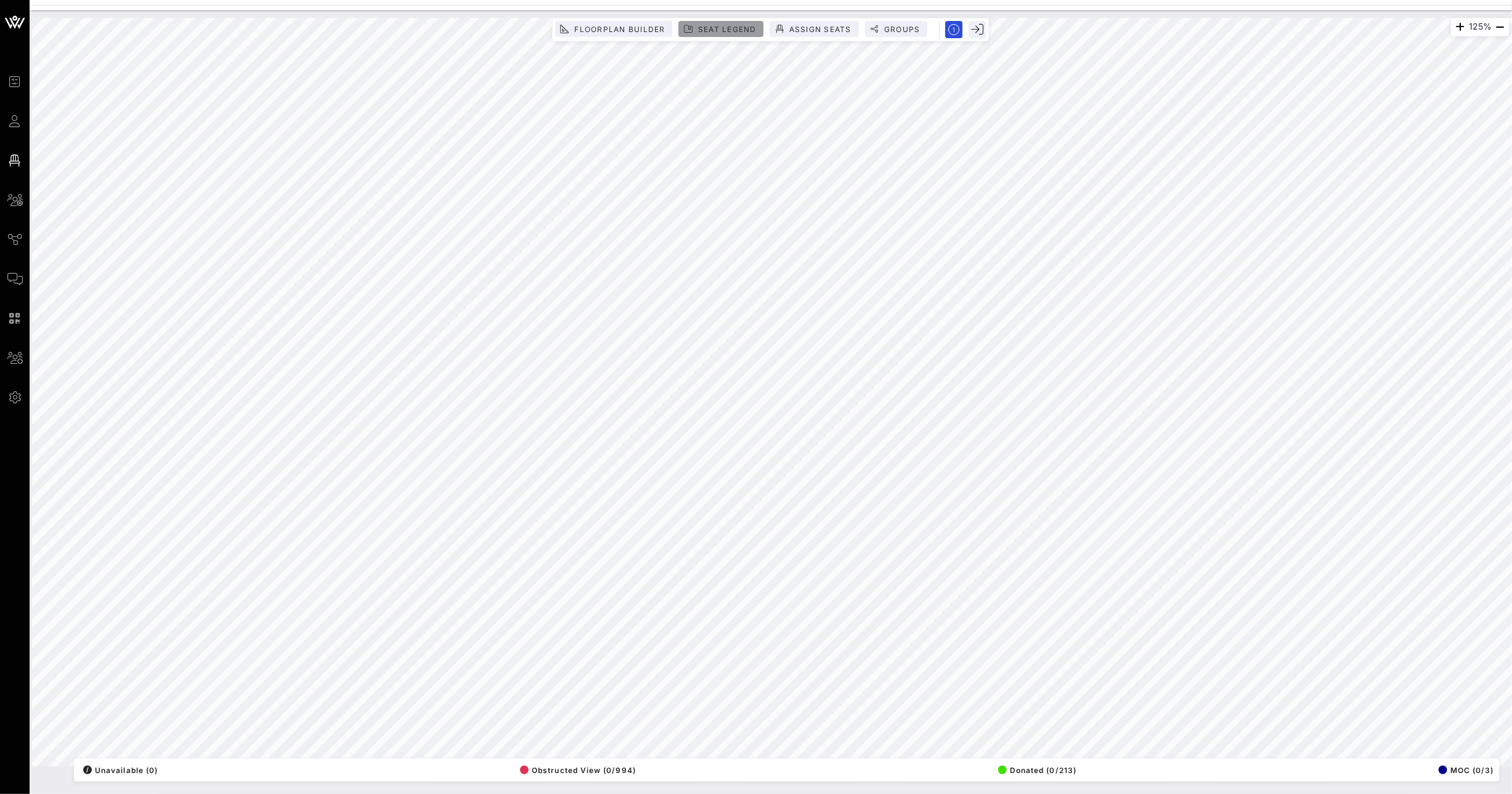
click at [718, 26] on span "Seat Legend" at bounding box center [727, 29] width 59 height 9
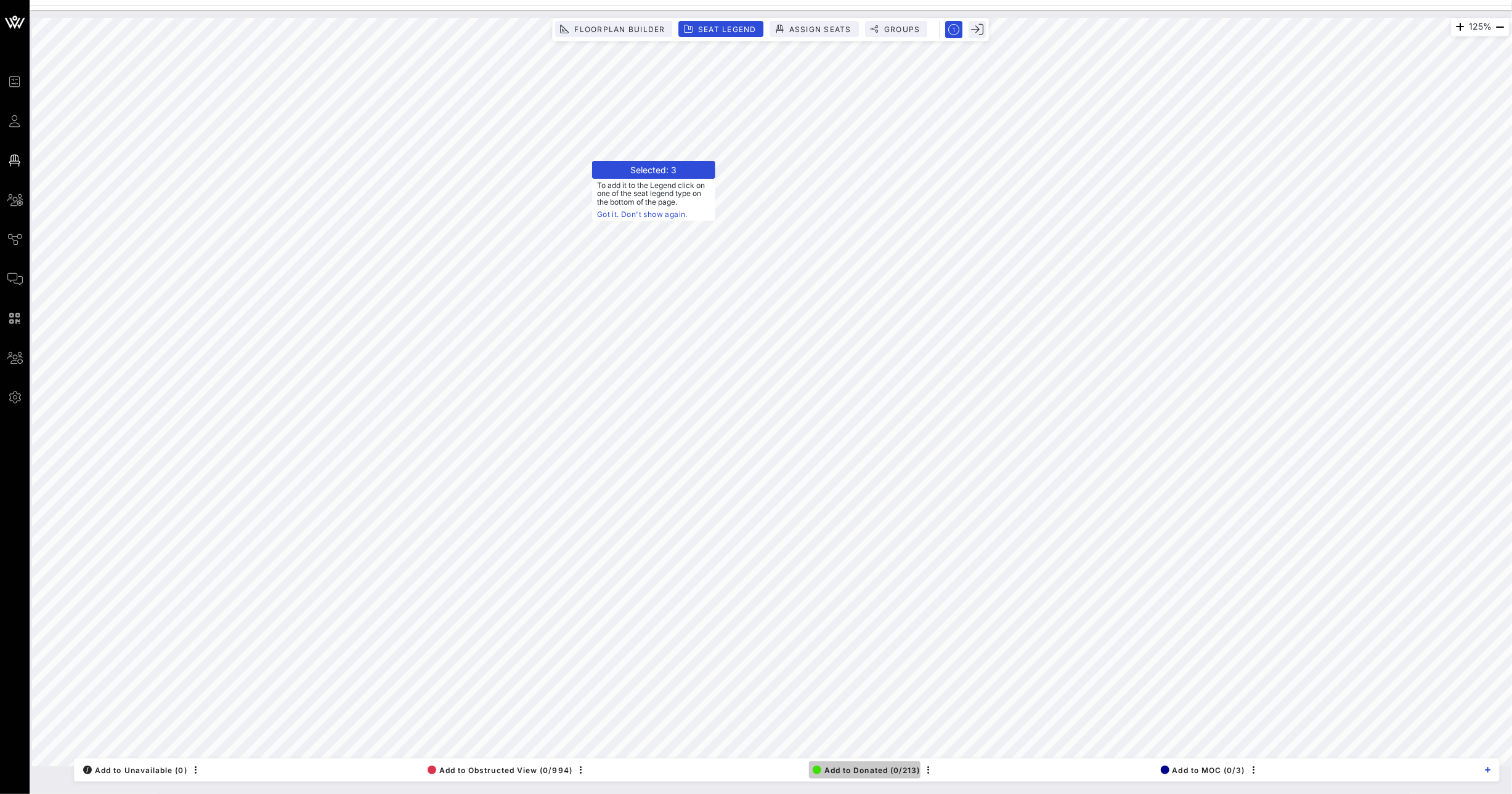
click at [858, 772] on span "Add to Donated (0/213)" at bounding box center [867, 770] width 108 height 9
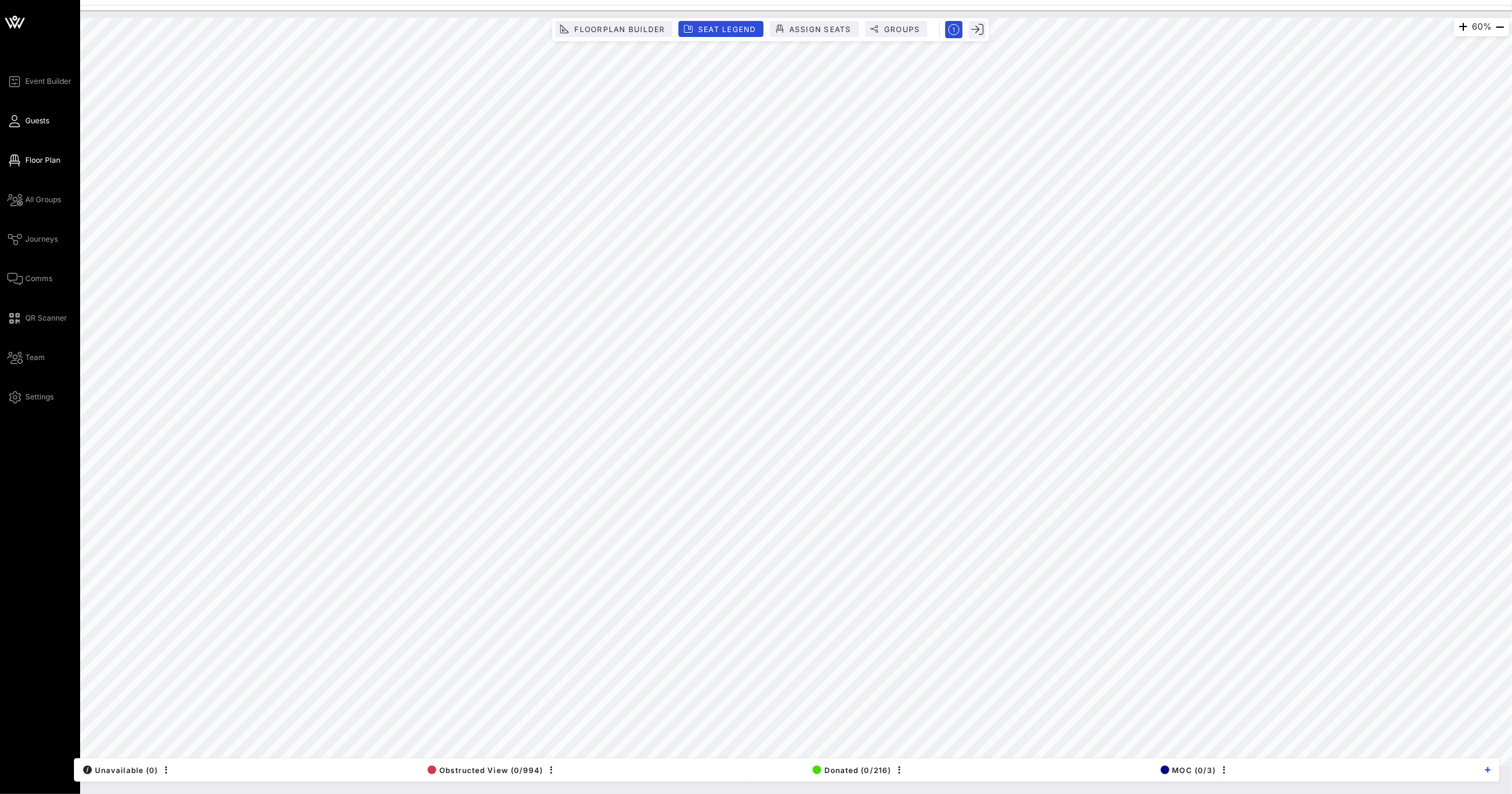
click at [22, 119] on link "Guests" at bounding box center [28, 121] width 42 height 15
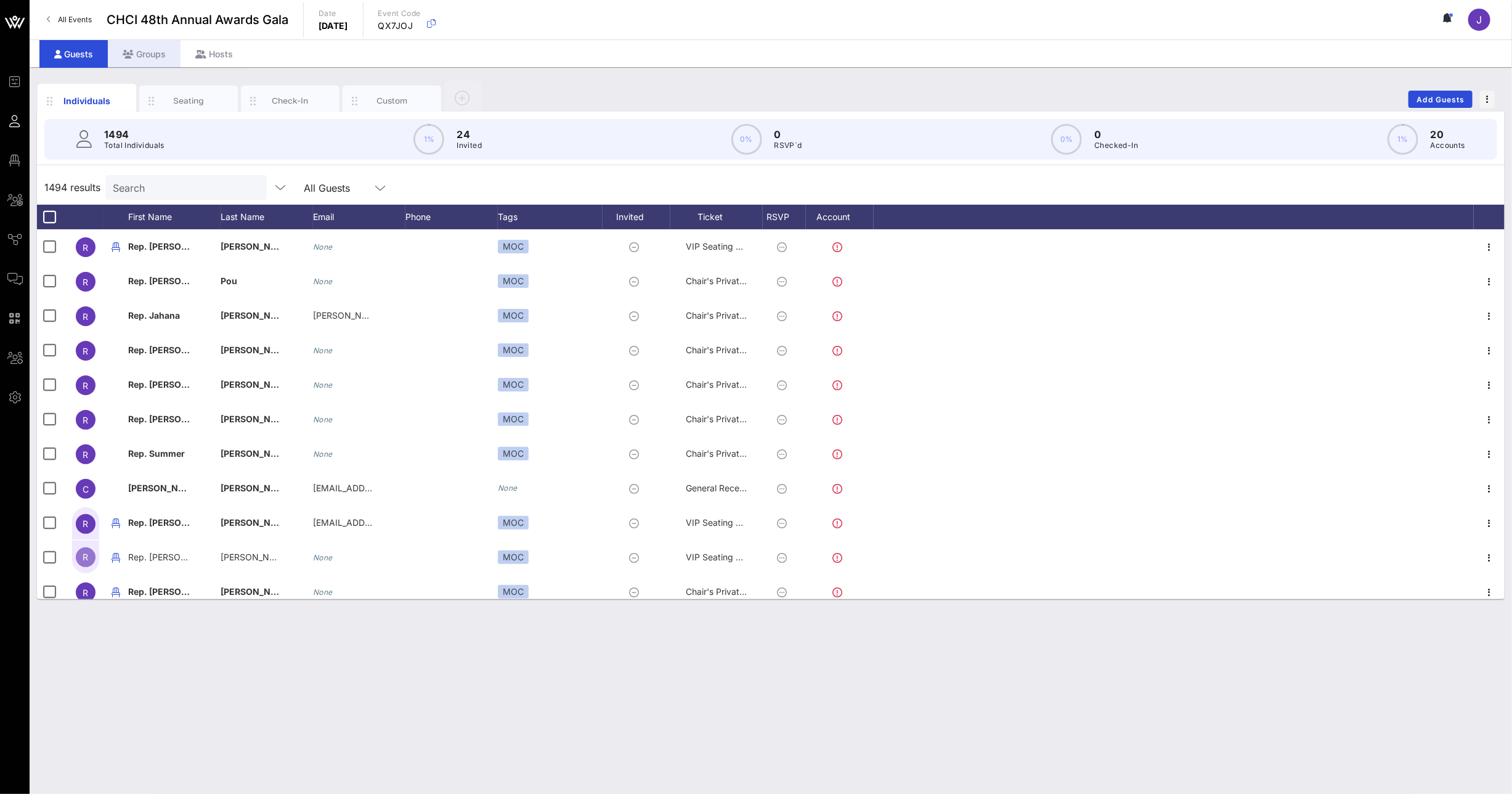
click at [162, 52] on div "Groups" at bounding box center [144, 53] width 72 height 28
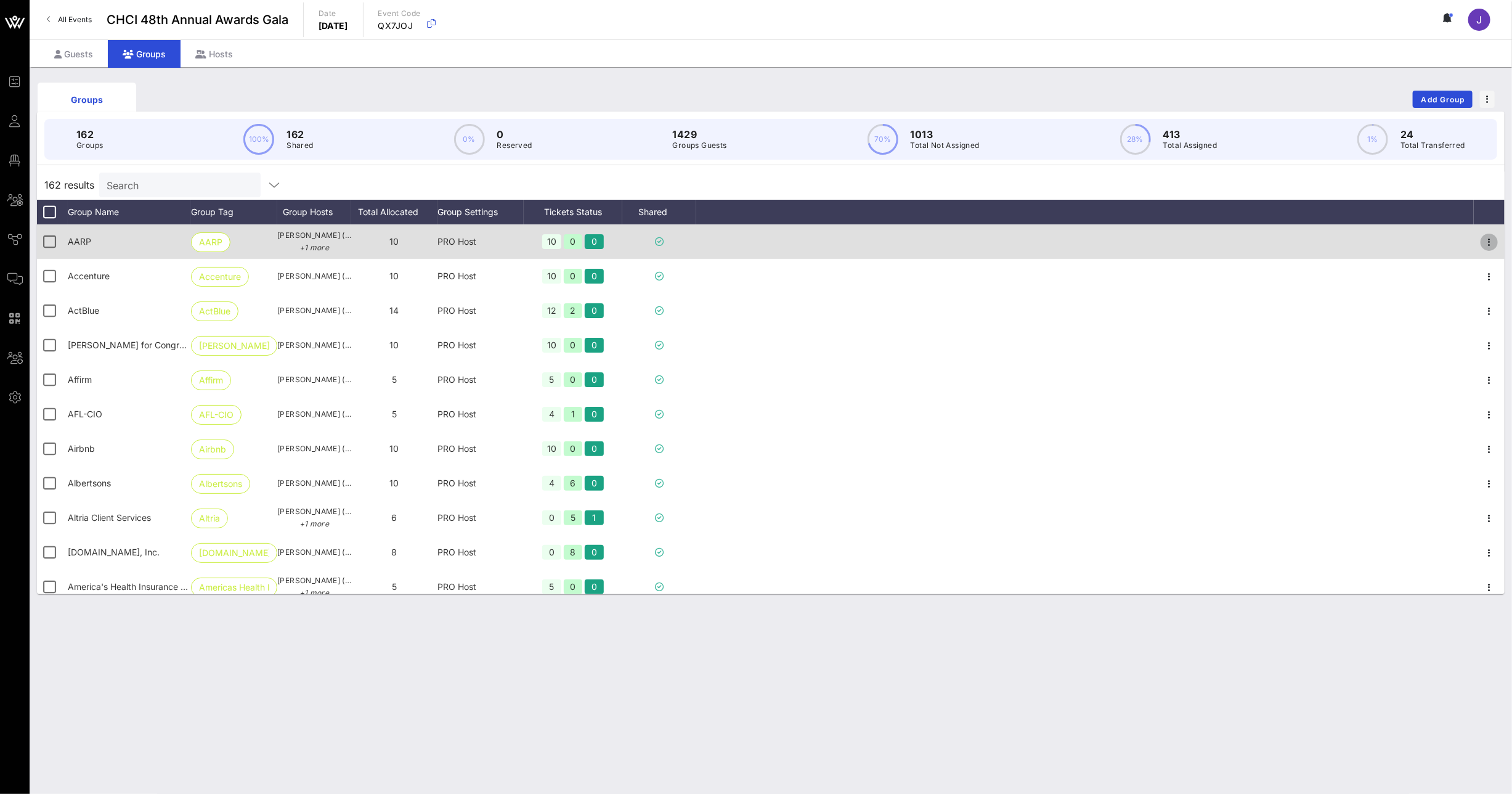
click at [1482, 246] on icon "button" at bounding box center [1489, 242] width 15 height 15
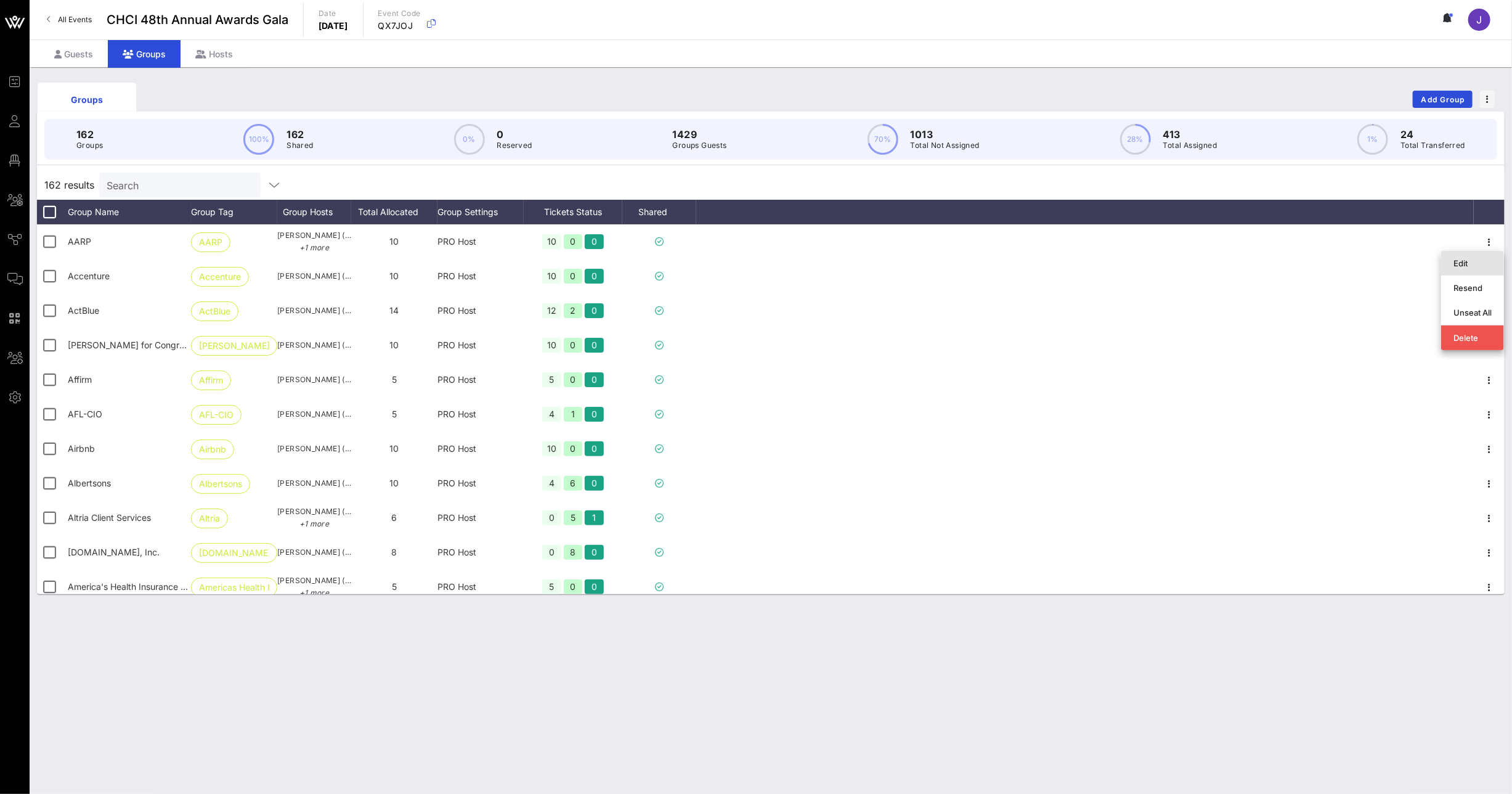
click at [1479, 261] on div "Edit" at bounding box center [1473, 263] width 38 height 10
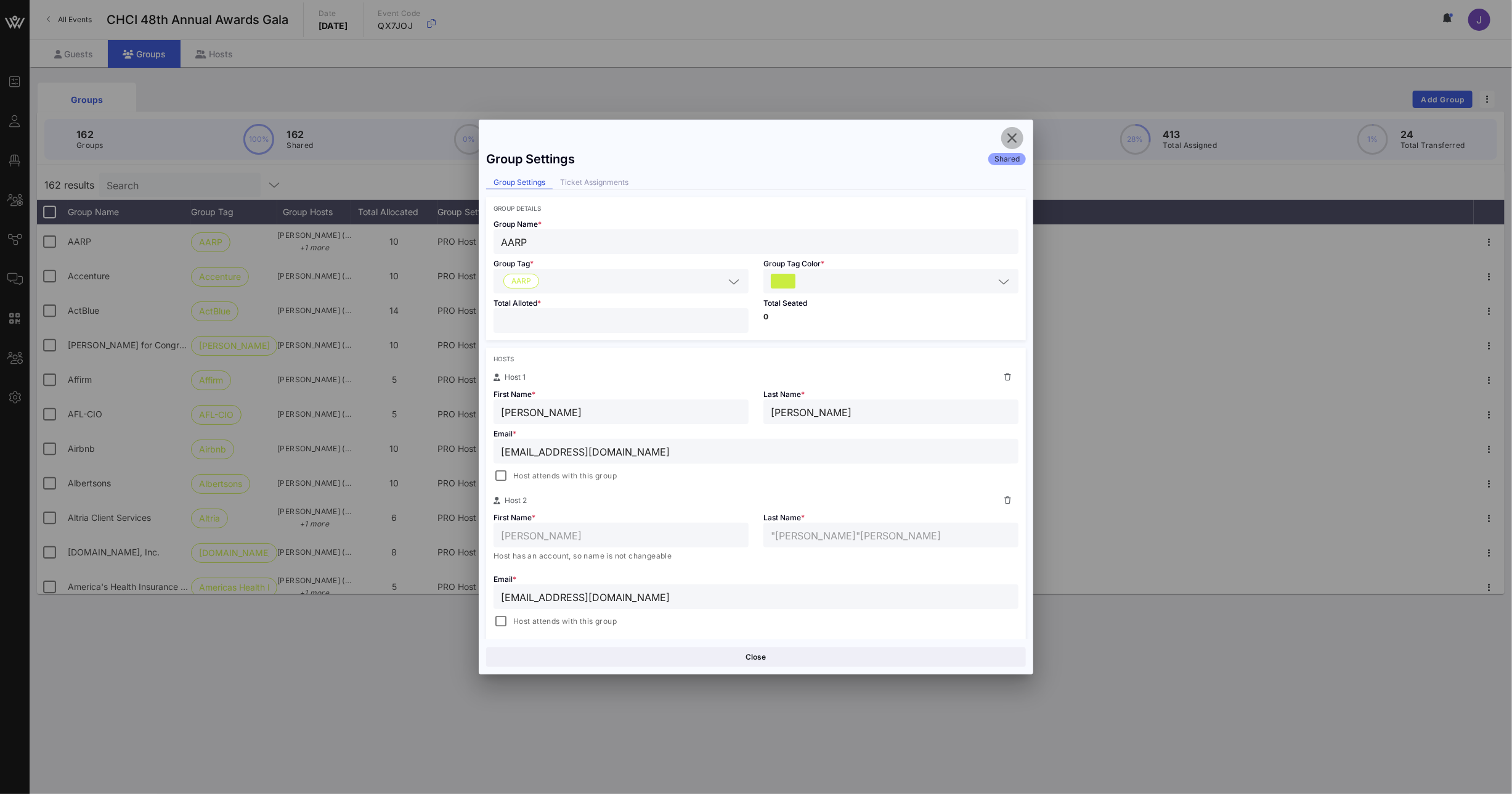
click at [1014, 141] on icon "button" at bounding box center [1012, 138] width 15 height 15
